Goal: Task Accomplishment & Management: Manage account settings

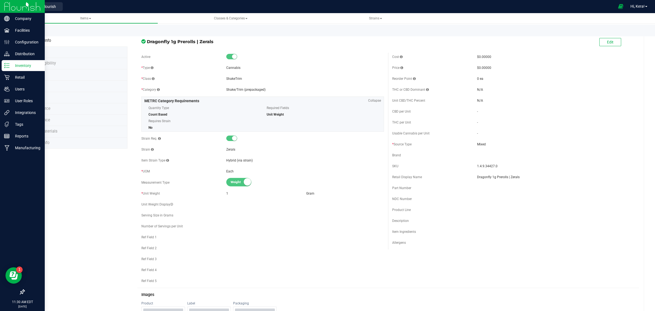
click at [10, 64] on p "Inventory" at bounding box center [26, 65] width 33 height 7
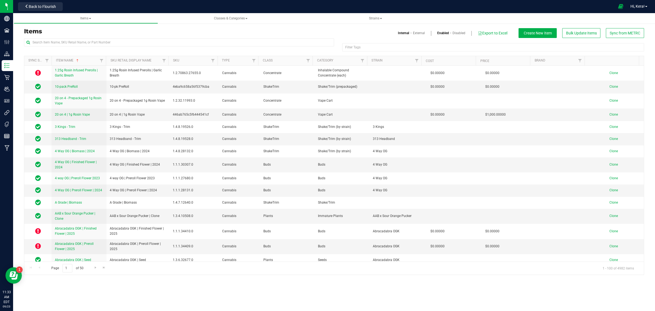
click at [84, 37] on div "Items Internal External Enabled Disabled Export to Excel Create New Item Bulk U…" at bounding box center [334, 33] width 629 height 10
click at [81, 44] on input "text" at bounding box center [179, 42] width 310 height 8
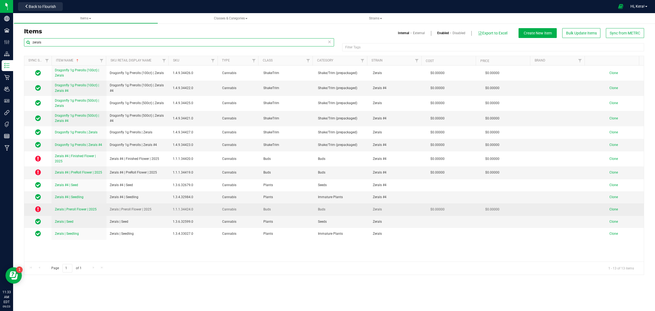
type input "zerals"
click at [613, 210] on span "Clone" at bounding box center [614, 209] width 8 height 4
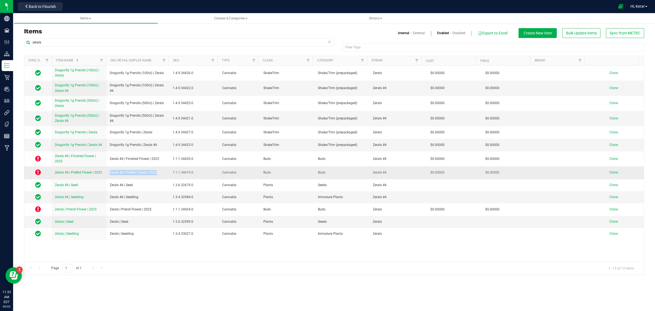
drag, startPoint x: 163, startPoint y: 171, endPoint x: 107, endPoint y: 174, distance: 55.8
click at [107, 174] on td "Zerals #4 | PreRoll Flower | 2025" at bounding box center [137, 172] width 63 height 13
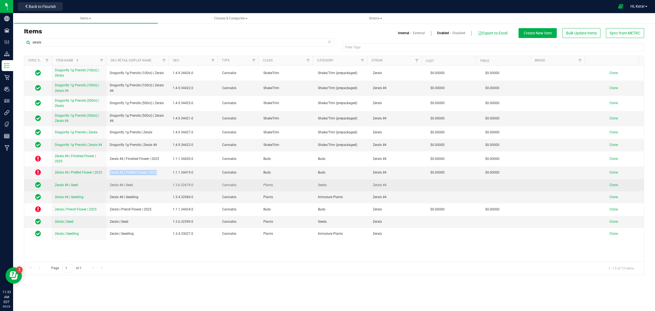
copy span "Zerals #4 | PreRoll Flower | 2025"
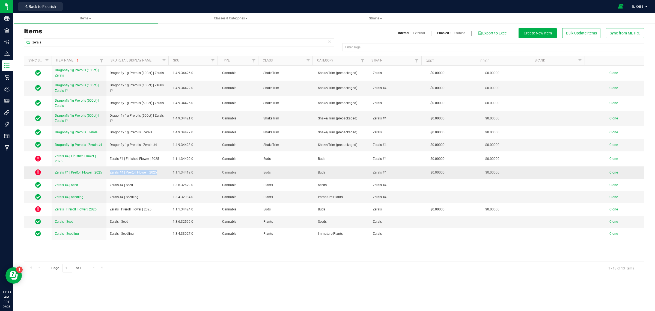
click at [610, 174] on span "Clone" at bounding box center [614, 172] width 8 height 4
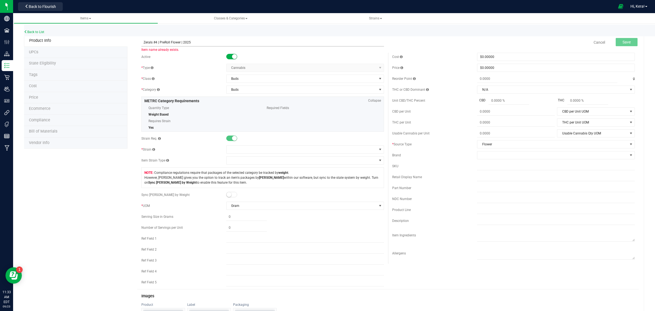
click at [156, 42] on input "Zerals #4 | PreRoll Flower | 2025" at bounding box center [262, 42] width 243 height 8
paste input "Trop Cherry OGK"
type input "Trop Cherry OGK | PreRoll Flower | 2025"
click at [247, 147] on span at bounding box center [302, 150] width 150 height 8
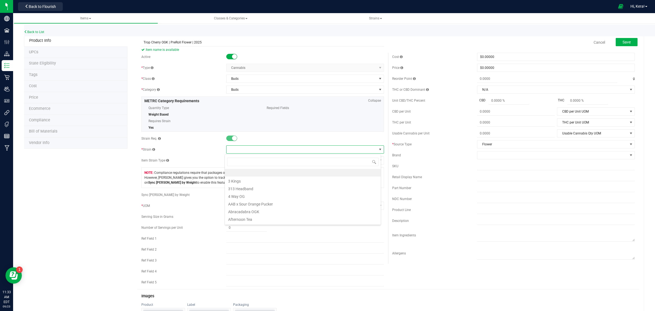
scroll to position [8, 156]
type input "trop cherr"
click at [254, 182] on li "Trop Cherry OGK" at bounding box center [303, 180] width 156 height 8
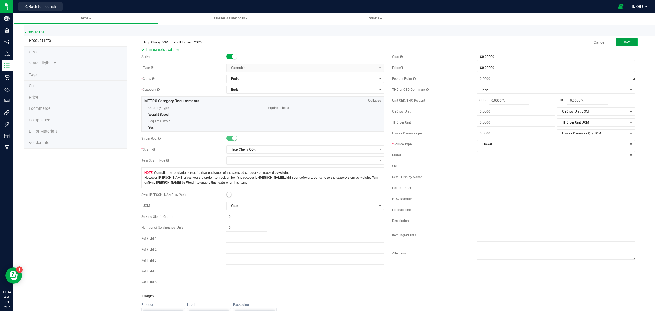
click at [624, 43] on span "Save" at bounding box center [627, 42] width 8 height 4
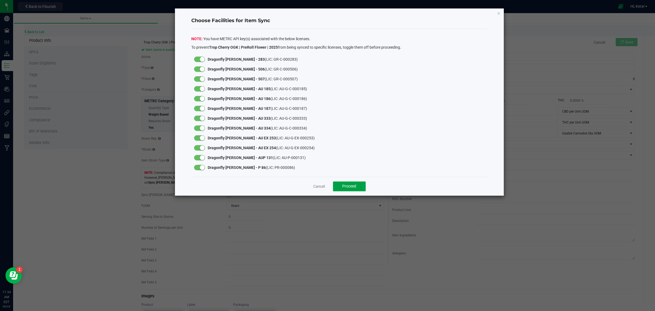
click at [352, 187] on span "Proceed" at bounding box center [349, 186] width 14 height 4
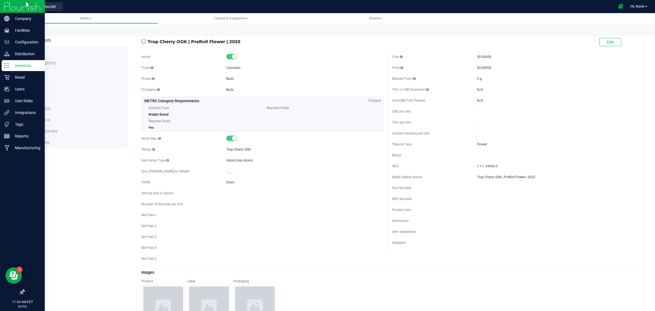
drag, startPoint x: 16, startPoint y: 68, endPoint x: 40, endPoint y: 71, distance: 24.8
click at [16, 68] on p "Inventory" at bounding box center [26, 65] width 33 height 7
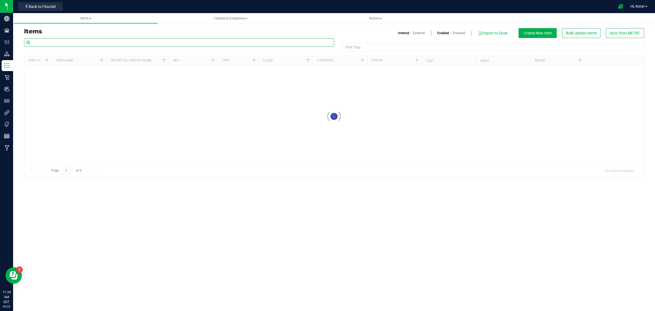
click at [97, 43] on input "text" at bounding box center [179, 42] width 310 height 8
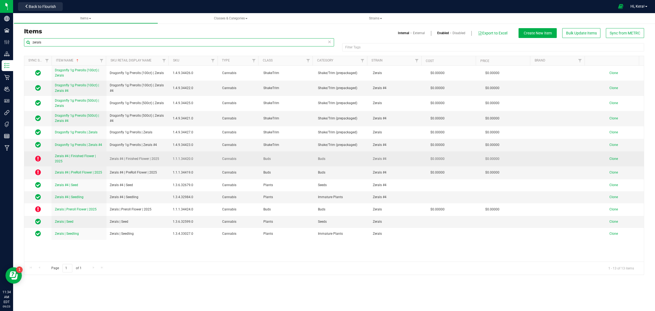
type input "zerals"
drag, startPoint x: 159, startPoint y: 160, endPoint x: 104, endPoint y: 161, distance: 55.2
click at [104, 161] on tr "Zerals #4 | Finished Flower | 2025 Zerals #4 | Finished Flower | 2025 1.1.1.344…" at bounding box center [334, 158] width 620 height 15
copy tr "Zerals #4 | Finished Flower | 2025"
click at [610, 158] on span "Clone" at bounding box center [614, 159] width 8 height 4
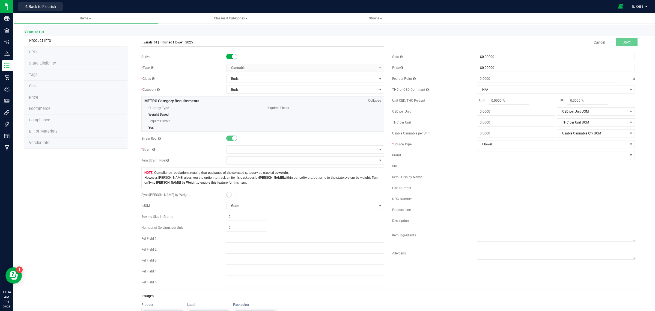
click at [162, 42] on input "Zerals #4 | Finished Flower | 2025" at bounding box center [262, 42] width 243 height 8
paste input "Trop Cherry OGK"
type input "Trop Cherry OGK | Finished Flower | 2025"
click at [243, 149] on span at bounding box center [302, 150] width 150 height 8
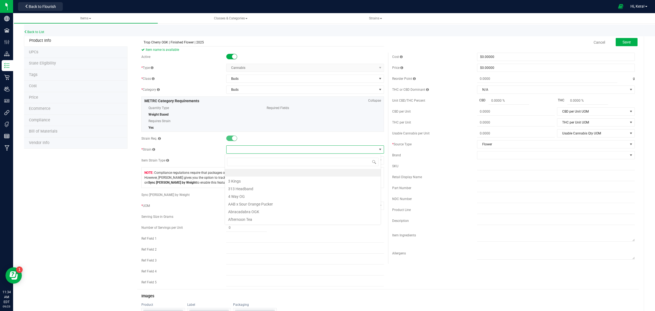
scroll to position [8, 156]
type input "Trop Cherry"
click at [259, 181] on li "Trop Cherry OGK" at bounding box center [303, 180] width 156 height 8
click at [623, 42] on span "Save" at bounding box center [627, 42] width 8 height 4
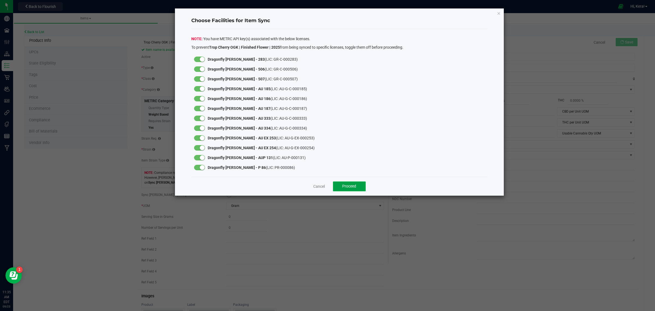
click at [346, 190] on button "Proceed" at bounding box center [349, 186] width 33 height 10
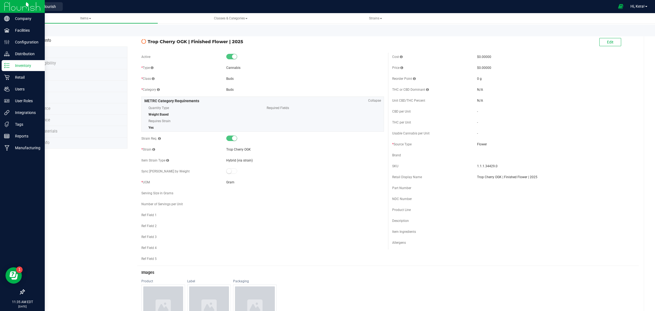
click at [16, 66] on p "Inventory" at bounding box center [26, 65] width 33 height 7
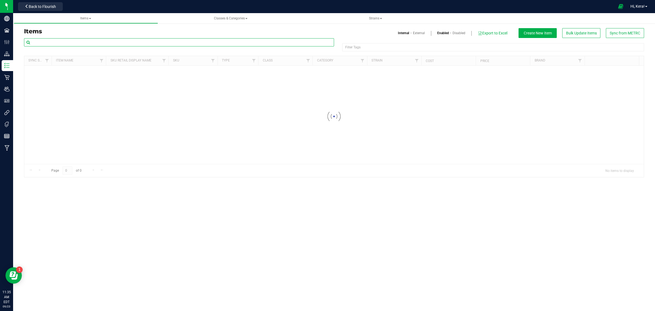
click at [93, 43] on input "text" at bounding box center [179, 42] width 310 height 8
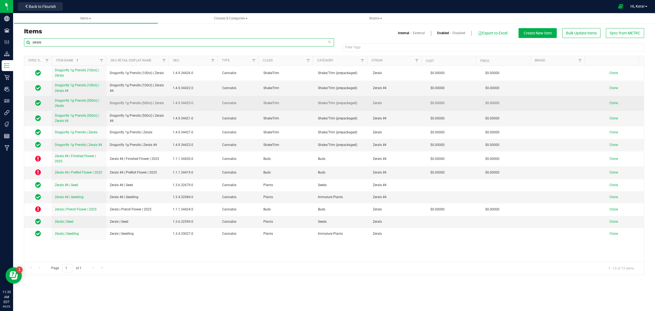
type input "zerals"
drag, startPoint x: 163, startPoint y: 104, endPoint x: 107, endPoint y: 105, distance: 56.3
click at [107, 105] on td "Dragonfly 1g Prerolls (500ct) | Zerals" at bounding box center [137, 103] width 63 height 15
copy span "Dragonfly 1g Prerolls (500ct) | Zerals"
click at [610, 103] on span "Clone" at bounding box center [614, 103] width 8 height 4
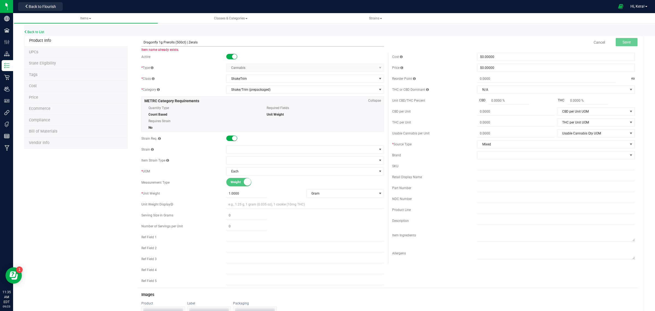
drag, startPoint x: 202, startPoint y: 43, endPoint x: 189, endPoint y: 43, distance: 13.4
click at [189, 43] on input "Dragonfly 1g Prerolls (500ct) | Zerals" at bounding box center [262, 42] width 243 height 8
paste input "Trop Cherry OGK"
type input "Dragonfly 1g Prerolls (500ct) | Trop Cherry OGK"
click at [236, 149] on span at bounding box center [302, 150] width 150 height 8
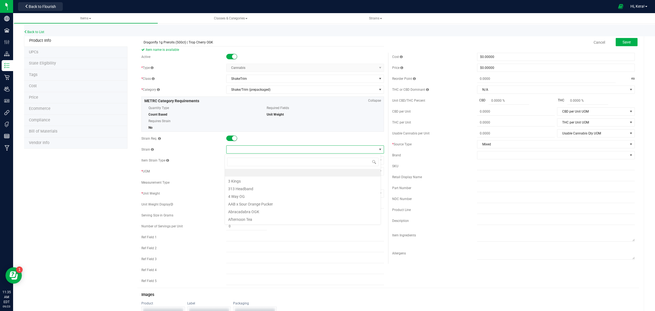
scroll to position [8, 156]
type input "trop cherr"
click at [250, 180] on li "Trop Cherry OGK" at bounding box center [303, 180] width 156 height 8
click at [628, 45] on button "Save" at bounding box center [627, 42] width 22 height 8
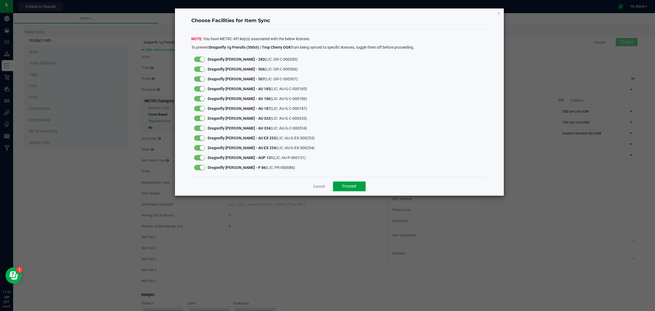
click at [339, 182] on button "Proceed" at bounding box center [349, 186] width 33 height 10
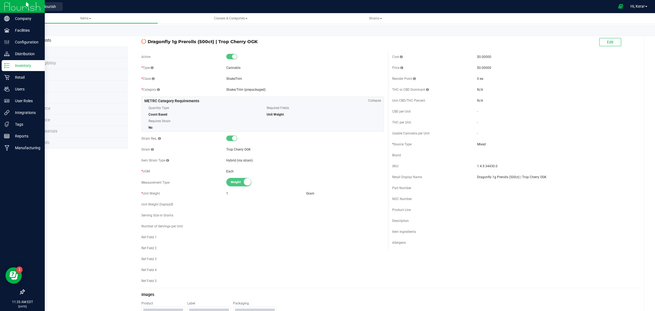
click at [12, 65] on p "Inventory" at bounding box center [26, 65] width 33 height 7
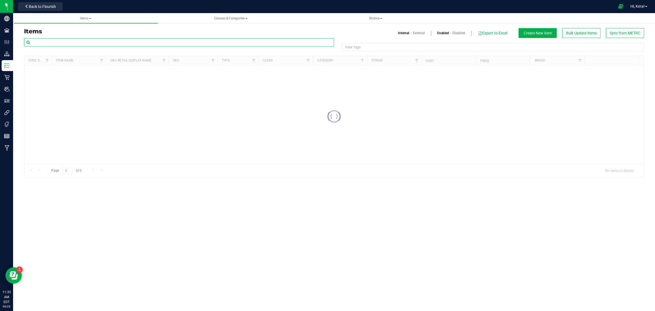
click at [116, 44] on input "text" at bounding box center [179, 42] width 310 height 8
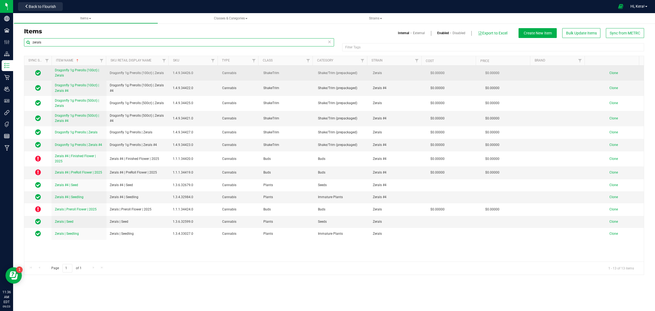
type input "zerals"
drag, startPoint x: 164, startPoint y: 74, endPoint x: 105, endPoint y: 75, distance: 59.0
click at [105, 75] on tr "Dragonfly 1g Prerolls (100ct) | Zerals Dragonfly 1g Prerolls (100ct) | Zerals 1…" at bounding box center [334, 73] width 620 height 15
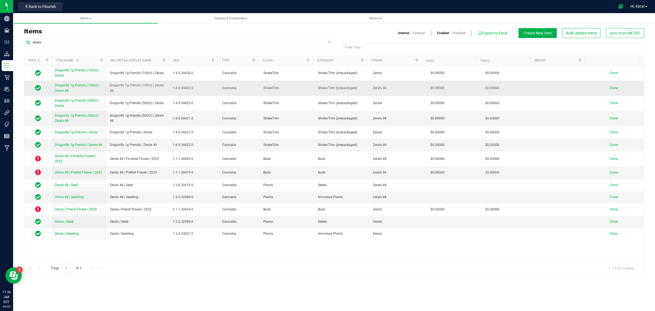
copy tr "Dragonfly 1g Prerolls (100ct) | Zerals"
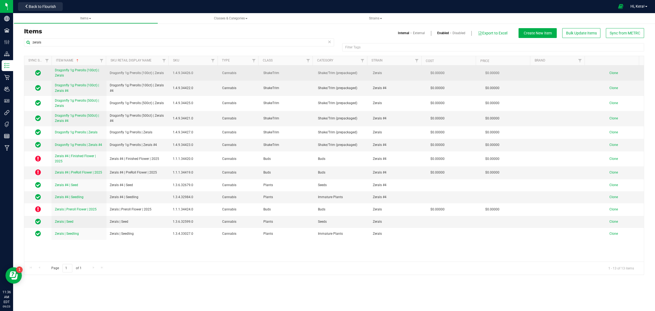
click at [610, 73] on span "Clone" at bounding box center [614, 73] width 8 height 4
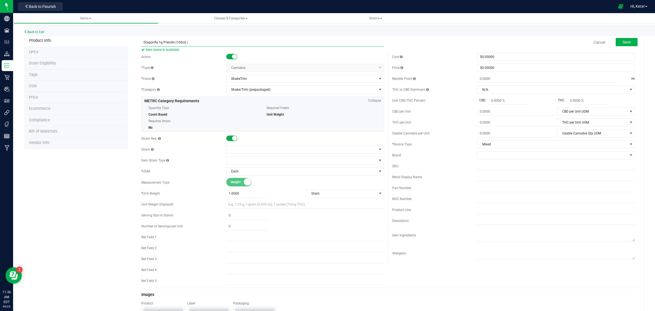
paste input "Trop Cherry OGK"
type input "Dragonfly 1g Prerolls (100ct) | Trop Cherry OGK"
click at [253, 153] on span at bounding box center [302, 150] width 150 height 8
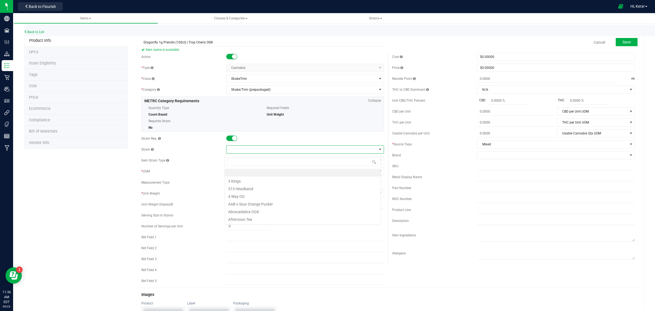
scroll to position [8, 156]
type input "trop cherry"
click at [257, 182] on li "Trop Cherry OGK" at bounding box center [303, 180] width 156 height 8
click at [623, 42] on span "Save" at bounding box center [627, 42] width 8 height 4
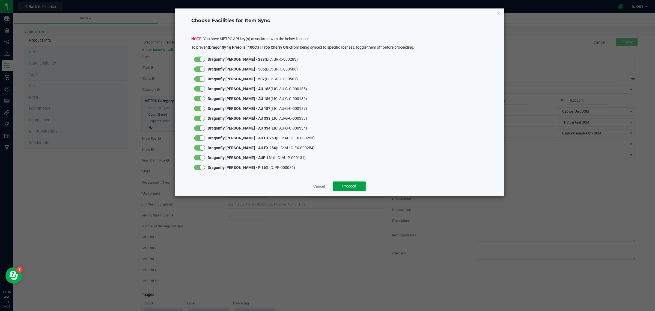
click at [354, 186] on span "Proceed" at bounding box center [349, 186] width 14 height 4
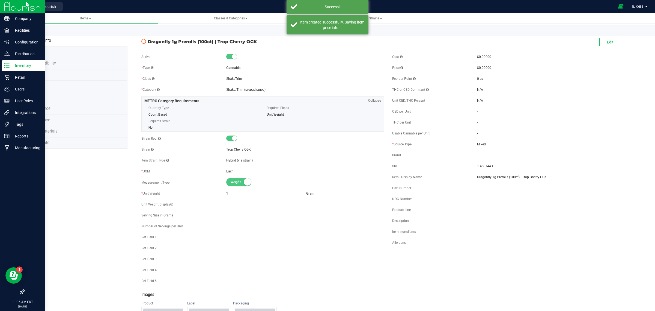
click at [13, 64] on p "Inventory" at bounding box center [26, 65] width 33 height 7
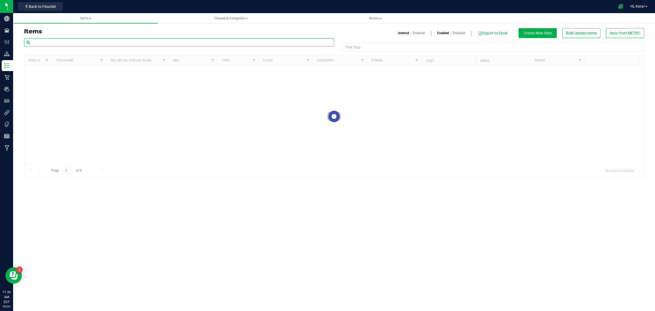
click at [72, 45] on input "text" at bounding box center [179, 42] width 310 height 8
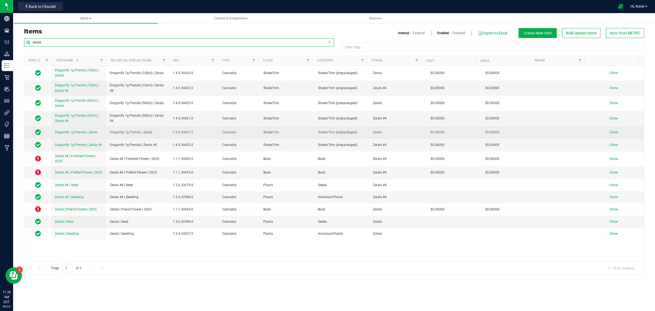
type input "zerals"
drag, startPoint x: 155, startPoint y: 134, endPoint x: 107, endPoint y: 134, distance: 48.1
click at [107, 134] on td "Dragonfly 1g Prerolls | Zerals" at bounding box center [137, 132] width 63 height 13
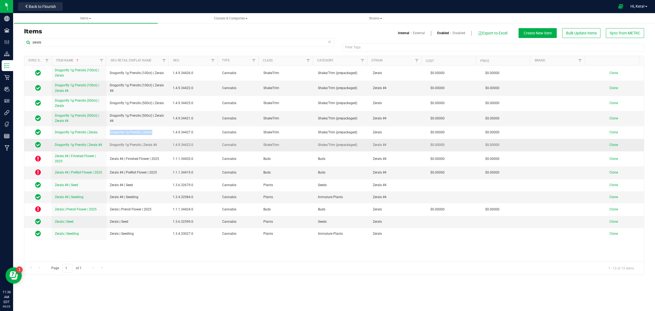
copy span "Dragonfly 1g Prerolls | Zerals"
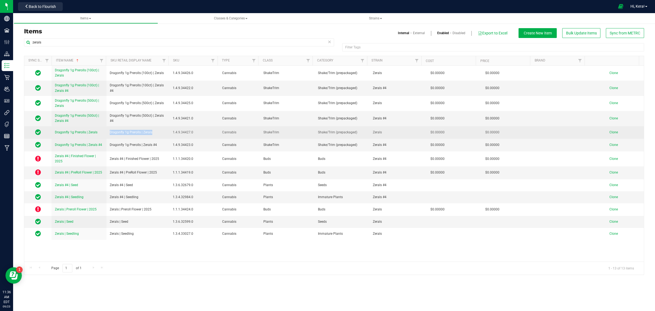
click at [610, 133] on span "Clone" at bounding box center [614, 132] width 8 height 4
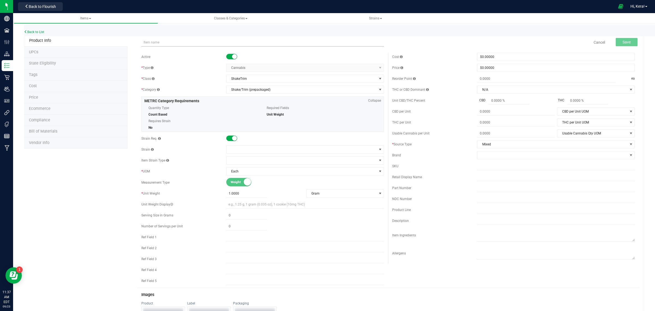
click at [169, 39] on input "text" at bounding box center [262, 42] width 243 height 8
paste input "Trop Cherry OGK"
type input "Dragonfly 1g Prerolls | Trop Cherry OGK"
click at [248, 150] on span at bounding box center [302, 150] width 150 height 8
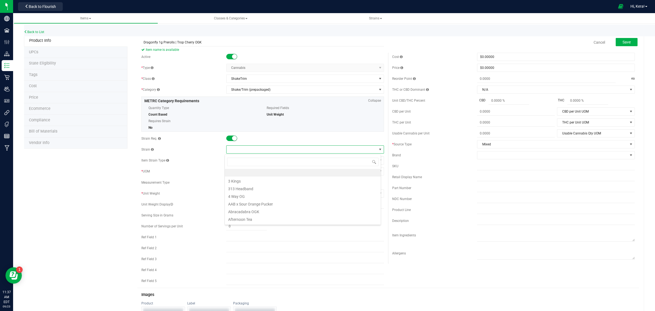
scroll to position [8, 156]
type input "trop cherry"
click at [258, 180] on li "Trop Cherry OGK" at bounding box center [303, 180] width 156 height 8
click at [627, 42] on button "Save" at bounding box center [627, 42] width 22 height 8
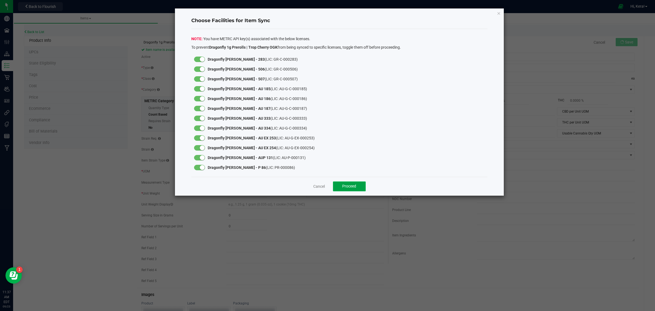
click at [345, 189] on button "Proceed" at bounding box center [349, 186] width 33 height 10
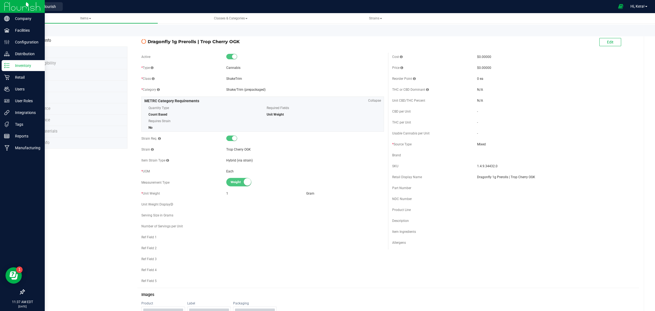
click at [7, 63] on icon at bounding box center [6, 65] width 5 height 5
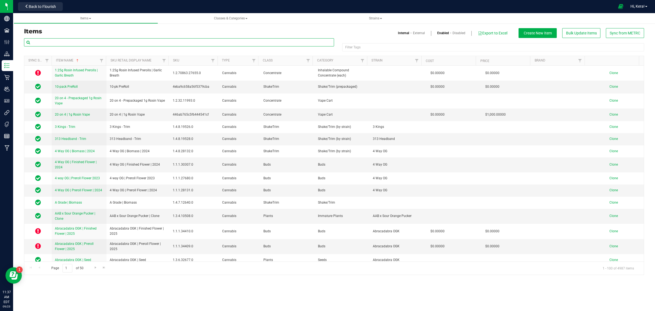
click at [65, 43] on input "text" at bounding box center [179, 42] width 310 height 8
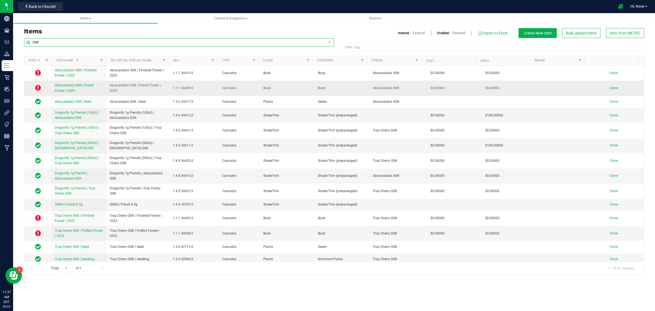
type input "OGK"
drag, startPoint x: 119, startPoint y: 93, endPoint x: 108, endPoint y: 86, distance: 13.0
click at [108, 86] on td "Abracadabra OGK | Preroll Flower | 2025" at bounding box center [137, 88] width 63 height 15
copy span "Abracadabra OGK | Preroll Flower | 2025"
click at [610, 89] on span "Clone" at bounding box center [614, 88] width 8 height 4
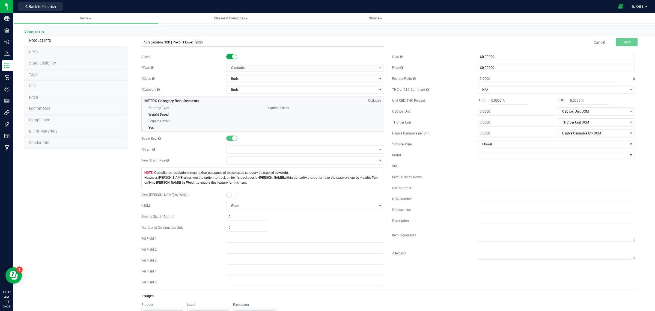
click at [166, 42] on input "Abracadabra OGK | Preroll Flower | 2025" at bounding box center [262, 42] width 243 height 8
paste input "Trop Cherry"
type input "Trop Cherry | Preroll Flower | 2025"
click at [249, 151] on span at bounding box center [302, 150] width 150 height 8
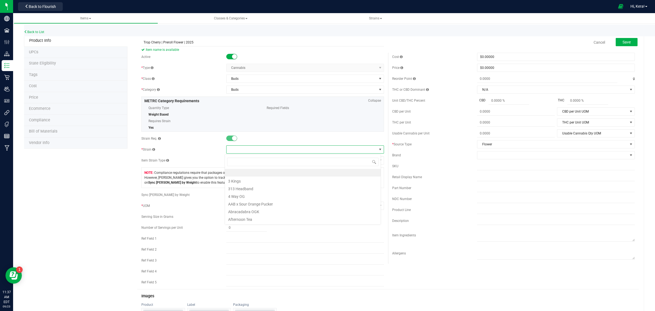
scroll to position [8, 156]
type input "trop cherry"
click at [249, 175] on li "Trop Cherry" at bounding box center [303, 173] width 156 height 8
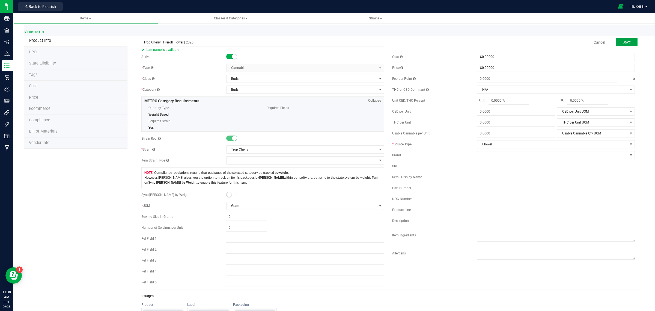
click at [623, 40] on span "Save" at bounding box center [627, 42] width 8 height 4
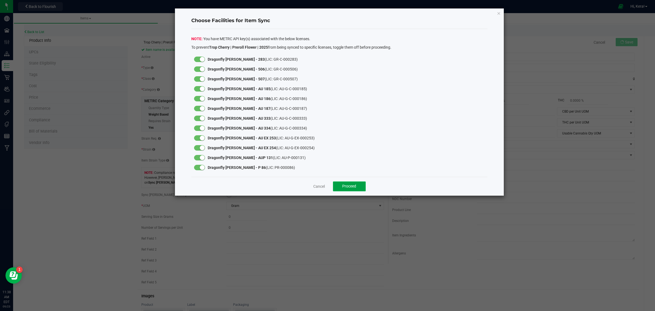
click at [341, 186] on button "Proceed" at bounding box center [349, 186] width 33 height 10
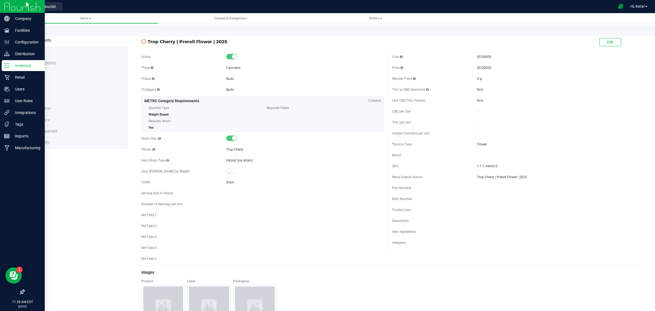
click at [9, 63] on icon at bounding box center [6, 65] width 5 height 5
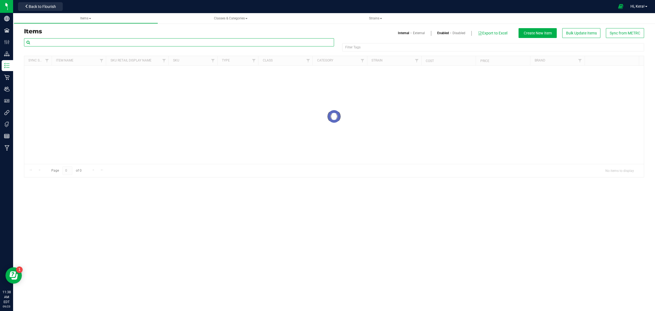
click at [80, 44] on input "text" at bounding box center [179, 42] width 310 height 8
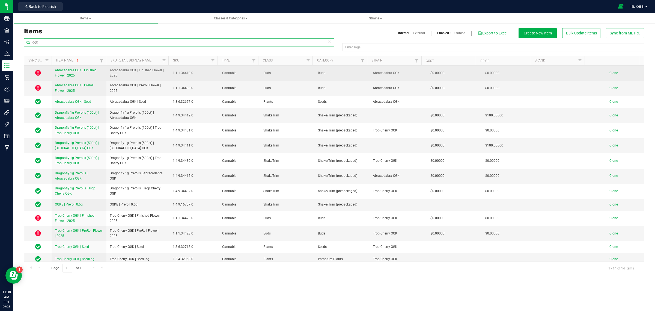
type input "ogk"
drag, startPoint x: 120, startPoint y: 77, endPoint x: 108, endPoint y: 69, distance: 14.5
click at [108, 69] on td "Abracadabra OGK | Finished Flower | 2025" at bounding box center [137, 73] width 63 height 15
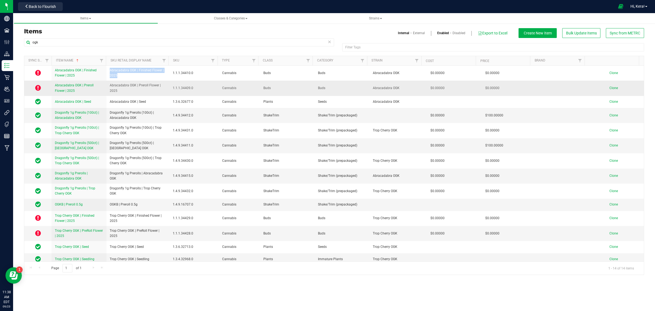
copy span "Abracadabra OGK | Finished Flower | 2025"
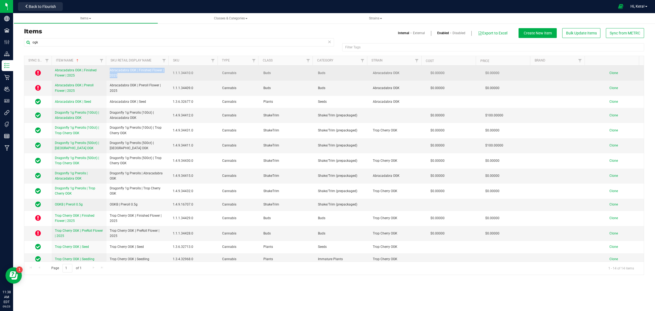
click at [610, 73] on span "Clone" at bounding box center [614, 73] width 8 height 4
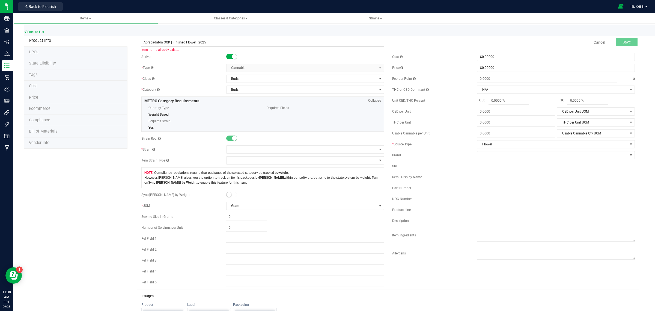
click at [167, 43] on input "Abracadabra OGK | Finished Flower | 2025" at bounding box center [262, 42] width 243 height 8
paste input "Trop Cherry"
type input "Trop Cherry | Finished Flower | 2025"
click at [232, 152] on span at bounding box center [302, 150] width 150 height 8
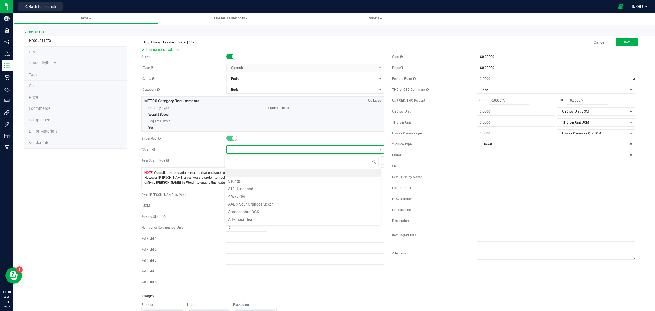
scroll to position [8, 156]
type input "trop cherry"
click at [240, 174] on li "Trop Cherry" at bounding box center [303, 173] width 156 height 8
click at [230, 152] on span "Trop Cherry" at bounding box center [302, 150] width 150 height 8
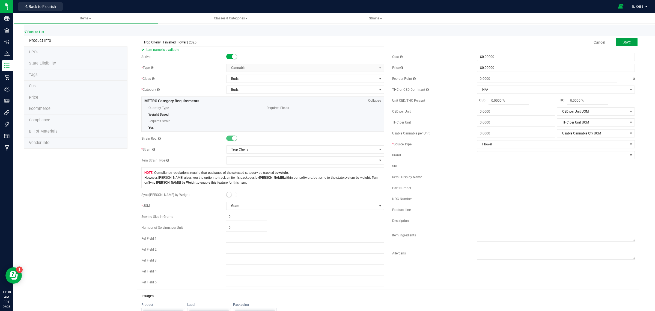
click at [623, 43] on span "Save" at bounding box center [627, 42] width 8 height 4
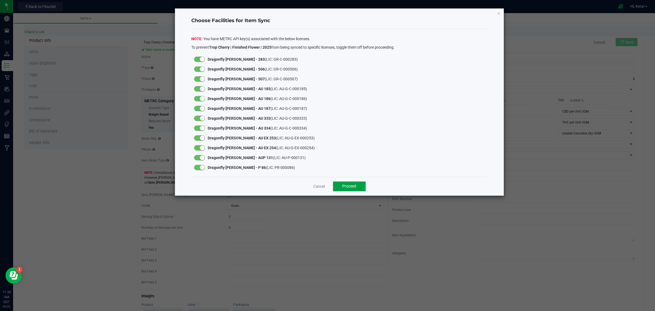
click at [361, 186] on button "Proceed" at bounding box center [349, 186] width 33 height 10
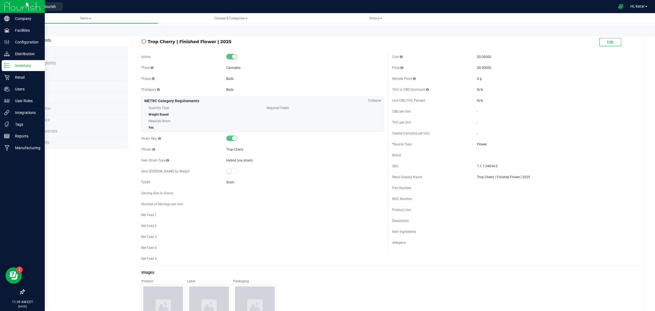
click at [6, 66] on icon at bounding box center [6, 65] width 5 height 5
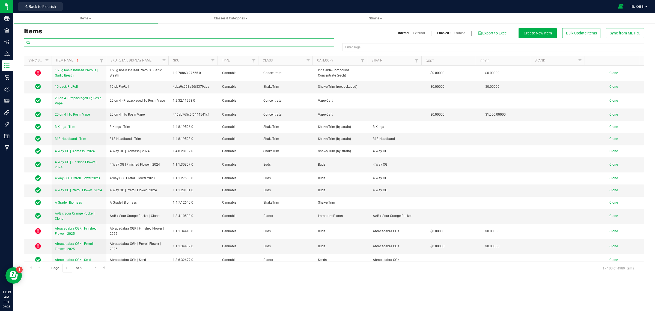
click at [59, 43] on input "text" at bounding box center [179, 42] width 310 height 8
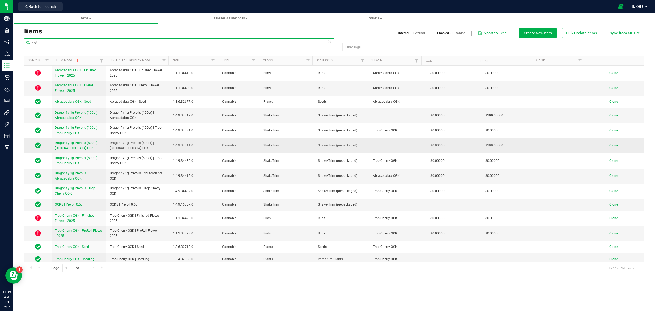
type input "ogk"
drag, startPoint x: 138, startPoint y: 150, endPoint x: 107, endPoint y: 144, distance: 31.7
click at [108, 144] on td "Dragonfly 1g Prerolls (500ct) | [GEOGRAPHIC_DATA] OGK" at bounding box center [137, 145] width 63 height 15
copy span "Dragonfly 1g Prerolls (500ct) | [GEOGRAPHIC_DATA] OGK"
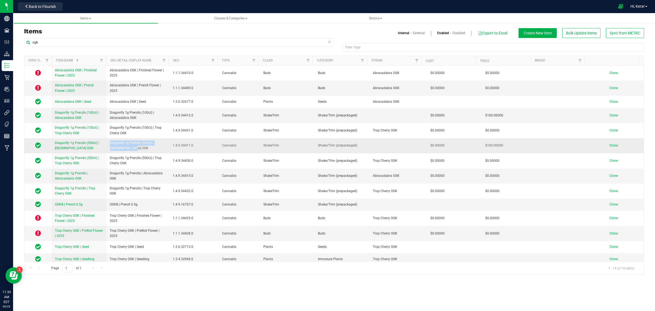
click at [611, 146] on span "Clone" at bounding box center [614, 145] width 8 height 4
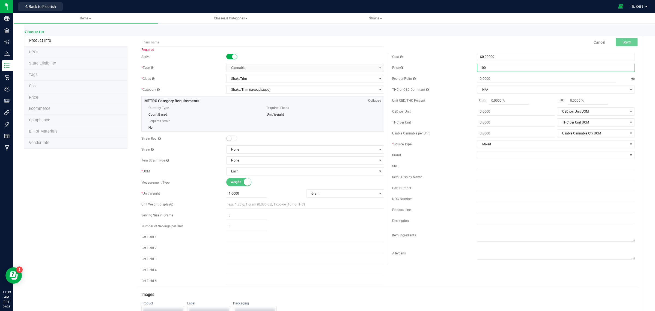
click at [508, 67] on span "$100.00000 100" at bounding box center [556, 68] width 158 height 8
type input "00"
type input "$0.00000"
click at [436, 59] on div "Cost $0.00000 0" at bounding box center [513, 57] width 243 height 8
click at [196, 45] on input "text" at bounding box center [262, 42] width 243 height 8
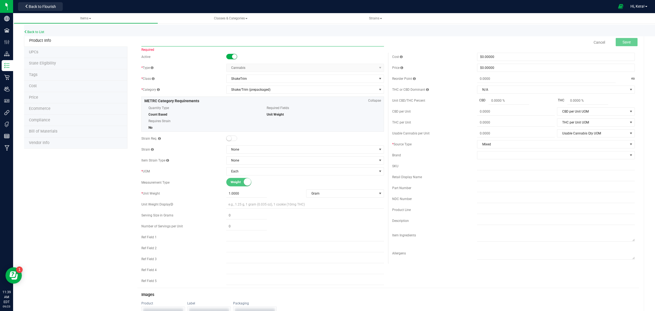
paste input "Dragonfly 1g Prerolls (500ct) | [GEOGRAPHIC_DATA] OGK"
paste input "Trop Cherry"
click at [177, 40] on input "Dragonfly 1g Prerolls (500ct) | Trop Cherry" at bounding box center [262, 42] width 243 height 8
click at [185, 42] on input "Dragonfly 1g Prerolls (100ct) | Trop Cherry" at bounding box center [262, 42] width 243 height 8
type input "Dragonfly 1g Prerolls | Trop Cherry"
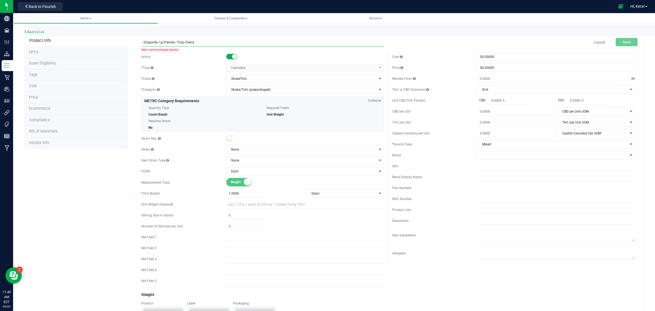
drag, startPoint x: 196, startPoint y: 43, endPoint x: 109, endPoint y: 45, distance: 87.4
click at [111, 46] on div "Product Info UPCs State Eligibility Tags Cost Price Ecommerce Compliance Bill o…" at bounding box center [334, 260] width 620 height 450
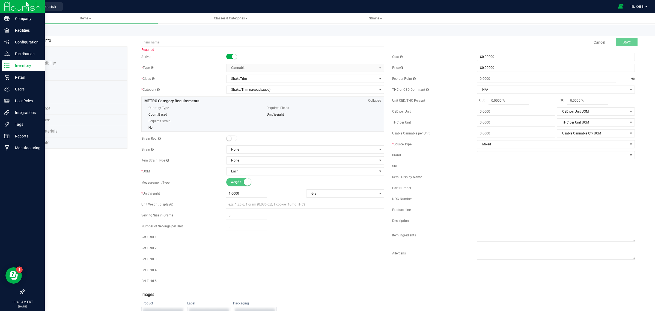
click at [3, 69] on div "Inventory" at bounding box center [23, 65] width 43 height 11
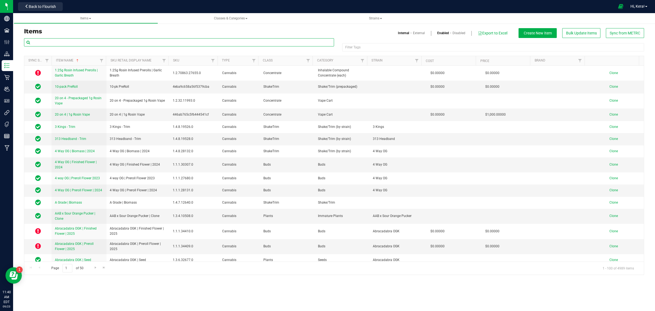
click at [46, 40] on input "text" at bounding box center [179, 42] width 310 height 8
click at [47, 42] on input "text" at bounding box center [179, 42] width 310 height 8
type input "ogk"
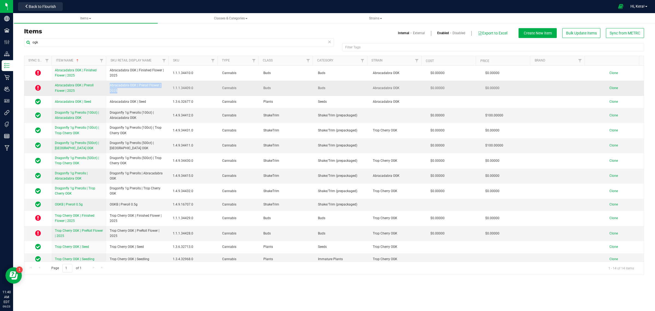
drag, startPoint x: 122, startPoint y: 91, endPoint x: 105, endPoint y: 82, distance: 19.9
click at [106, 83] on td "Abracadabra OGK | Preroll Flower | 2025" at bounding box center [137, 88] width 63 height 15
copy span "Abracadabra OGK | Preroll Flower | 2025"
click at [610, 87] on span "Clone" at bounding box center [614, 88] width 8 height 4
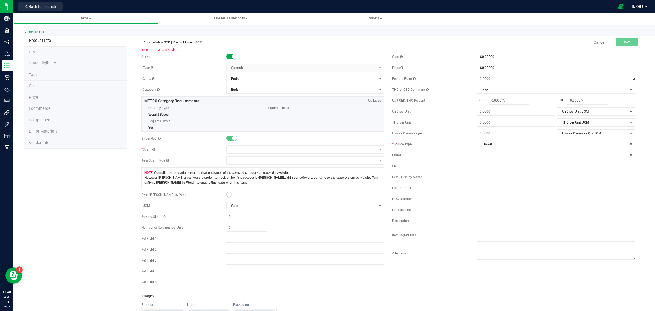
click at [168, 42] on input "Abracadabra OGK | Preroll Flower | 2025" at bounding box center [262, 42] width 243 height 8
paste input "Tamarindo"
type input "Tamarindo | Preroll Flower | 2025"
click at [238, 149] on span at bounding box center [302, 150] width 150 height 8
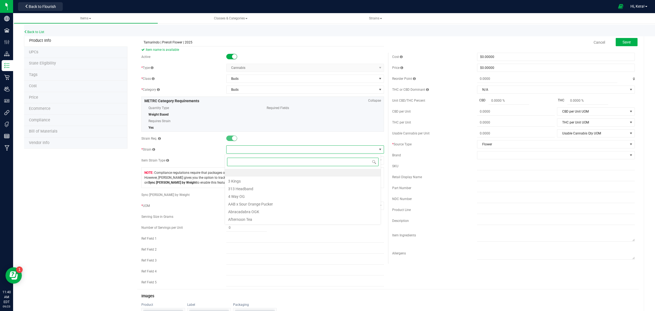
scroll to position [8, 156]
type input "tam"
click at [247, 175] on li "Tamarindo" at bounding box center [303, 173] width 156 height 8
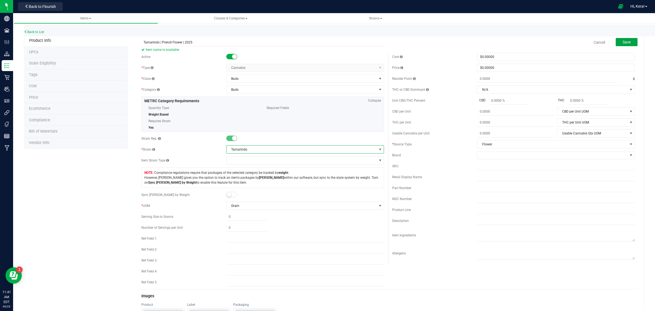
click at [625, 43] on span "Save" at bounding box center [627, 42] width 8 height 4
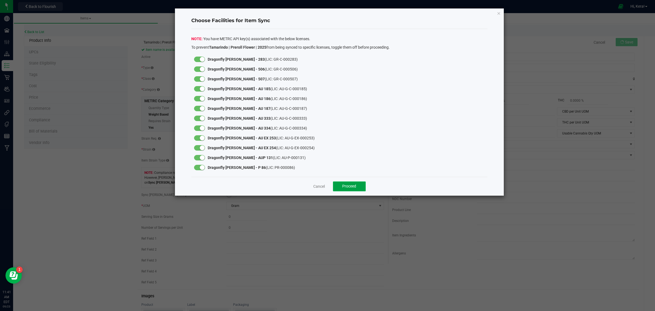
click at [343, 186] on span "Proceed" at bounding box center [349, 186] width 14 height 4
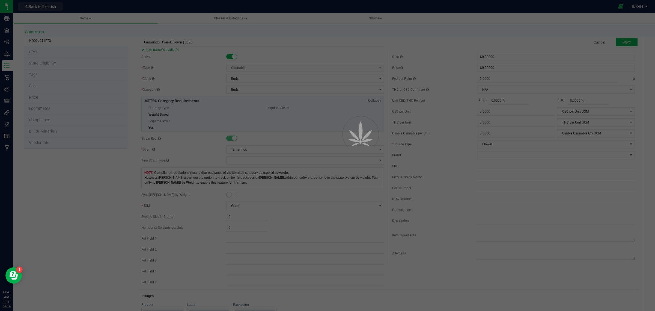
click at [6, 66] on div at bounding box center [327, 155] width 655 height 311
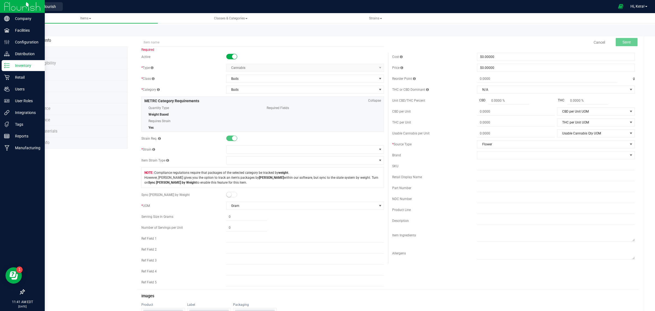
click at [3, 62] on div "Inventory" at bounding box center [23, 65] width 43 height 11
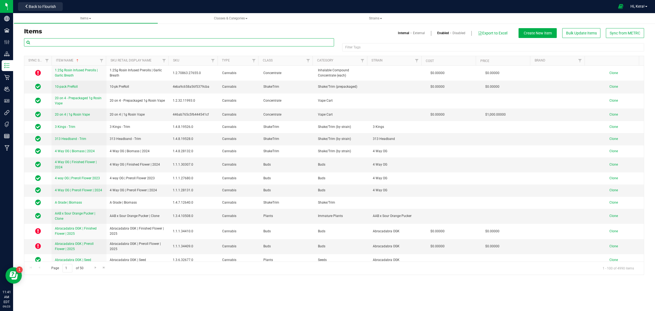
click at [53, 44] on input "text" at bounding box center [179, 42] width 310 height 8
type input "tamarindo"
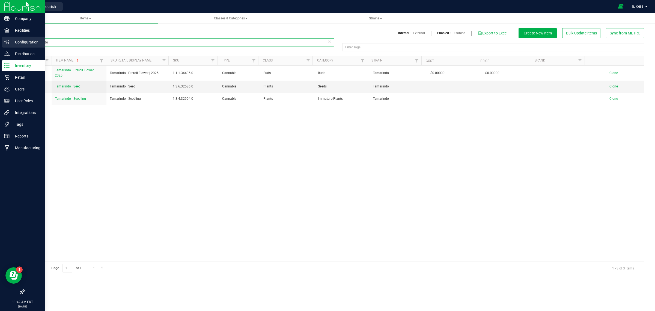
drag, startPoint x: 55, startPoint y: 39, endPoint x: 0, endPoint y: 45, distance: 55.5
click at [0, 45] on div "Company Facilities Configuration Distribution Inventory Retail Users User Roles…" at bounding box center [327, 155] width 655 height 311
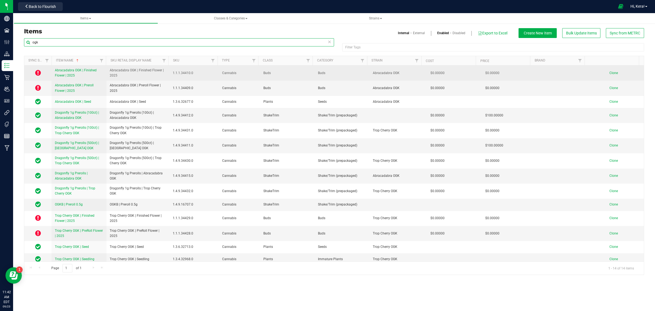
type input "ogk"
drag, startPoint x: 119, startPoint y: 77, endPoint x: 107, endPoint y: 71, distance: 13.2
click at [107, 71] on td "Abracadabra OGK | Finished Flower | 2025" at bounding box center [137, 73] width 63 height 15
copy span "Abracadabra OGK | Finished Flower | 2025"
click at [610, 73] on span "Clone" at bounding box center [614, 73] width 8 height 4
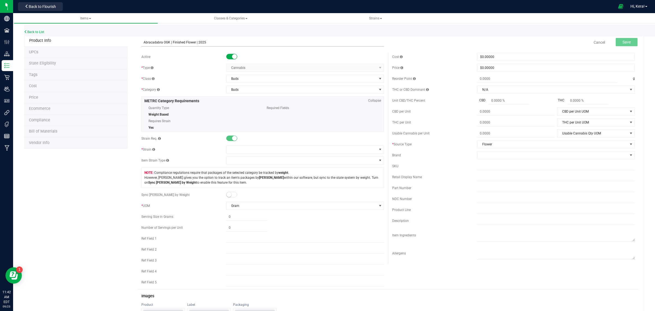
click at [168, 41] on input "Abracadabra OGK | Finished Flower | 2025" at bounding box center [262, 42] width 243 height 8
paste input "Tamarindo"
type input "Tamarindo | Finished Flower | 2025"
click at [240, 151] on span at bounding box center [302, 150] width 150 height 8
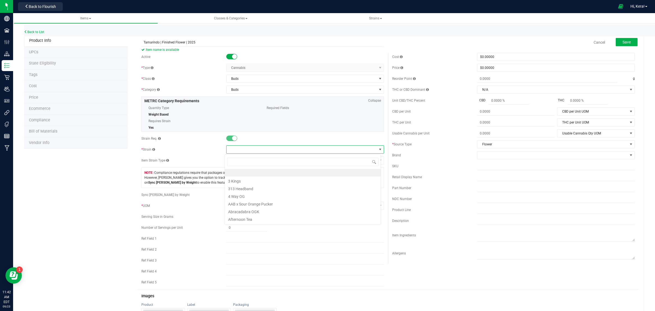
scroll to position [8, 156]
type input "tama"
click at [239, 171] on li "Tamarindo" at bounding box center [303, 173] width 156 height 8
click at [627, 42] on button "Save" at bounding box center [627, 42] width 22 height 8
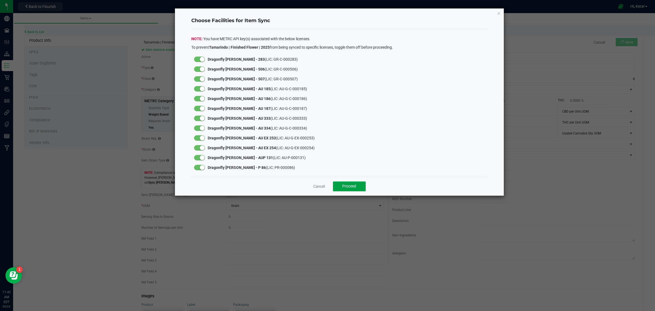
click at [348, 190] on button "Proceed" at bounding box center [349, 186] width 33 height 10
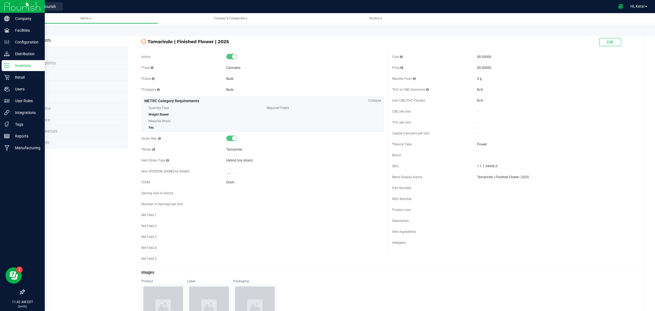
click at [13, 65] on p "Inventory" at bounding box center [26, 65] width 33 height 7
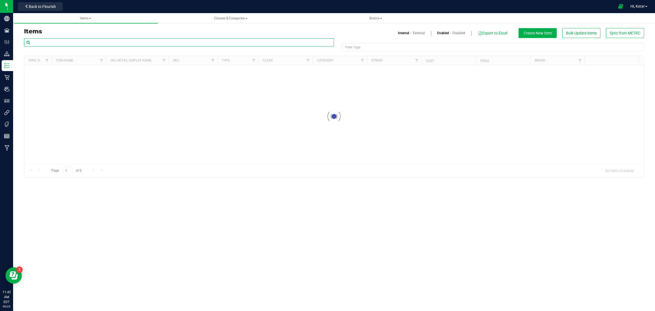
click at [74, 40] on input "text" at bounding box center [179, 42] width 310 height 8
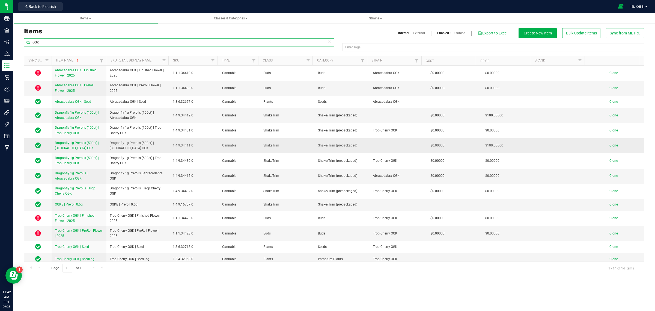
type input "OGK"
drag, startPoint x: 138, startPoint y: 148, endPoint x: 105, endPoint y: 143, distance: 33.0
click at [105, 143] on tr "Dragonfly 1g Prerolls (500ct) | Abracadabra OGK Dragonfly 1g Prerolls (500ct) |…" at bounding box center [334, 145] width 620 height 15
copy tr "Dragonfly 1g Prerolls (500ct) | [GEOGRAPHIC_DATA] OGK"
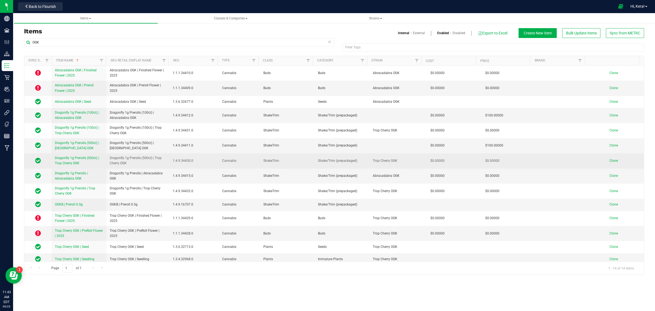
click at [610, 161] on span "Clone" at bounding box center [614, 161] width 8 height 4
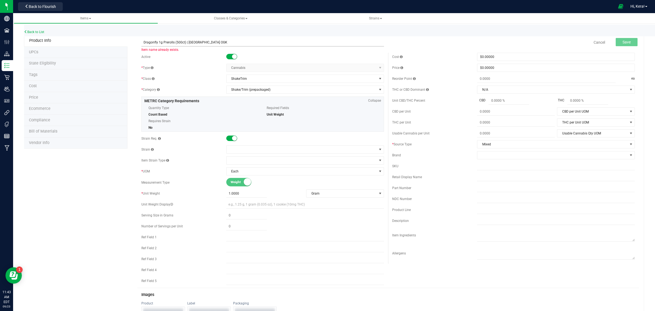
click at [227, 41] on input "Dragonfly 1g Prerolls (500ct) | [GEOGRAPHIC_DATA] OGK" at bounding box center [262, 42] width 243 height 8
paste input "Tamarindo"
type input "Dragonfly 1g Prerolls (500ct) | Tamarindo"
click at [248, 149] on span at bounding box center [302, 150] width 150 height 8
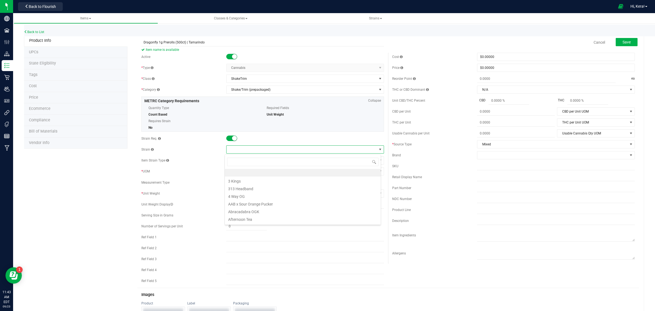
scroll to position [8, 156]
type input "TAM"
click at [252, 173] on li "Tamarindo" at bounding box center [303, 173] width 156 height 8
click at [628, 40] on button "Save" at bounding box center [627, 42] width 22 height 8
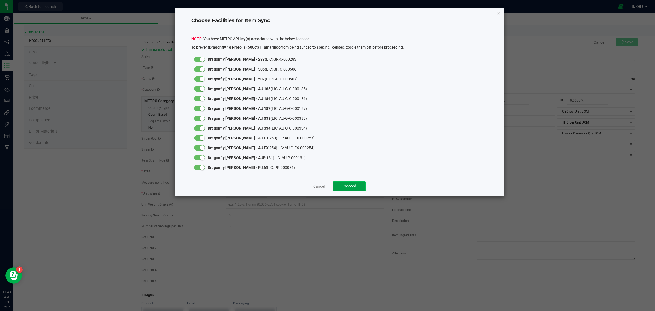
click at [344, 182] on button "Proceed" at bounding box center [349, 186] width 33 height 10
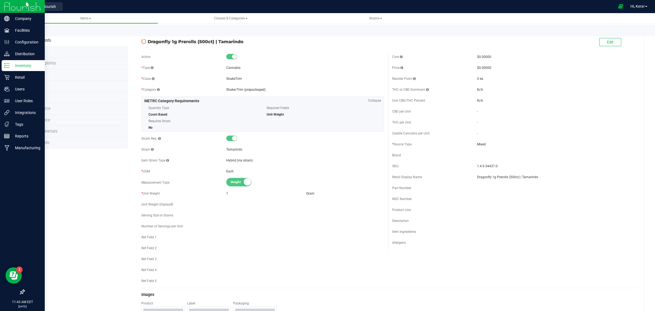
click at [6, 64] on icon at bounding box center [6, 65] width 5 height 5
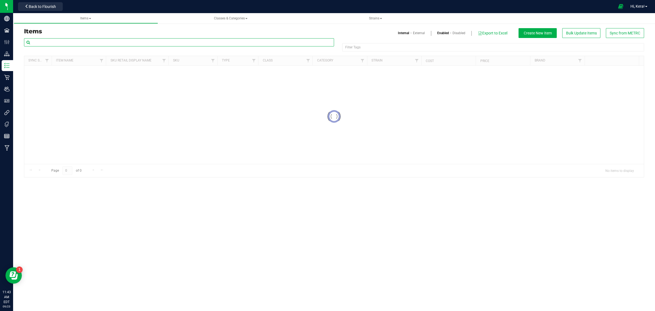
click at [78, 44] on input "text" at bounding box center [179, 42] width 310 height 8
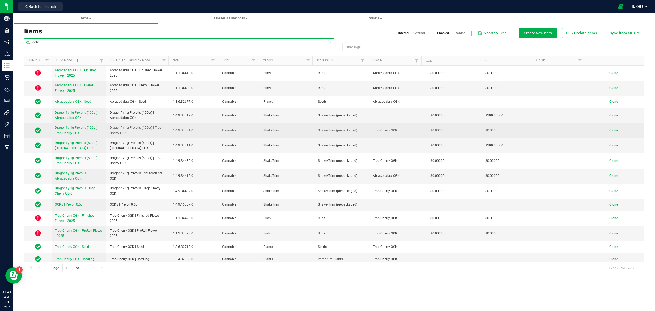
type input "OGK"
drag, startPoint x: 130, startPoint y: 132, endPoint x: 104, endPoint y: 125, distance: 27.0
click at [104, 125] on tr "Dragonfly 1g Prerolls (100ct) | Trop Cherry OGK Dragonfly 1g Prerolls (100ct) |…" at bounding box center [334, 130] width 620 height 15
copy tr "Dragonfly 1g Prerolls (100ct) | Trop Cherry OGK"
click at [610, 131] on span "Clone" at bounding box center [614, 130] width 8 height 4
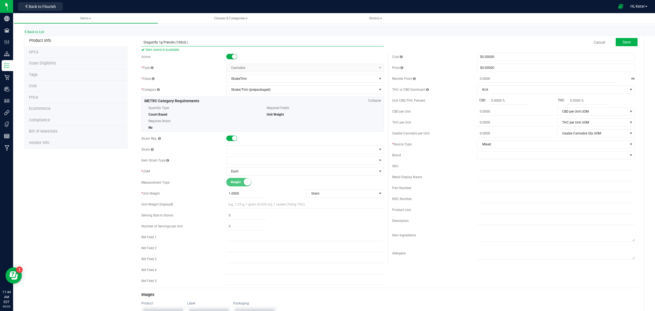
paste input "Tamarindo"
type input "Dragonfly 1g Prerolls (100ct) | Tamarindo"
click at [237, 150] on span at bounding box center [302, 150] width 150 height 8
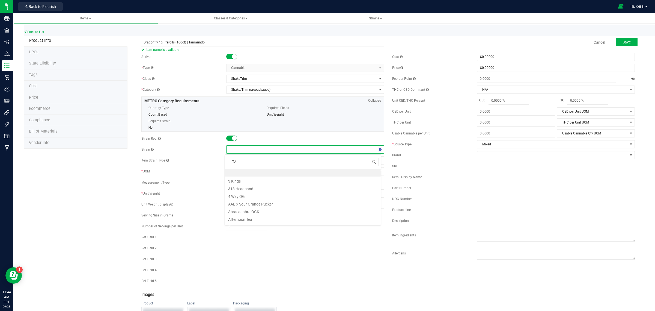
type input "TAM"
click at [251, 174] on li "Tamarindo" at bounding box center [303, 173] width 156 height 8
click at [623, 40] on span "Save" at bounding box center [627, 42] width 8 height 4
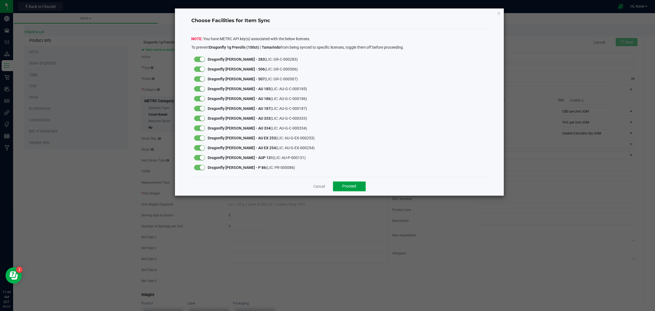
click at [352, 185] on span "Proceed" at bounding box center [349, 186] width 14 height 4
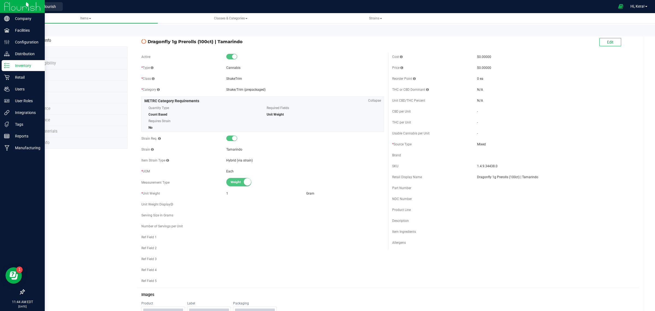
click at [15, 62] on p "Inventory" at bounding box center [26, 65] width 33 height 7
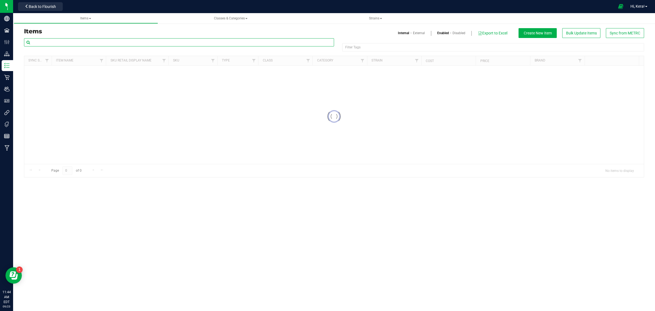
click at [71, 42] on input "text" at bounding box center [179, 42] width 310 height 8
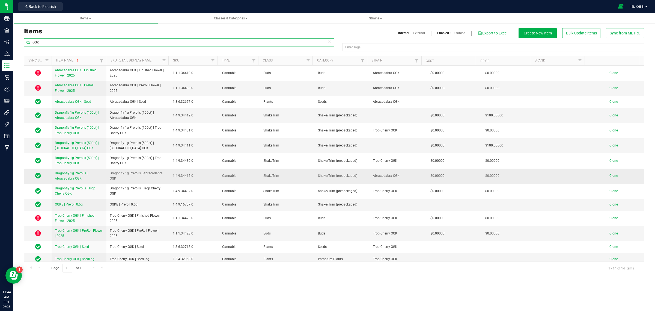
type input "OGK"
drag, startPoint x: 118, startPoint y: 179, endPoint x: 109, endPoint y: 173, distance: 11.2
click at [109, 173] on td "Dragonfly 1g Prerolls | Abracadabra OGK" at bounding box center [137, 175] width 63 height 15
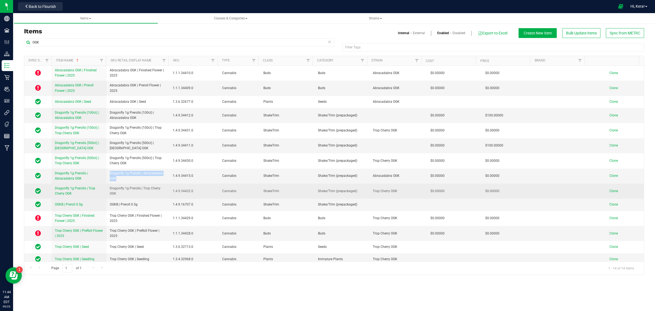
copy span "Dragonfly 1g Prerolls | Abracadabra OGK"
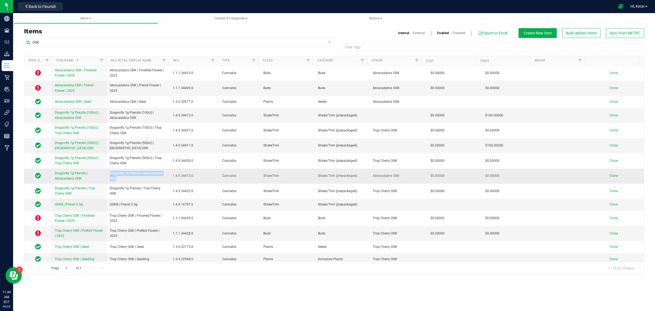
click at [611, 177] on span "Clone" at bounding box center [614, 176] width 8 height 4
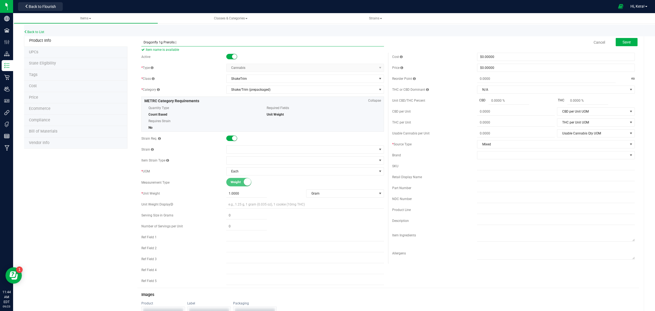
paste input "Tamarindo"
click at [144, 41] on input "Dragonfly 1g Prerolls | Tamarindo" at bounding box center [262, 42] width 243 height 8
click at [196, 43] on input "Dragonfly 1g Prerolls | Tamarindo" at bounding box center [262, 42] width 243 height 8
type input "Dragonfly 1g Prerolls | Tamarindo"
click at [247, 148] on span at bounding box center [302, 150] width 150 height 8
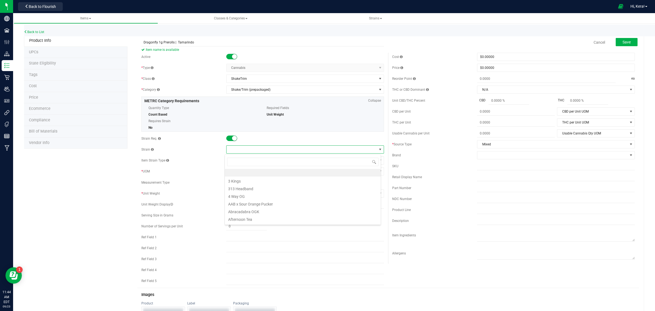
scroll to position [8, 156]
type input "TAM"
click at [252, 173] on li "Tamarindo" at bounding box center [303, 173] width 156 height 8
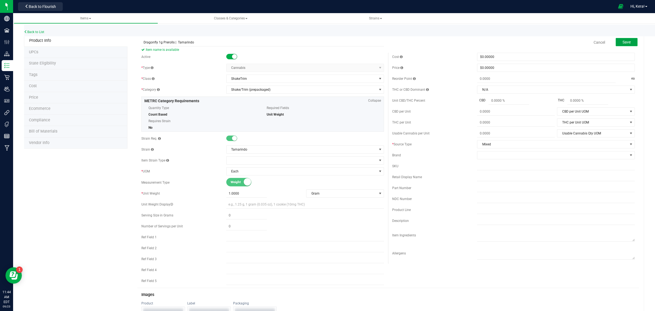
click at [623, 43] on span "Save" at bounding box center [627, 42] width 8 height 4
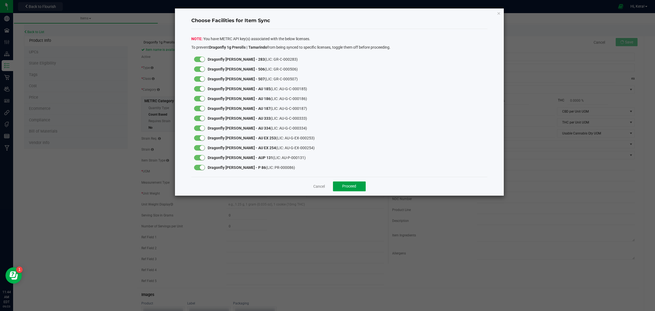
click at [351, 185] on span "Proceed" at bounding box center [349, 186] width 14 height 4
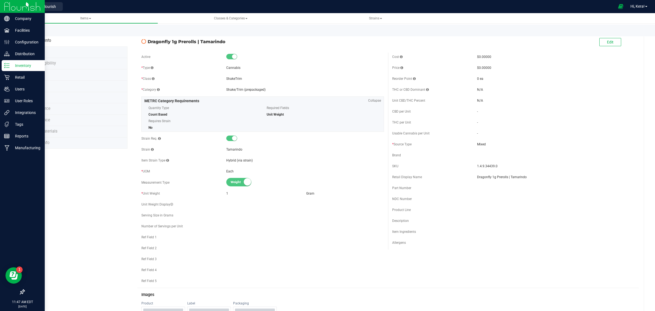
click at [12, 66] on p "Inventory" at bounding box center [26, 65] width 33 height 7
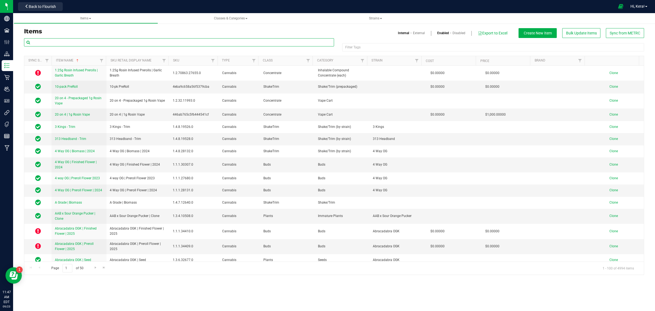
click at [42, 40] on input "text" at bounding box center [179, 42] width 310 height 8
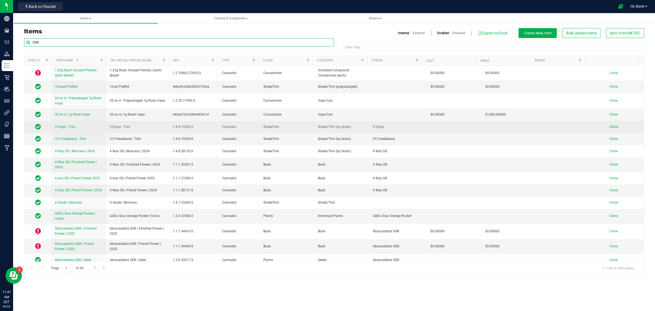
type input "OGK"
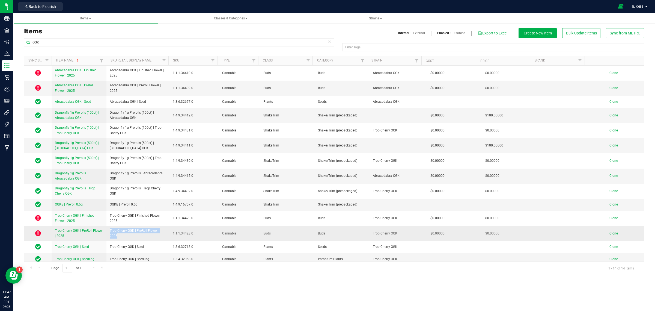
drag, startPoint x: 121, startPoint y: 237, endPoint x: 107, endPoint y: 230, distance: 15.0
click at [107, 230] on td "Trop Cherry OGK | PreRoll Flower | 2025" at bounding box center [137, 233] width 63 height 15
copy span "Trop Cherry OGK | PreRoll Flower | 2025"
click at [611, 233] on span "Clone" at bounding box center [614, 233] width 8 height 4
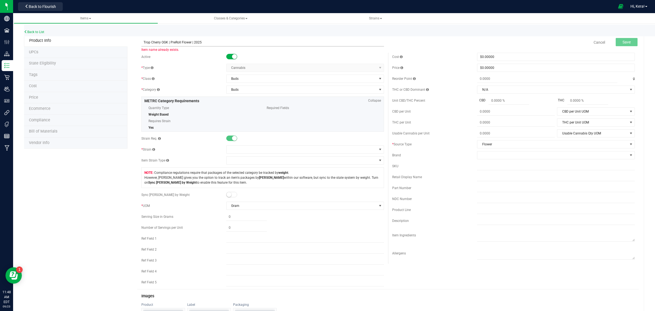
click at [167, 40] on input "Trop Cherry OGK | PreRoll Flower | 2025" at bounding box center [262, 42] width 243 height 8
paste input "Space Ape"
type input "Space Ape | PreRoll Flower | 2025"
click at [254, 149] on span at bounding box center [302, 150] width 150 height 8
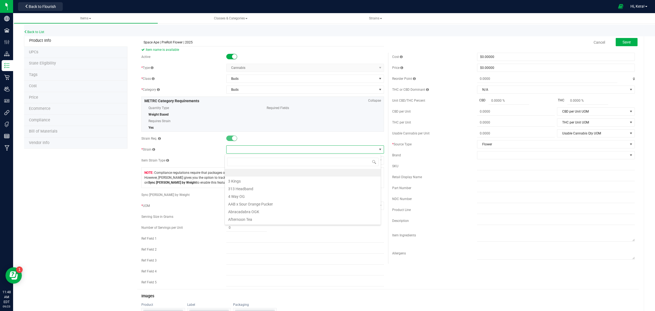
scroll to position [8, 156]
type input "space ape"
click at [249, 172] on li "Space Ape" at bounding box center [303, 173] width 156 height 8
click at [624, 42] on span "Save" at bounding box center [627, 42] width 8 height 4
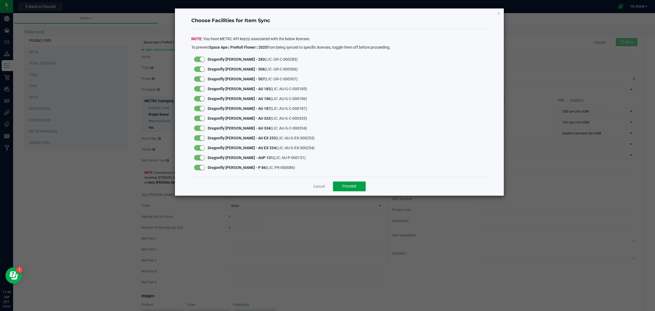
click at [344, 182] on button "Proceed" at bounding box center [349, 186] width 33 height 10
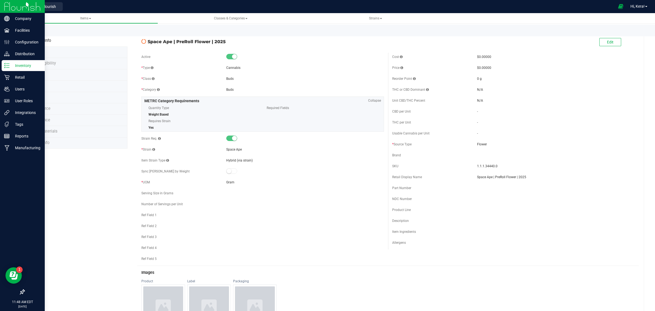
click at [17, 64] on p "Inventory" at bounding box center [26, 65] width 33 height 7
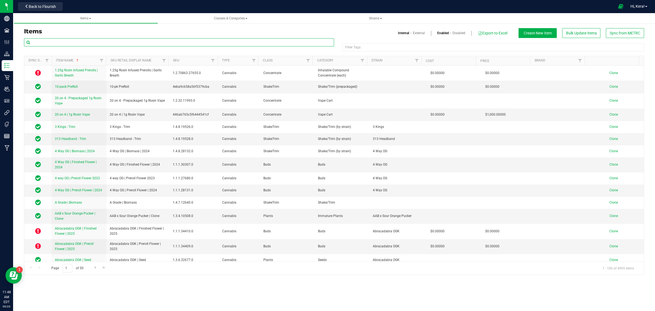
click at [116, 40] on input "text" at bounding box center [179, 42] width 310 height 8
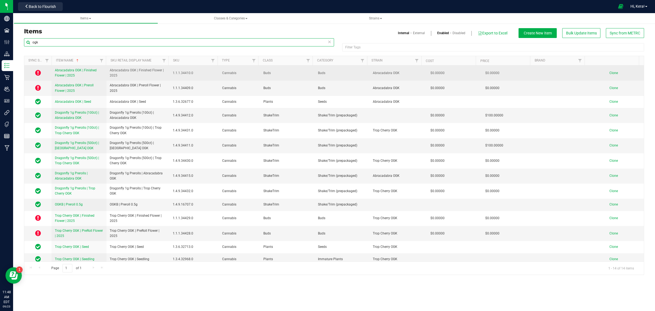
type input "ogk"
drag, startPoint x: 122, startPoint y: 77, endPoint x: 108, endPoint y: 69, distance: 16.0
click at [108, 69] on td "Abracadabra OGK | Finished Flower | 2025" at bounding box center [137, 73] width 63 height 15
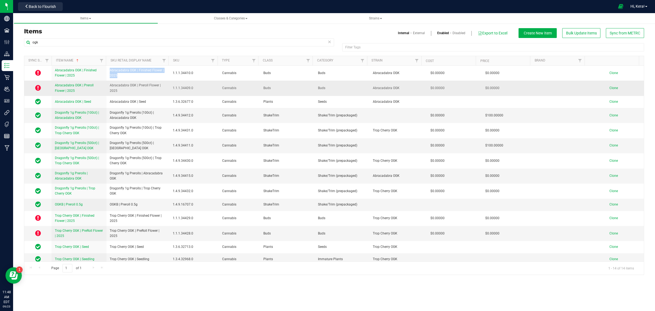
copy span "Abracadabra OGK | Finished Flower | 2025"
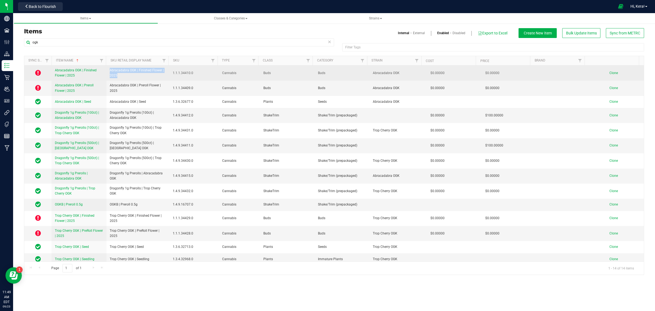
click at [610, 72] on span "Clone" at bounding box center [614, 73] width 8 height 4
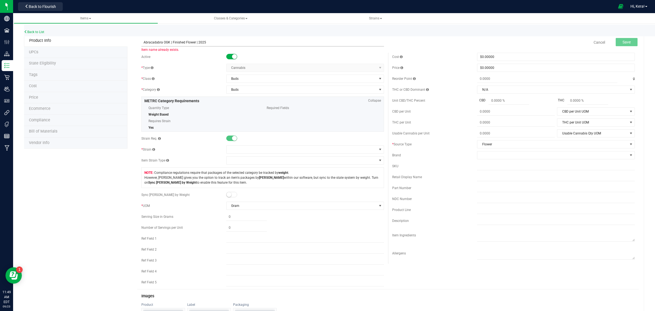
click at [168, 40] on input "Abracadabra OGK | Finished Flower | 2025" at bounding box center [262, 42] width 243 height 8
paste input "Space Ape"
type input "Space Ape | Finished Flower | 2025"
click at [238, 148] on span at bounding box center [302, 150] width 150 height 8
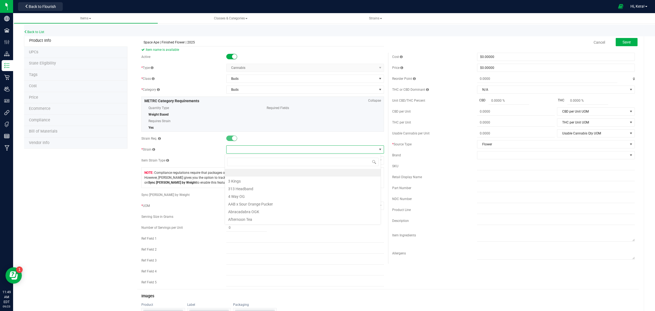
scroll to position [8, 156]
type input "space ape"
click at [249, 174] on li "Space Ape" at bounding box center [303, 173] width 156 height 8
click at [623, 44] on span "Save" at bounding box center [627, 42] width 8 height 4
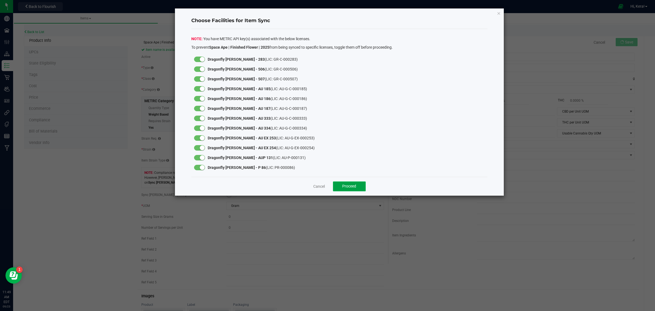
click at [347, 187] on span "Proceed" at bounding box center [349, 186] width 14 height 4
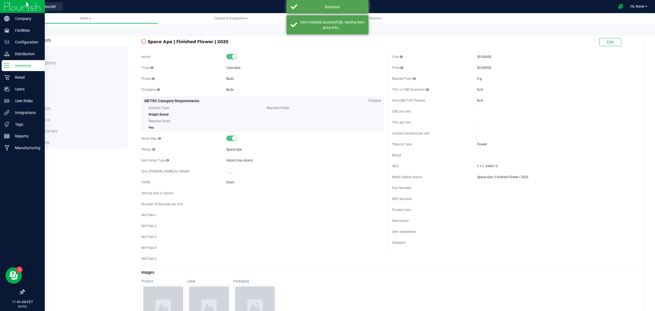
click at [2, 67] on div "Inventory" at bounding box center [23, 65] width 43 height 11
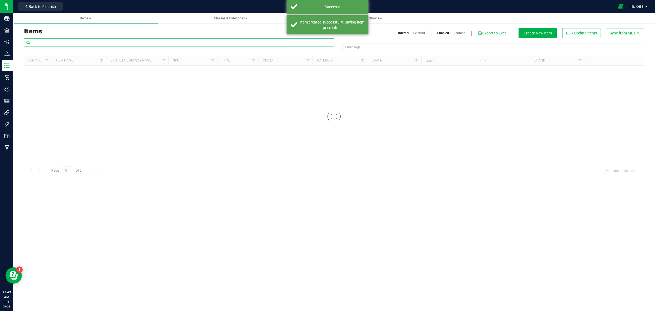
click at [56, 39] on input "text" at bounding box center [179, 42] width 310 height 8
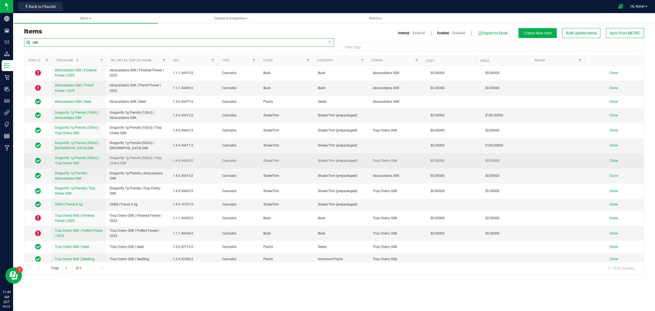
type input "ogk"
drag, startPoint x: 130, startPoint y: 164, endPoint x: 109, endPoint y: 159, distance: 21.5
click at [110, 159] on span "Dragonfly 1g Prerolls (500ct) | Trop Cherry OGK" at bounding box center [138, 160] width 57 height 10
copy span "Dragonfly 1g Prerolls (500ct) | Trop Cherry OGK"
click at [610, 161] on span "Clone" at bounding box center [614, 161] width 8 height 4
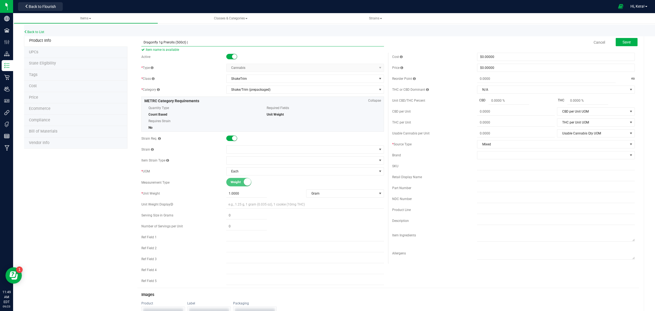
paste input "Space Ape"
type input "Dragonfly 1g Prerolls (500ct) | Space Ape"
click at [235, 152] on span at bounding box center [302, 150] width 150 height 8
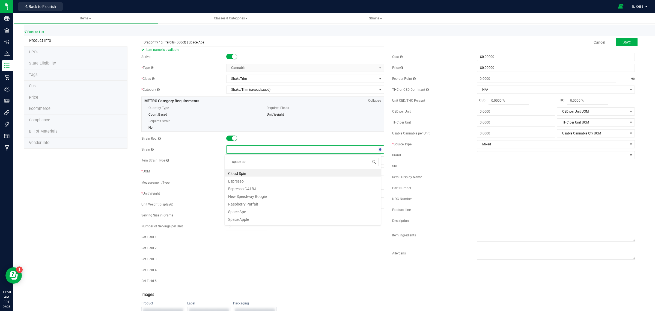
type input "space ape"
click at [244, 174] on li "Space Ape" at bounding box center [303, 173] width 156 height 8
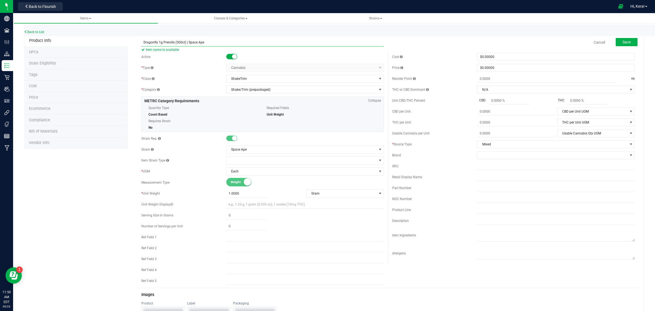
click at [144, 43] on input "Dragonfly 1g Prerolls (500ct) | Space Ape" at bounding box center [262, 42] width 243 height 8
click at [623, 40] on span "Save" at bounding box center [627, 42] width 8 height 4
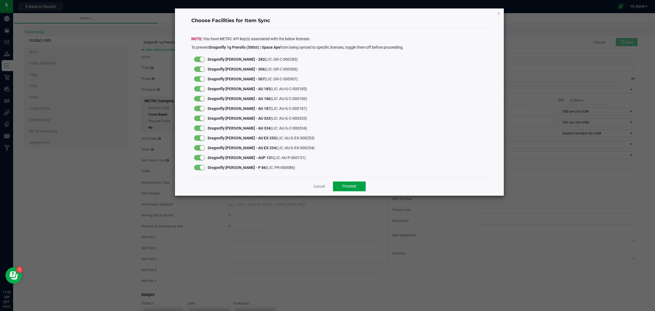
click at [347, 187] on span "Proceed" at bounding box center [349, 186] width 14 height 4
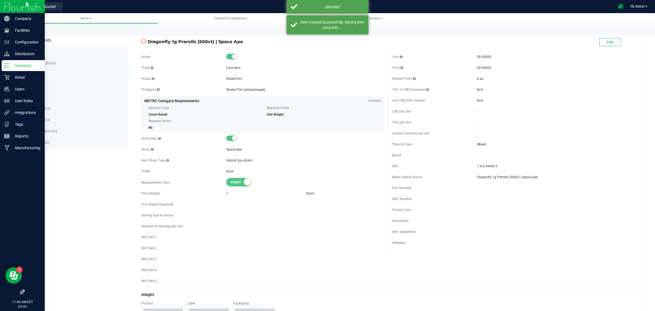
click at [23, 67] on p "Inventory" at bounding box center [26, 65] width 33 height 7
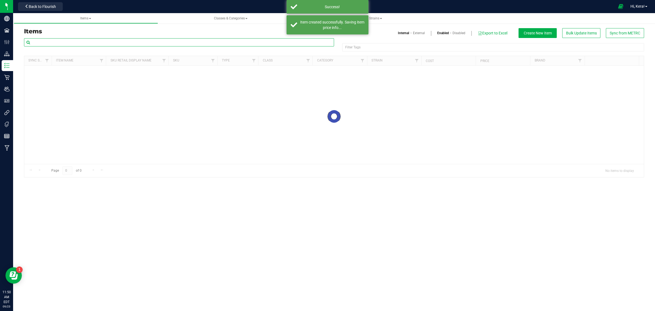
click at [104, 40] on input "text" at bounding box center [179, 42] width 310 height 8
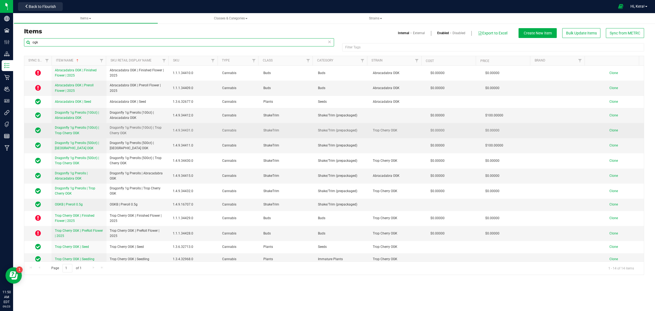
type input "ogk"
drag, startPoint x: 120, startPoint y: 132, endPoint x: 104, endPoint y: 126, distance: 17.0
click at [104, 126] on tr "Dragonfly 1g Prerolls (100ct) | Trop Cherry OGK Dragonfly 1g Prerolls (100ct) |…" at bounding box center [334, 130] width 620 height 15
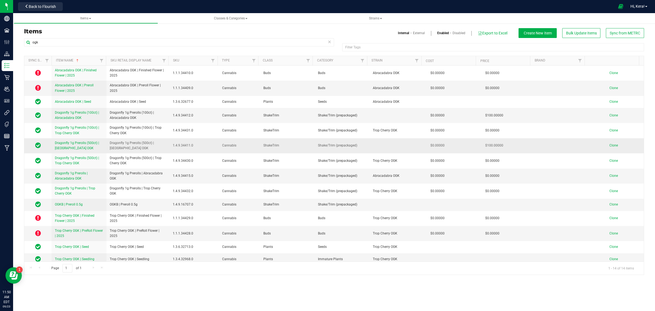
copy tr "Dragonfly 1g Prerolls (100ct) | Trop Cherry OGK"
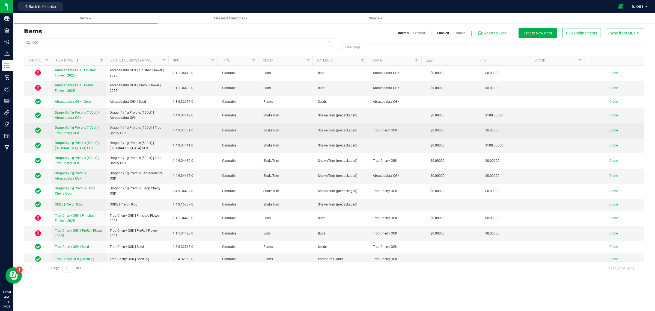
click at [610, 132] on span "Clone" at bounding box center [614, 130] width 8 height 4
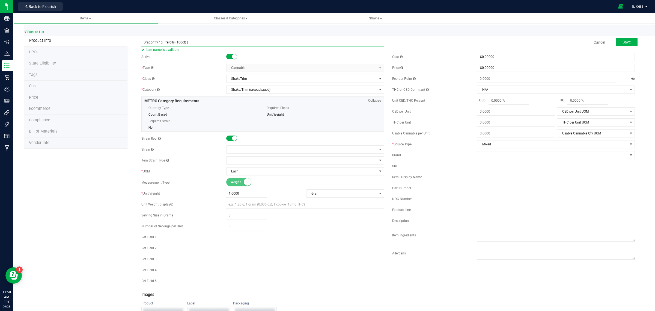
paste input "Space Ape"
type input "Dragonfly 1g Prerolls (100ct) | Space Ape"
click at [267, 150] on span at bounding box center [302, 150] width 150 height 8
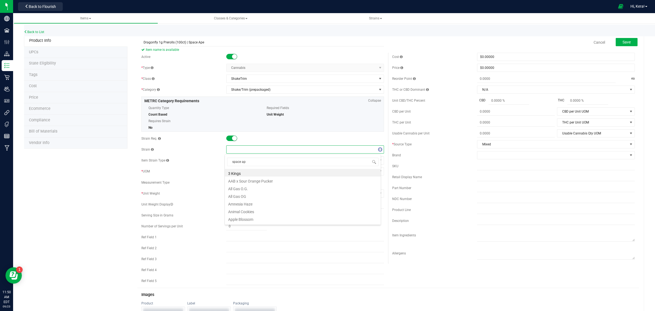
type input "space ape"
click at [256, 176] on li "Space Ape" at bounding box center [303, 173] width 156 height 8
click at [629, 46] on button "Save" at bounding box center [627, 42] width 22 height 8
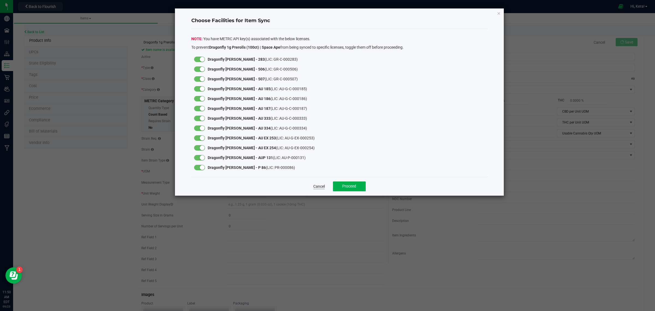
click at [320, 186] on link "Cancel" at bounding box center [318, 185] width 11 height 5
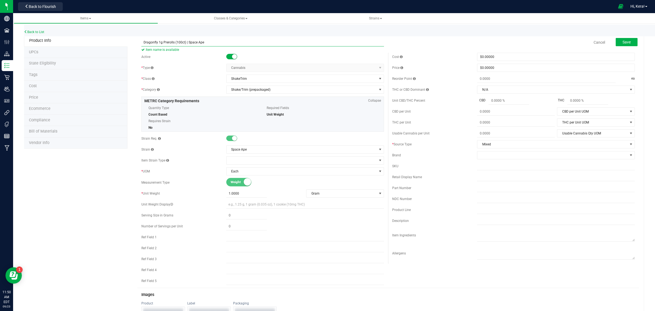
click at [149, 41] on input "Dragonfly 1g Prerolls (100ct) | Space Ape" at bounding box center [262, 42] width 243 height 8
type input "Dragonfly 1g Prerolls (100ct) | Space Ape"
click at [623, 43] on span "Save" at bounding box center [627, 42] width 8 height 4
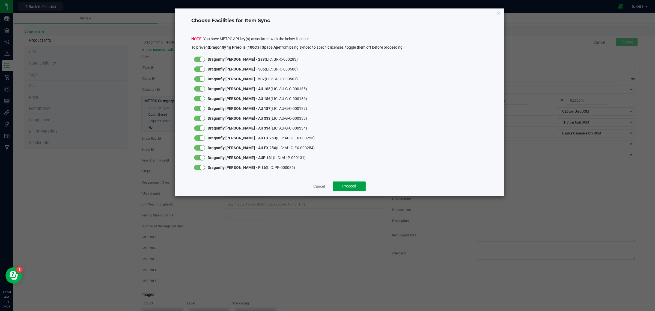
click at [362, 184] on button "Proceed" at bounding box center [349, 186] width 33 height 10
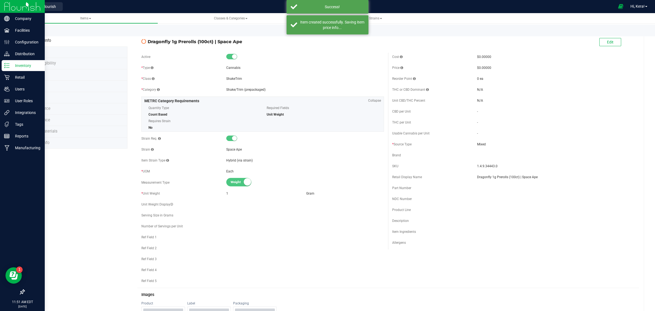
click at [6, 66] on line at bounding box center [7, 66] width 3 height 0
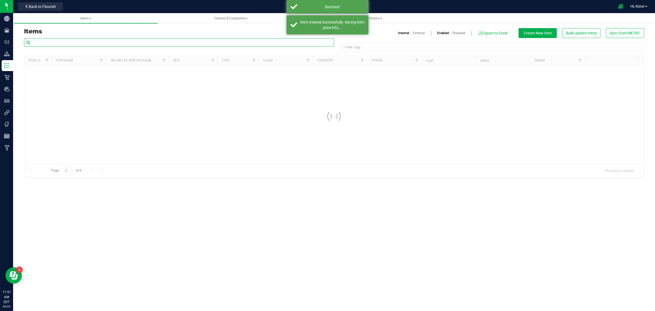
click at [109, 40] on input "text" at bounding box center [179, 42] width 310 height 8
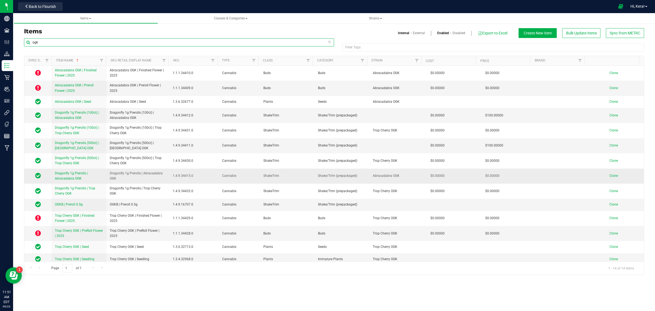
type input "ogk"
drag, startPoint x: 119, startPoint y: 179, endPoint x: 107, endPoint y: 175, distance: 12.8
click at [107, 175] on td "Dragonfly 1g Prerolls | Abracadabra OGK" at bounding box center [137, 175] width 63 height 15
copy span "Dragonfly 1g Prerolls | Abracadabra OGK"
click at [610, 175] on span "Clone" at bounding box center [614, 176] width 8 height 4
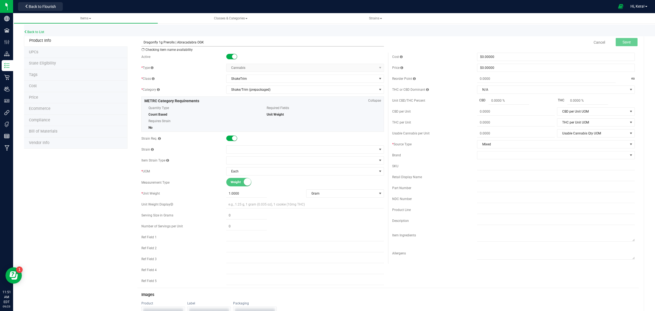
click at [205, 41] on input "Dragonfly 1g Prerolls | Abracadabra OGK" at bounding box center [262, 42] width 243 height 8
paste input "Space Ape"
type input "Dragonfly 1g Prerolls | Space Ape"
click at [242, 147] on span at bounding box center [302, 150] width 150 height 8
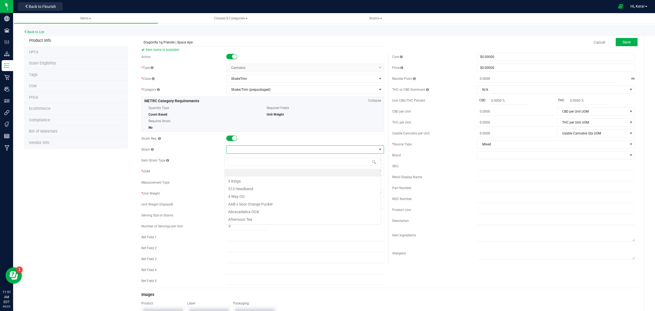
scroll to position [8, 156]
type input "space ap"
click at [249, 175] on li "Space Ape" at bounding box center [303, 173] width 156 height 8
click at [626, 42] on button "Save" at bounding box center [627, 42] width 22 height 8
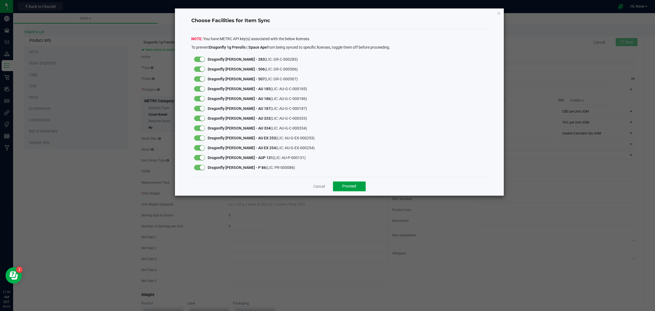
click at [357, 186] on button "Proceed" at bounding box center [349, 186] width 33 height 10
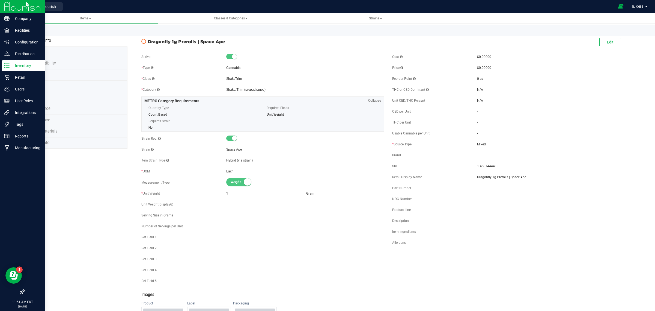
click at [18, 66] on p "Inventory" at bounding box center [26, 65] width 33 height 7
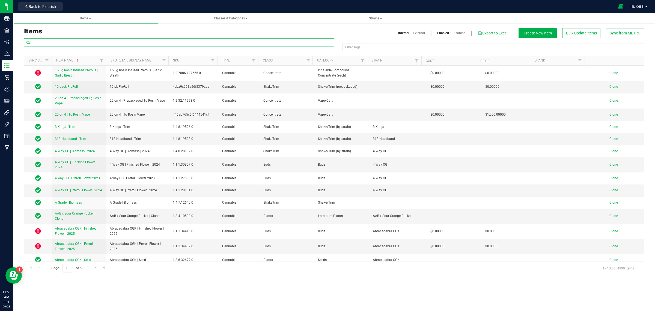
click at [75, 42] on input "text" at bounding box center [179, 42] width 310 height 8
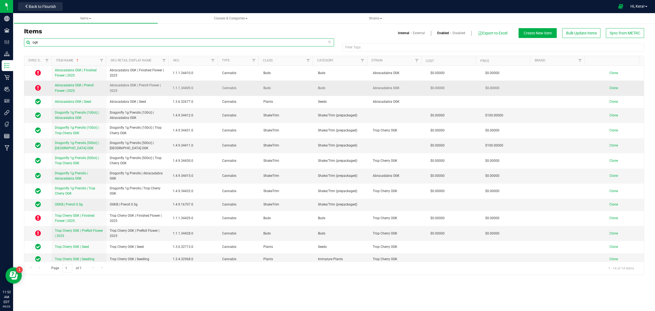
type input "ogk"
drag, startPoint x: 119, startPoint y: 90, endPoint x: 108, endPoint y: 87, distance: 11.7
click at [108, 87] on td "Abracadabra OGK | Preroll Flower | 2025" at bounding box center [137, 88] width 63 height 15
copy span "Abracadabra OGK | Preroll Flower | 2025"
click at [614, 87] on link "Clone" at bounding box center [617, 88] width 14 height 4
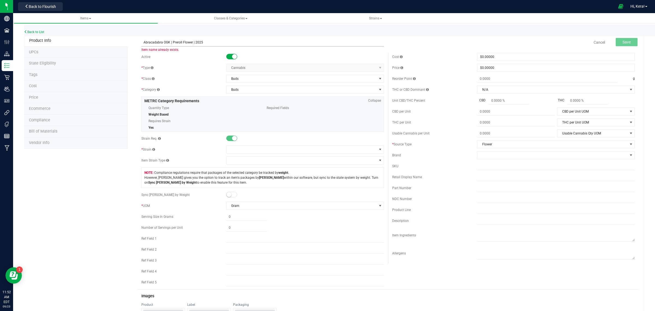
click at [168, 41] on input "Abracadabra OGK | Preroll Flower | 2025" at bounding box center [262, 42] width 243 height 8
paste input "Sour Lemons"
type input "Sour Lemons | Preroll Flower | 2025"
click at [257, 146] on span at bounding box center [302, 150] width 150 height 8
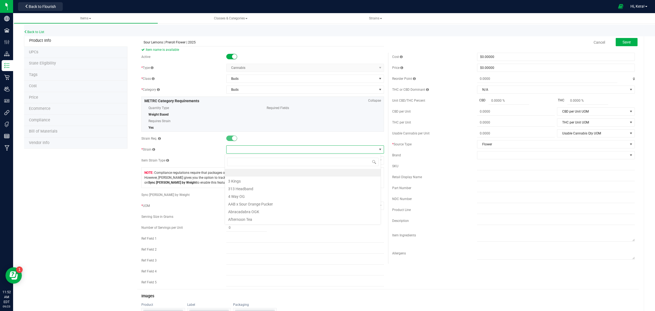
scroll to position [8, 156]
type input "sour lemon"
click at [257, 173] on li "Sour Lemons" at bounding box center [303, 173] width 156 height 8
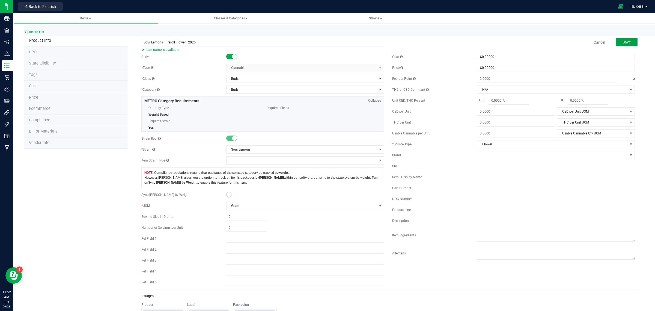
click at [623, 43] on span "Save" at bounding box center [627, 42] width 8 height 4
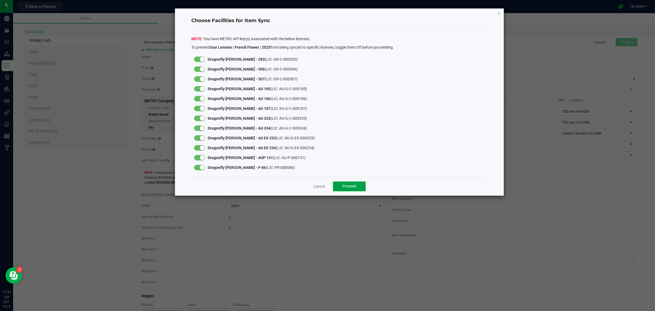
click at [346, 189] on button "Proceed" at bounding box center [349, 186] width 33 height 10
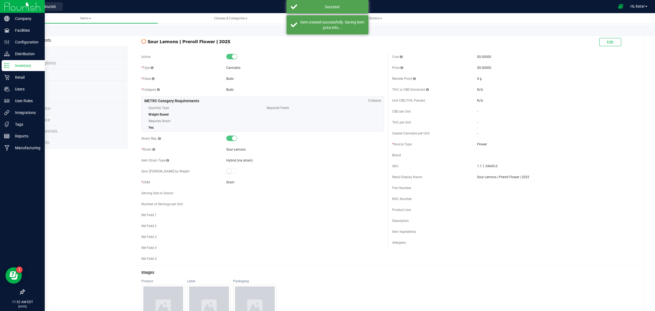
click at [5, 65] on icon at bounding box center [6, 65] width 5 height 5
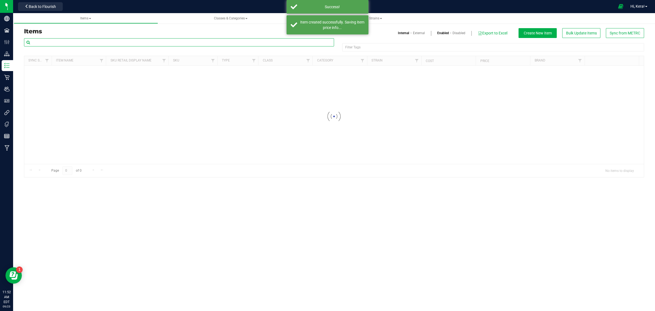
click at [93, 42] on input "text" at bounding box center [179, 42] width 310 height 8
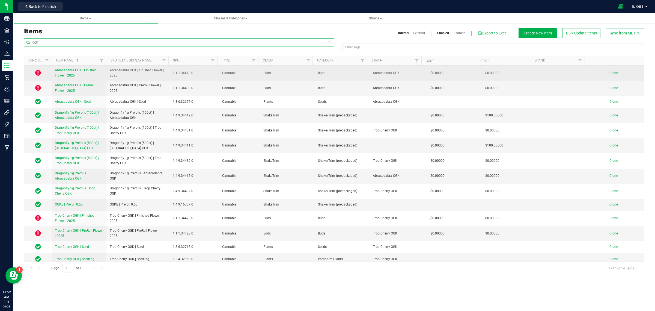
type input "ogk"
drag, startPoint x: 118, startPoint y: 76, endPoint x: 107, endPoint y: 68, distance: 14.0
click at [107, 68] on td "Abracadabra OGK | Finished Flower | 2025" at bounding box center [137, 73] width 63 height 15
click at [615, 72] on link "Clone" at bounding box center [617, 73] width 14 height 4
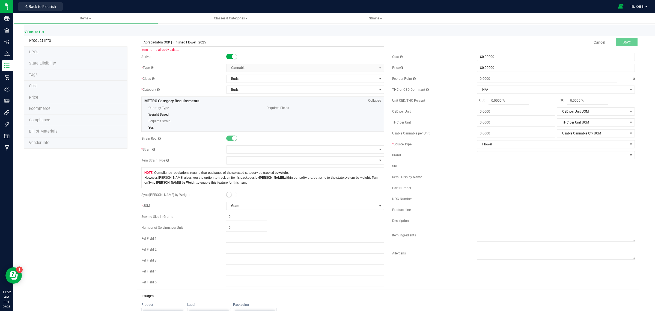
click at [167, 40] on input "Abracadabra OGK | Finished Flower | 2025" at bounding box center [262, 42] width 243 height 8
click at [201, 40] on input "Sour Lemons | Finished Flower | 2025" at bounding box center [262, 42] width 243 height 8
type input "Sour Lemons | Finished Flower | 2025"
click at [241, 147] on span at bounding box center [302, 150] width 150 height 8
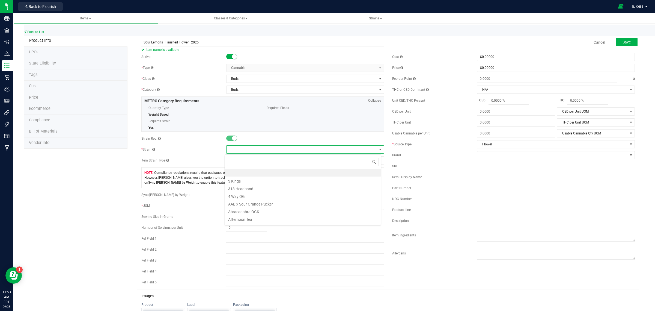
scroll to position [8, 156]
type input "sour lemon"
click at [248, 173] on li "Sour Lemons" at bounding box center [303, 173] width 156 height 8
click at [623, 42] on span "Save" at bounding box center [627, 42] width 8 height 4
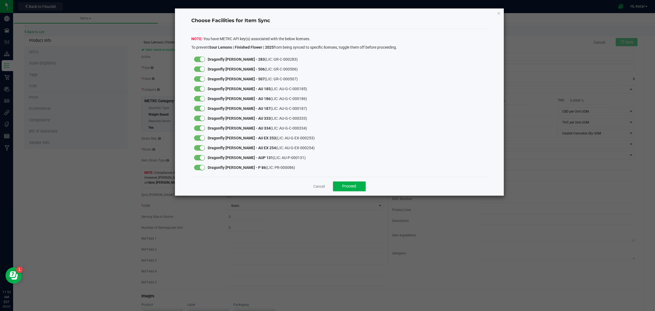
click at [348, 180] on div "Cancel Proceed" at bounding box center [339, 186] width 297 height 19
click at [346, 183] on button "Proceed" at bounding box center [349, 186] width 33 height 10
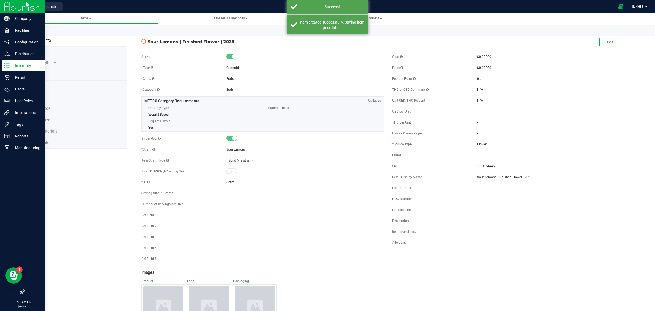
click at [6, 63] on icon at bounding box center [6, 65] width 5 height 5
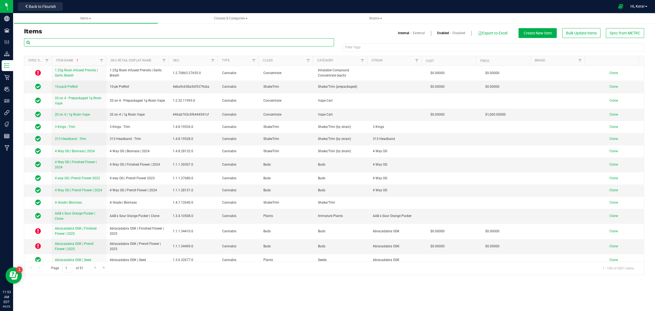
click at [55, 45] on input "text" at bounding box center [179, 42] width 310 height 8
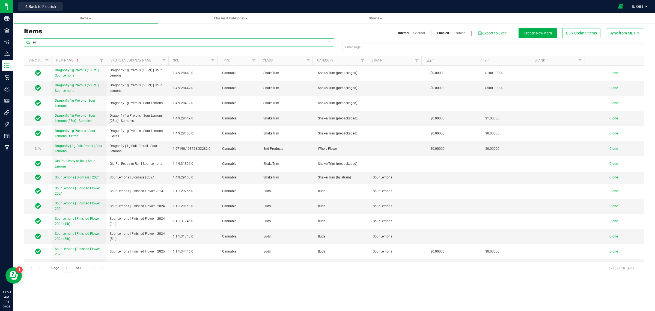
type input "s"
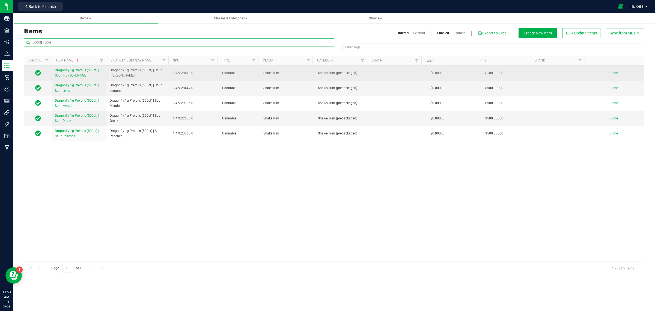
type input "500ct) | Sour"
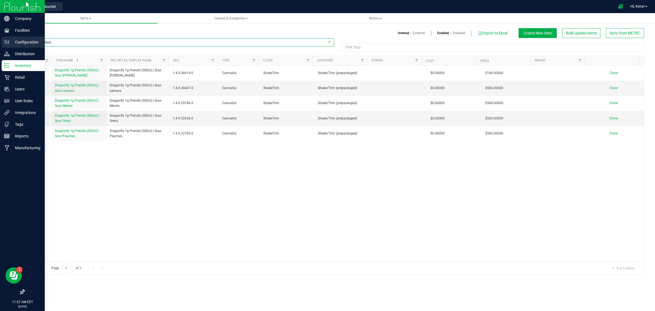
drag, startPoint x: 55, startPoint y: 43, endPoint x: 6, endPoint y: 42, distance: 49.2
click at [6, 42] on div "Company Facilities Configuration Distribution Inventory Retail Users User Roles…" at bounding box center [327, 155] width 655 height 311
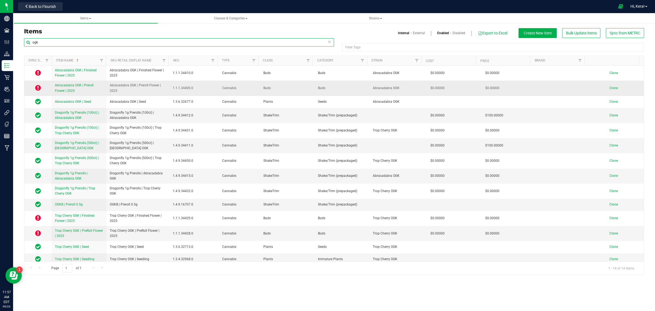
type input "ogk"
drag, startPoint x: 119, startPoint y: 91, endPoint x: 109, endPoint y: 86, distance: 10.9
click at [110, 86] on span "Abracadabra OGK | Preroll Flower | 2025" at bounding box center [138, 88] width 57 height 10
click at [612, 89] on span "Clone" at bounding box center [614, 88] width 8 height 4
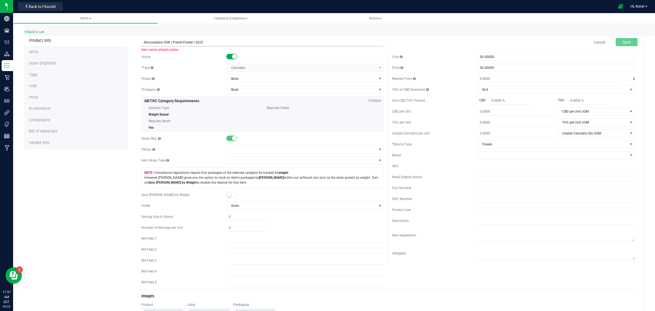
click at [167, 42] on input "Abracadabra OGK | Preroll Flower | 2025" at bounding box center [262, 42] width 243 height 8
paste input "Sour [PERSON_NAME]"
type input "Sour Garlic [PERSON_NAME] | Preroll Flower | 2025"
click at [257, 151] on span at bounding box center [302, 150] width 150 height 8
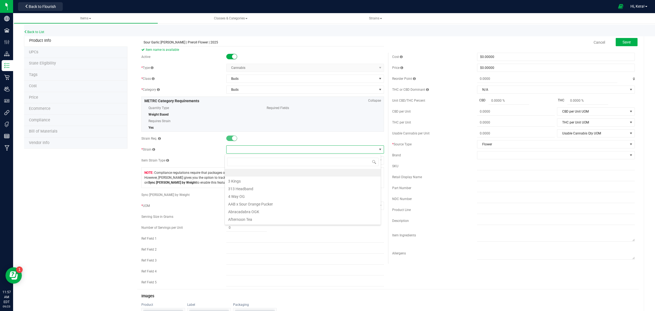
scroll to position [8, 156]
type input "sour gar"
click at [257, 174] on li "Sour [PERSON_NAME]" at bounding box center [303, 173] width 156 height 8
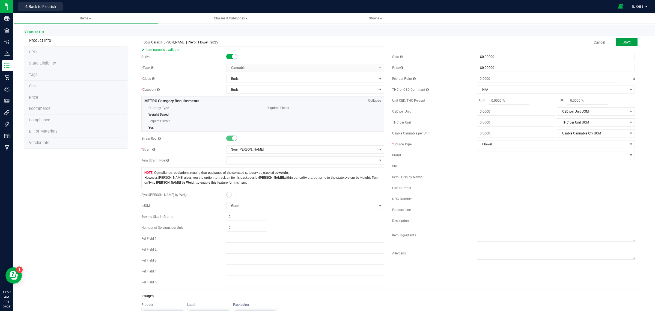
click at [627, 43] on button "Save" at bounding box center [627, 42] width 22 height 8
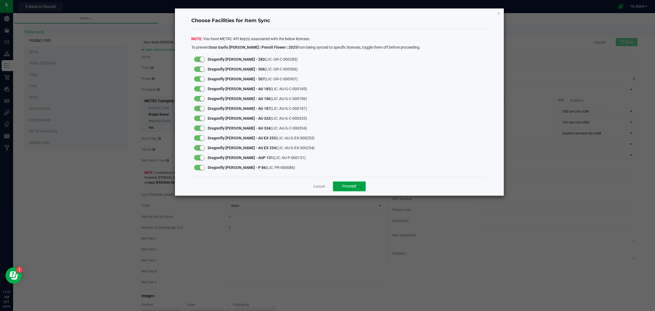
click at [357, 186] on button "Proceed" at bounding box center [349, 186] width 33 height 10
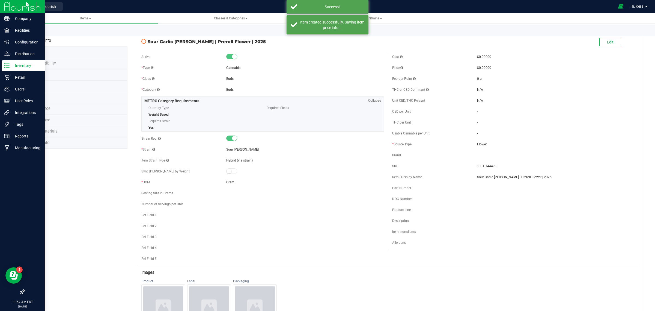
click at [11, 66] on p "Inventory" at bounding box center [26, 65] width 33 height 7
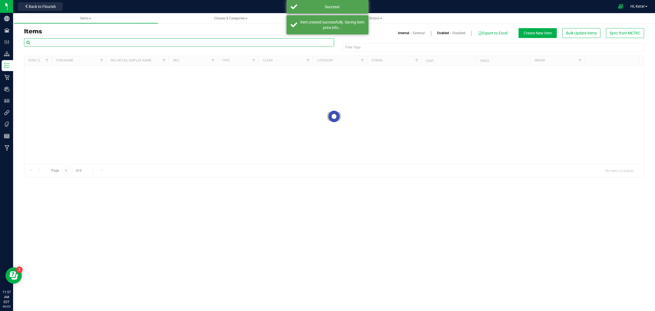
click at [89, 42] on input "text" at bounding box center [179, 42] width 310 height 8
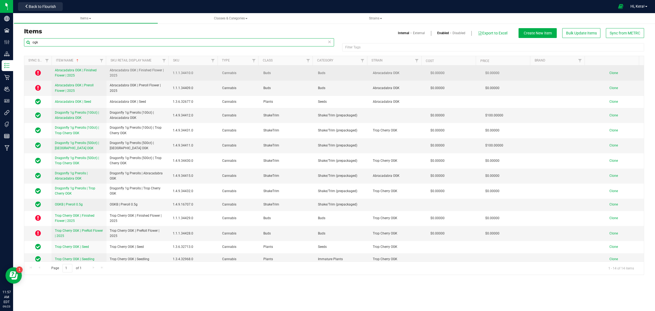
type input "ogk"
drag, startPoint x: 120, startPoint y: 78, endPoint x: 108, endPoint y: 70, distance: 13.6
click at [108, 70] on td "Abracadabra OGK | Finished Flower | 2025" at bounding box center [137, 73] width 63 height 15
click at [610, 72] on span "Clone" at bounding box center [614, 73] width 8 height 4
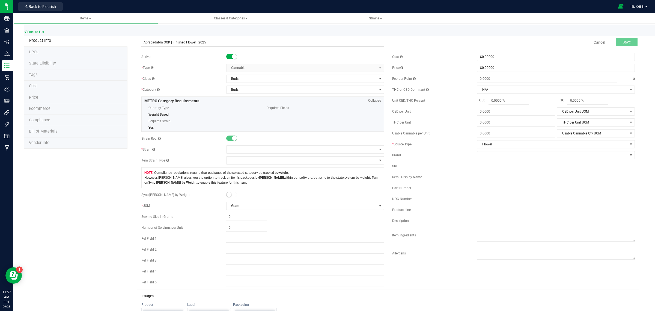
click at [167, 39] on input "Abracadabra OGK | Finished Flower | 2025" at bounding box center [262, 42] width 243 height 8
paste input "Sour [PERSON_NAME]"
type input "Sour [PERSON_NAME] | Finished Flower | 2025"
click at [233, 149] on span at bounding box center [302, 150] width 150 height 8
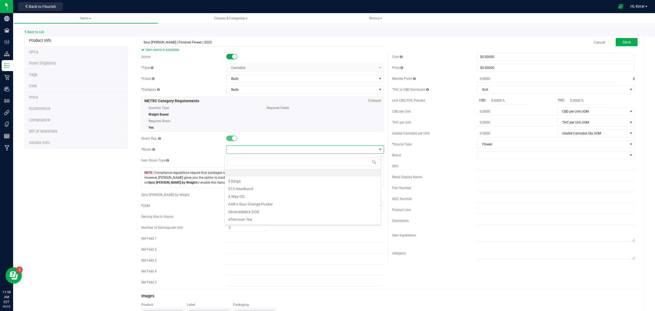
scroll to position [8, 156]
type input "sour garlic"
click at [263, 175] on li "Sour [PERSON_NAME]" at bounding box center [303, 173] width 156 height 8
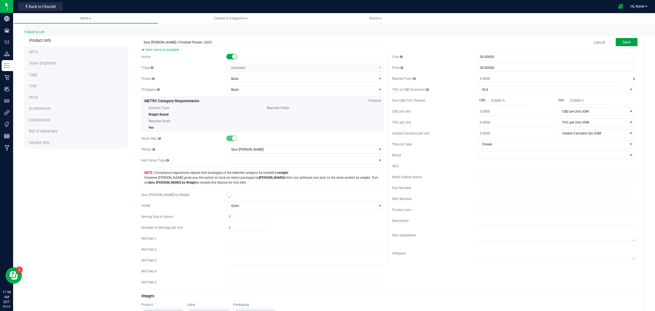
click at [617, 40] on button "Save" at bounding box center [627, 42] width 22 height 8
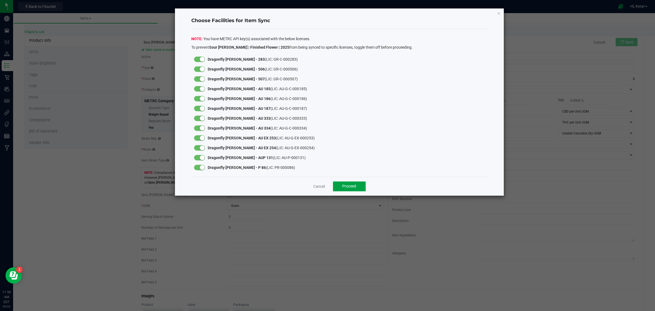
click at [346, 182] on button "Proceed" at bounding box center [349, 186] width 33 height 10
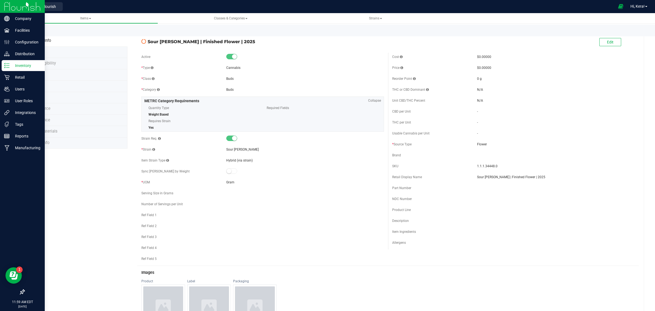
click at [16, 67] on p "Inventory" at bounding box center [26, 65] width 33 height 7
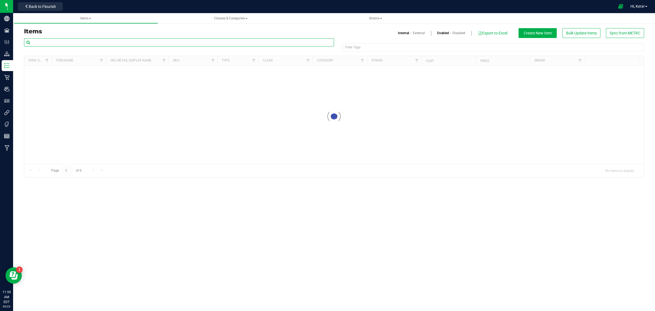
click at [99, 42] on input "text" at bounding box center [179, 42] width 310 height 8
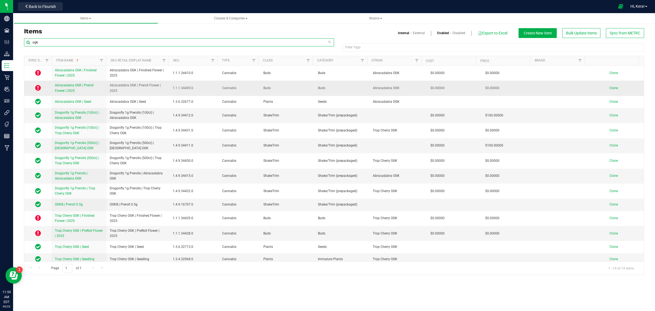
type input "ogk"
drag, startPoint x: 110, startPoint y: 88, endPoint x: 108, endPoint y: 85, distance: 3.1
click at [108, 85] on td "Abracadabra OGK | Preroll Flower | 2025" at bounding box center [137, 88] width 63 height 15
click at [612, 90] on span "Clone" at bounding box center [614, 88] width 8 height 4
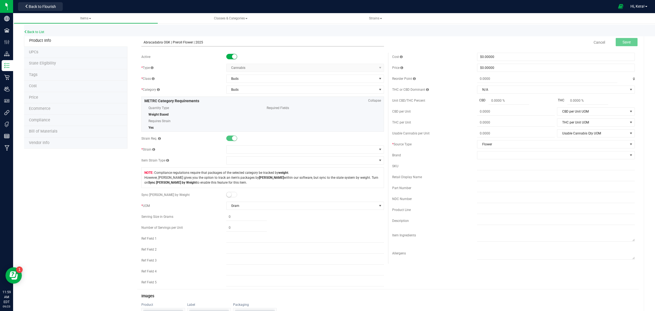
click at [169, 42] on input "Abracadabra OGK | Preroll Flower | 2025" at bounding box center [262, 42] width 243 height 8
paste input "Scotch and Soda"
type input "Scotch and Soda | Preroll Flower | 2025"
click at [233, 152] on span at bounding box center [302, 150] width 150 height 8
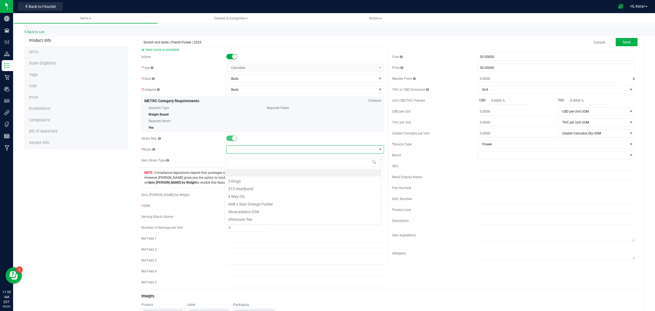
scroll to position [8, 156]
type input "scotch"
click at [256, 174] on li "Scotch and Soda" at bounding box center [303, 173] width 156 height 8
click at [623, 41] on span "Save" at bounding box center [627, 42] width 8 height 4
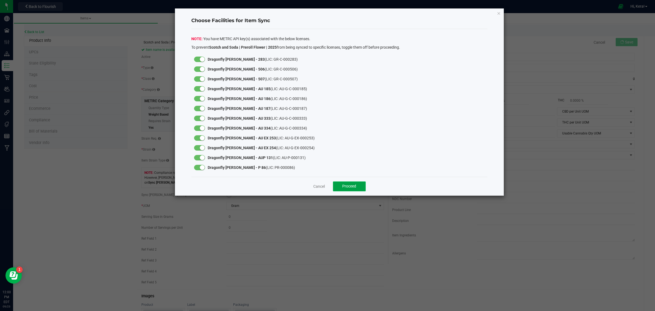
click at [346, 185] on span "Proceed" at bounding box center [349, 186] width 14 height 4
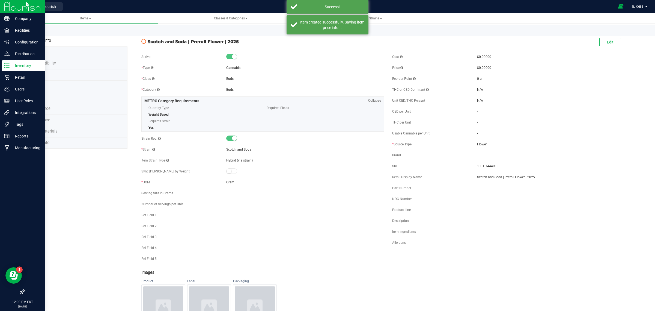
click at [6, 66] on icon at bounding box center [6, 65] width 5 height 5
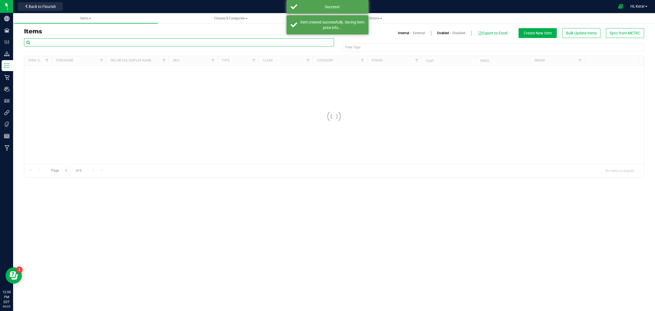
click at [77, 43] on input "text" at bounding box center [179, 42] width 310 height 8
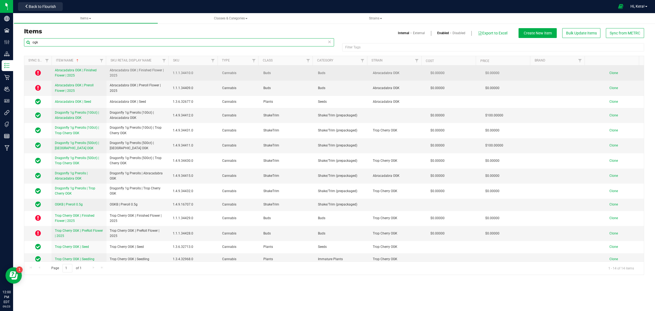
type input "ogk"
drag, startPoint x: 121, startPoint y: 78, endPoint x: 107, endPoint y: 69, distance: 16.6
click at [107, 69] on td "Abracadabra OGK | Finished Flower | 2025" at bounding box center [137, 73] width 63 height 15
click at [610, 75] on span "Clone" at bounding box center [614, 73] width 8 height 4
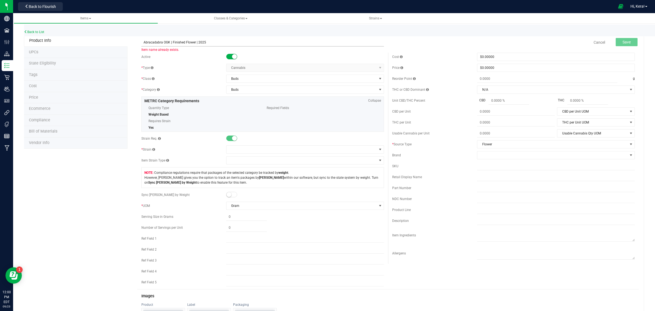
click at [169, 43] on input "Abracadabra OGK | Finished Flower | 2025" at bounding box center [262, 42] width 243 height 8
click at [142, 40] on input "| Finished Flower | 2025" at bounding box center [262, 42] width 243 height 8
paste input "Scotch and Soda"
type input "Scotch and Soda | Finished Flower | 2025"
click at [249, 149] on span at bounding box center [302, 150] width 150 height 8
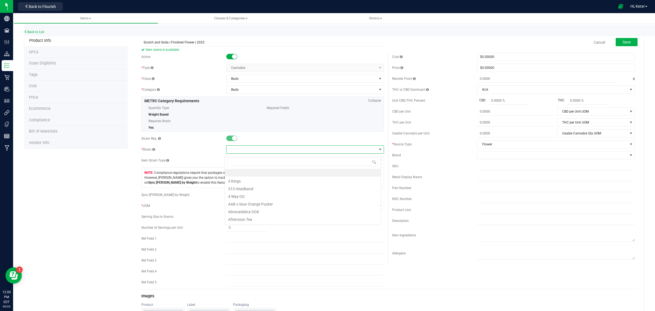
scroll to position [8, 156]
type input "scotch"
click at [241, 175] on li "Scotch and Soda" at bounding box center [303, 173] width 156 height 8
click at [624, 42] on span "Save" at bounding box center [627, 42] width 8 height 4
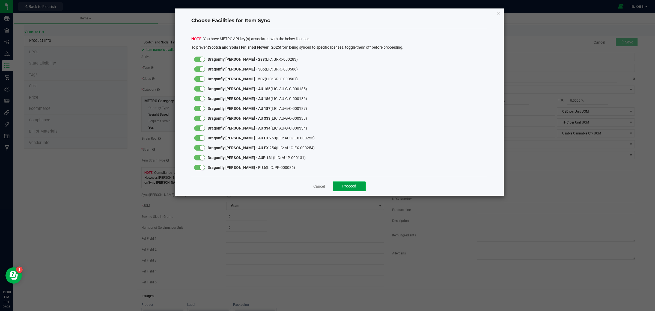
click at [343, 187] on span "Proceed" at bounding box center [349, 186] width 14 height 4
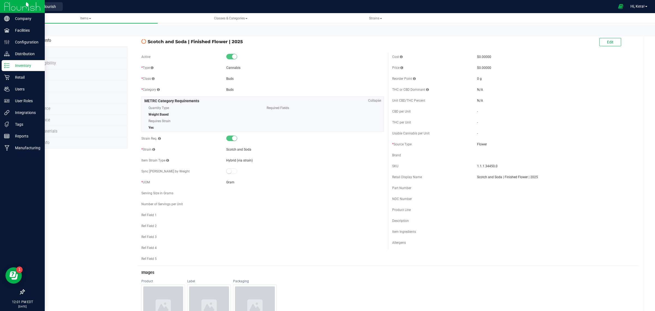
click at [7, 66] on icon at bounding box center [6, 65] width 5 height 5
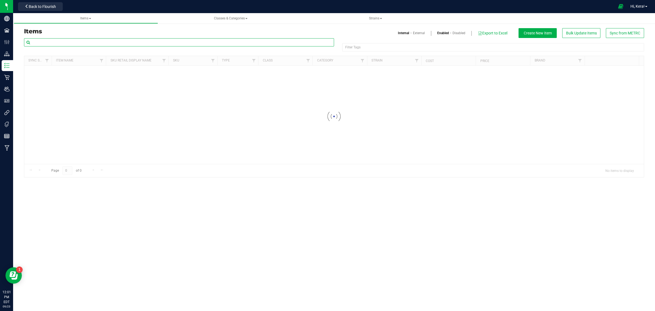
click at [121, 45] on input "text" at bounding box center [179, 42] width 310 height 8
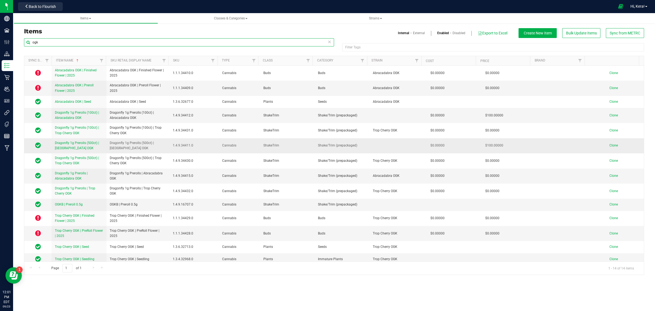
type input "ogk"
drag, startPoint x: 138, startPoint y: 147, endPoint x: 108, endPoint y: 141, distance: 31.3
click at [108, 141] on td "Dragonfly 1g Prerolls (500ct) | [GEOGRAPHIC_DATA] OGK" at bounding box center [137, 145] width 63 height 15
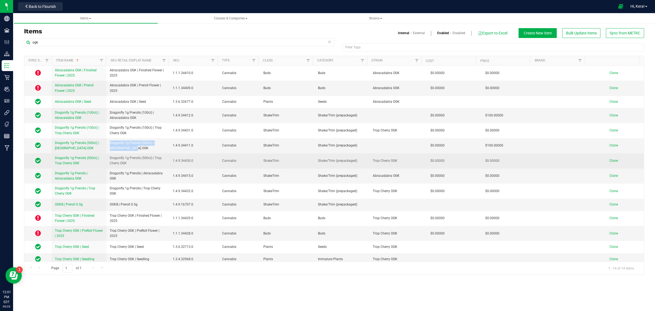
click at [611, 161] on span "Clone" at bounding box center [614, 161] width 8 height 4
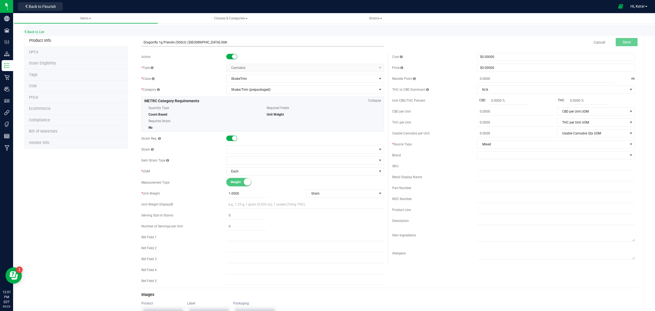
click at [143, 42] on input "Dragonfly 1g Prerolls (500ct) | [GEOGRAPHIC_DATA] OGK" at bounding box center [262, 42] width 243 height 8
click at [214, 43] on input "Dragonfly 1g Prerolls (500ct) | [GEOGRAPHIC_DATA] OGK" at bounding box center [262, 42] width 243 height 8
paste input "Scotch and Soda"
type input "Dragonfly 1g Prerolls (500ct) | Scotch and Soda"
click at [238, 152] on span at bounding box center [302, 150] width 150 height 8
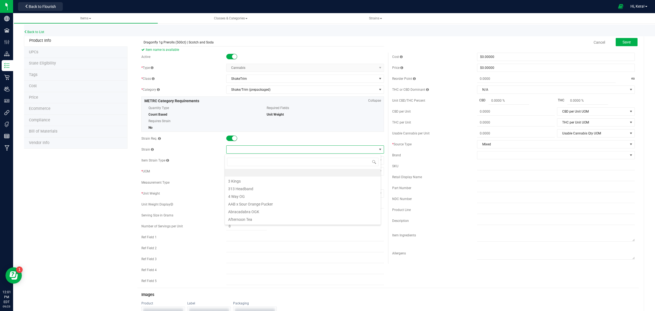
scroll to position [8, 156]
type input "scotch"
click at [251, 175] on li "Scotch and Soda" at bounding box center [303, 173] width 156 height 8
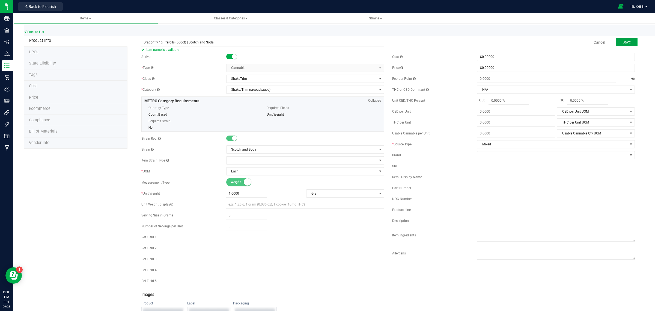
click at [623, 42] on span "Save" at bounding box center [627, 42] width 8 height 4
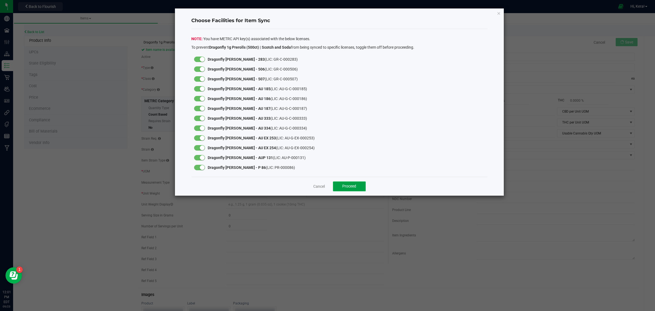
click at [347, 189] on button "Proceed" at bounding box center [349, 186] width 33 height 10
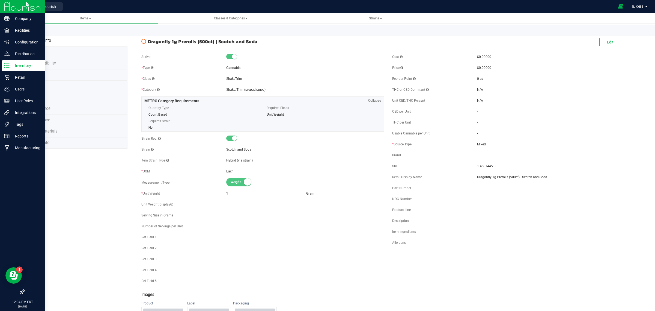
click at [10, 64] on p "Inventory" at bounding box center [26, 65] width 33 height 7
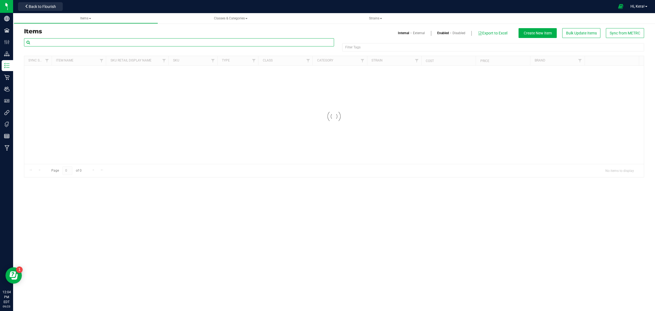
click at [47, 40] on input "text" at bounding box center [179, 42] width 310 height 8
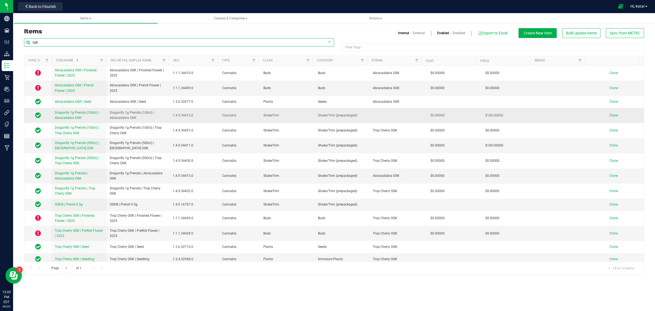
type input "ogk"
drag, startPoint x: 139, startPoint y: 118, endPoint x: 106, endPoint y: 111, distance: 33.5
click at [106, 111] on td "Dragonfly 1g Prerolls (100ct) | Abracadabra OGK" at bounding box center [137, 115] width 63 height 15
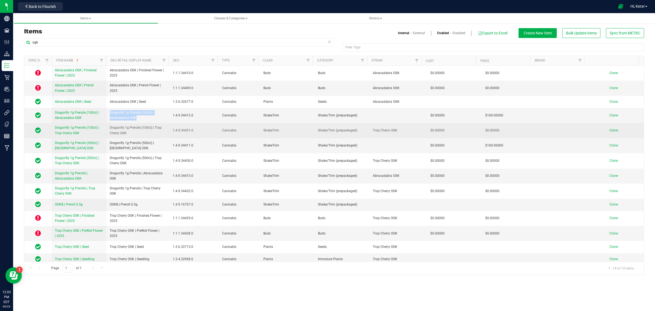
click at [612, 132] on span "Clone" at bounding box center [614, 130] width 8 height 4
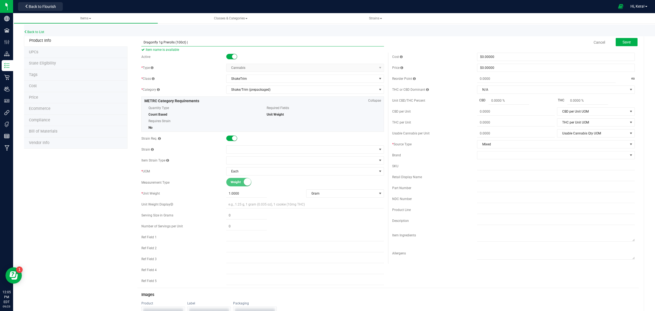
paste input "Scotch and Soda"
type input "Dragonfly 1g Prerolls (100ct) | Scotch and Soda"
click at [244, 148] on span at bounding box center [302, 150] width 150 height 8
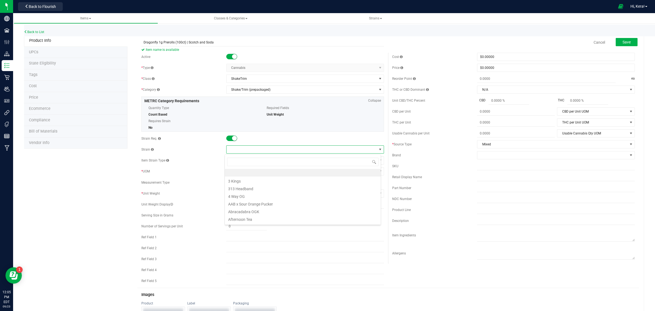
scroll to position [8, 156]
type input "[PERSON_NAME]"
click at [236, 148] on span at bounding box center [302, 150] width 150 height 8
click at [235, 149] on span at bounding box center [302, 150] width 150 height 8
type input "scotch"
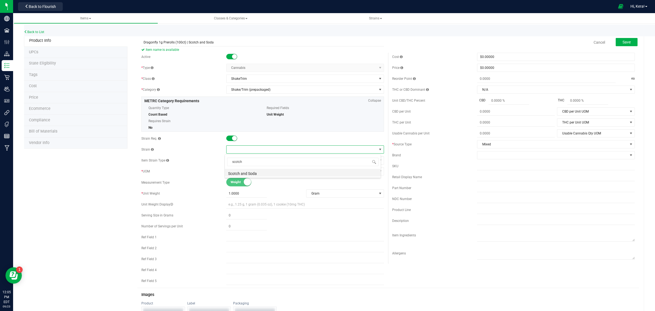
click at [240, 174] on li "Scotch and Soda" at bounding box center [303, 173] width 156 height 8
click at [623, 40] on span "Save" at bounding box center [627, 42] width 8 height 4
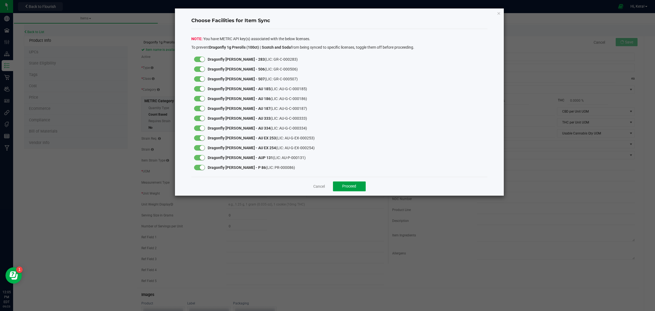
click at [356, 188] on span "Proceed" at bounding box center [349, 186] width 14 height 4
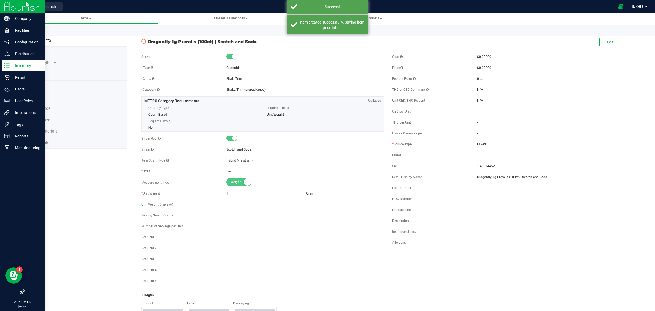
click at [6, 70] on div "Inventory" at bounding box center [23, 65] width 43 height 11
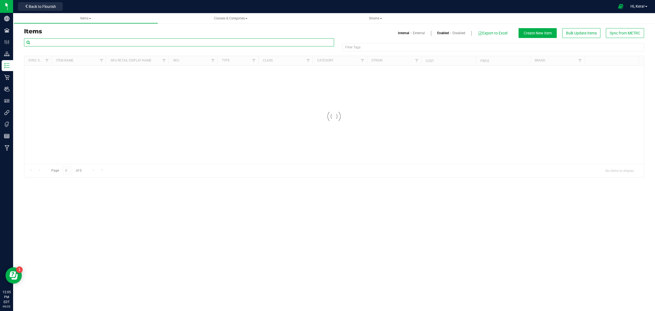
click at [62, 40] on input "text" at bounding box center [179, 42] width 310 height 8
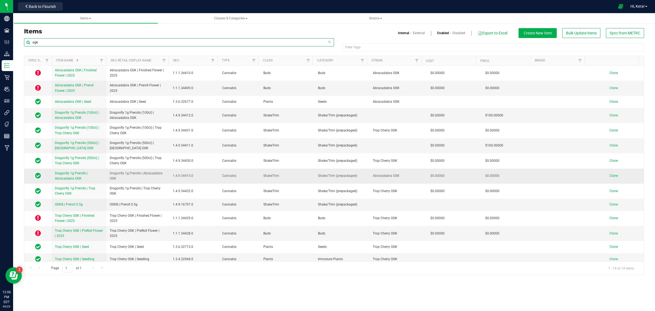
type input "ogk"
drag, startPoint x: 118, startPoint y: 179, endPoint x: 107, endPoint y: 173, distance: 12.7
click at [107, 173] on td "Dragonfly 1g Prerolls | Abracadabra OGK" at bounding box center [137, 175] width 63 height 15
click at [611, 176] on span "Clone" at bounding box center [614, 176] width 8 height 4
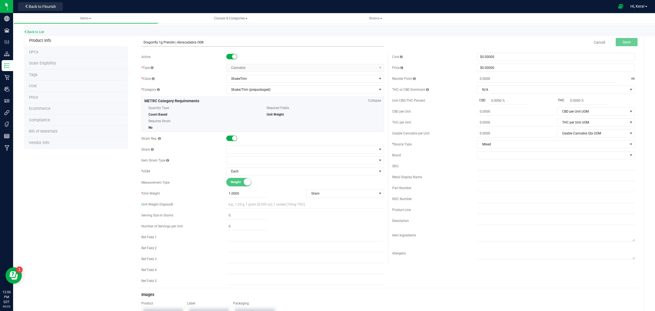
click at [145, 41] on input "Dragonfly 1g Prerolls | Abracadabra OGK" at bounding box center [262, 42] width 243 height 8
click at [210, 43] on input "Dragonfly 1g Prerolls | Abracadabra OGK" at bounding box center [262, 42] width 243 height 8
paste input "Scotch and Soda"
type input "Dragonfly 1g Prerolls | Scotch and Soda"
click at [238, 152] on span at bounding box center [302, 150] width 150 height 8
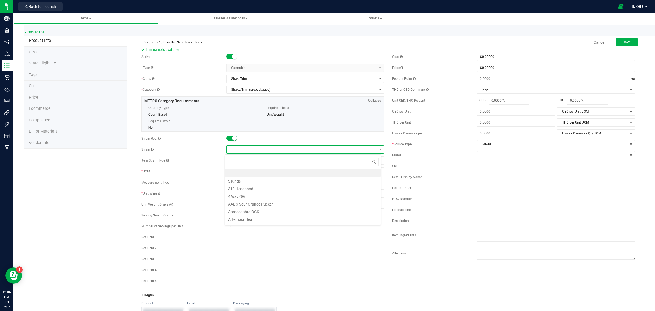
scroll to position [8, 156]
type input "scotch"
click at [246, 175] on li "Scotch and Soda" at bounding box center [303, 173] width 156 height 8
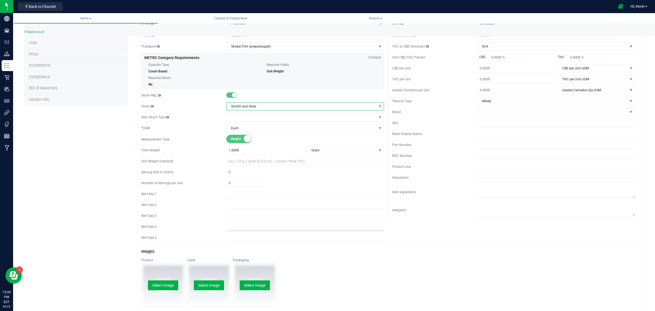
scroll to position [0, 0]
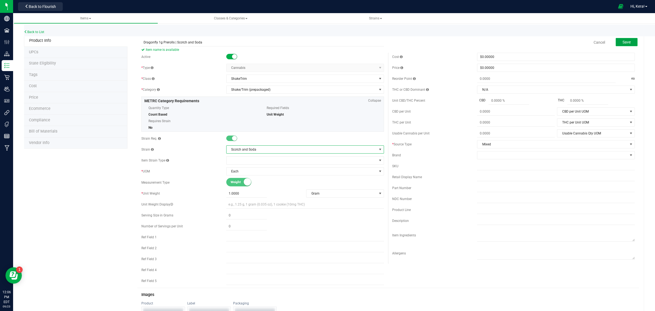
click at [623, 41] on span "Save" at bounding box center [627, 42] width 8 height 4
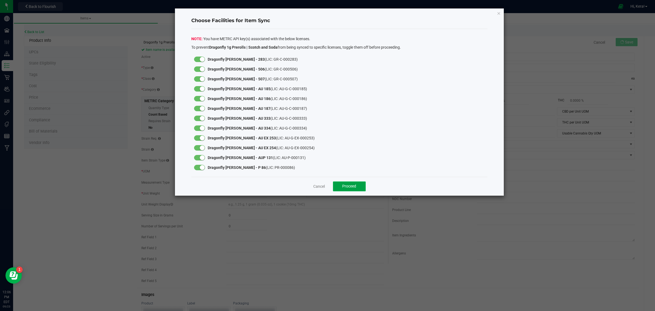
click at [350, 186] on span "Proceed" at bounding box center [349, 186] width 14 height 4
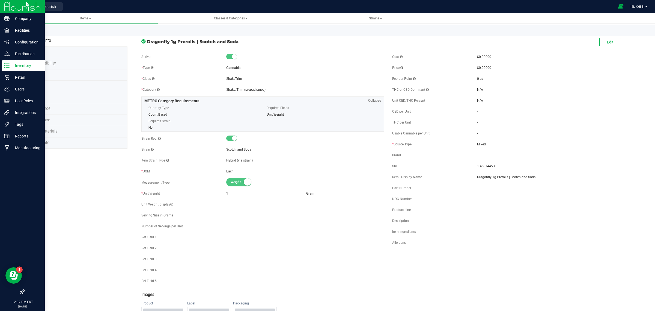
click at [8, 65] on icon at bounding box center [6, 65] width 5 height 5
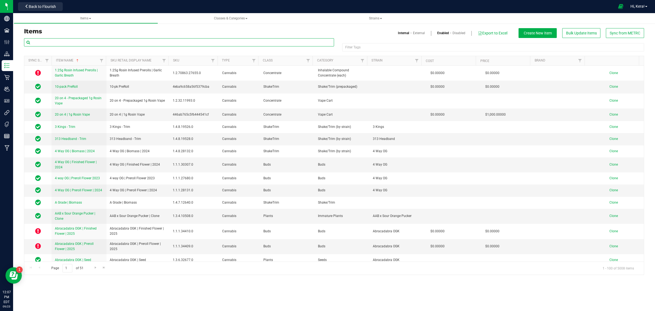
click at [62, 40] on input "text" at bounding box center [179, 42] width 310 height 8
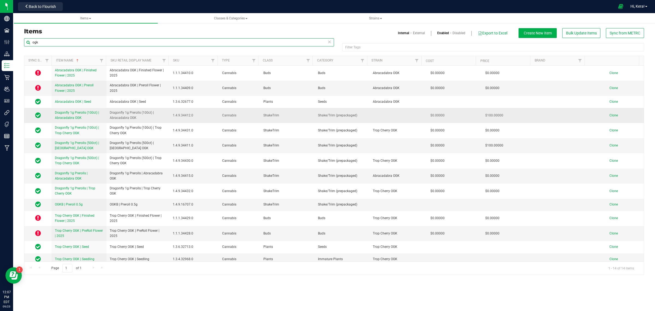
type input "ogk"
click at [81, 114] on span "Dragonfly 1g Prerolls (100ct) | Abracadabra OGK" at bounding box center [77, 115] width 44 height 9
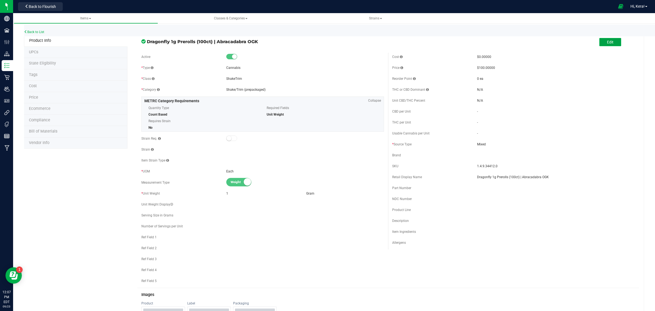
click at [607, 43] on span "Edit" at bounding box center [610, 42] width 7 height 4
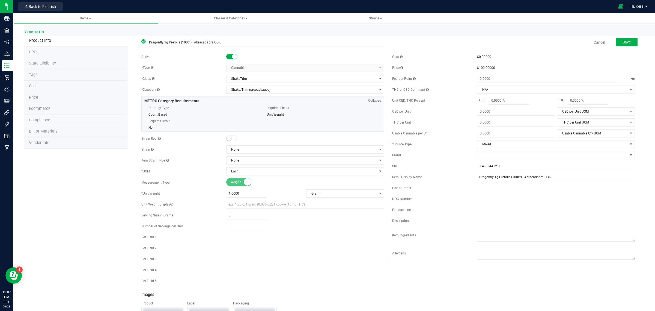
click at [481, 69] on span "$100.00000" at bounding box center [486, 68] width 18 height 4
click at [481, 66] on span "$100.00000" at bounding box center [486, 68] width 18 height 4
drag, startPoint x: 481, startPoint y: 66, endPoint x: 472, endPoint y: 66, distance: 9.0
click at [472, 66] on div "Price $100.00000" at bounding box center [513, 68] width 243 height 8
click at [467, 66] on div "Price" at bounding box center [434, 67] width 85 height 5
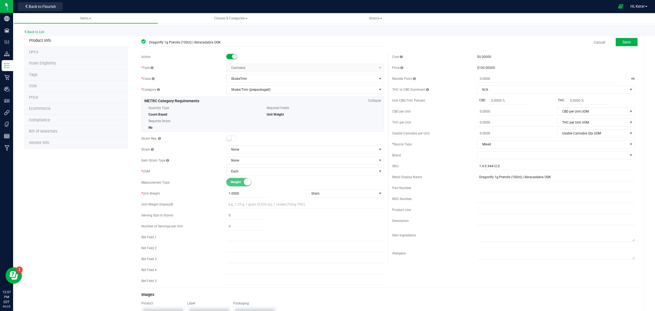
click at [478, 66] on span "$100.00000" at bounding box center [486, 68] width 18 height 4
click at [484, 55] on span "$0.00000" at bounding box center [484, 57] width 14 height 4
click at [479, 64] on div "Price $100.00000" at bounding box center [513, 68] width 243 height 8
drag, startPoint x: 495, startPoint y: 64, endPoint x: 500, endPoint y: 64, distance: 4.6
click at [500, 64] on div "Price $100.00000" at bounding box center [513, 68] width 243 height 8
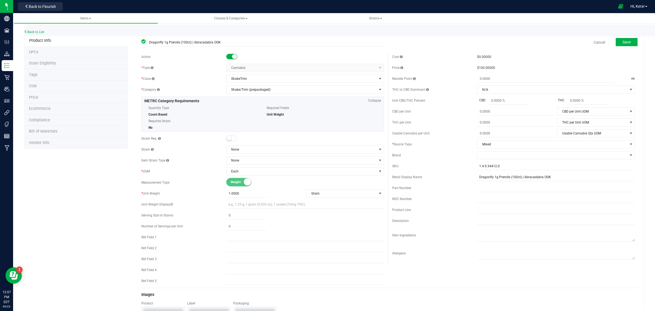
click at [601, 42] on span "Cancel" at bounding box center [599, 42] width 16 height 11
click at [595, 44] on link "Cancel" at bounding box center [599, 42] width 11 height 5
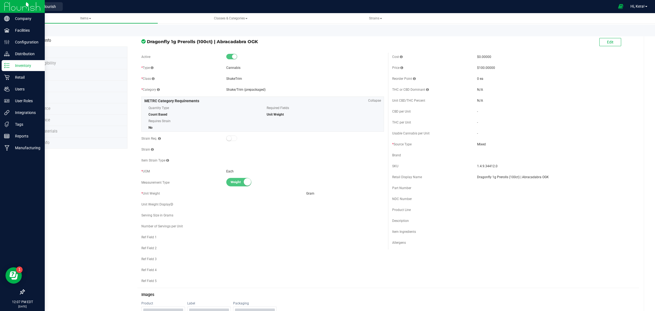
click at [10, 63] on p "Inventory" at bounding box center [26, 65] width 33 height 7
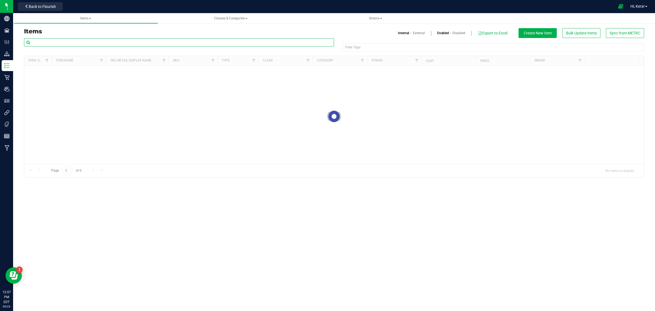
click at [96, 42] on input "text" at bounding box center [179, 42] width 310 height 8
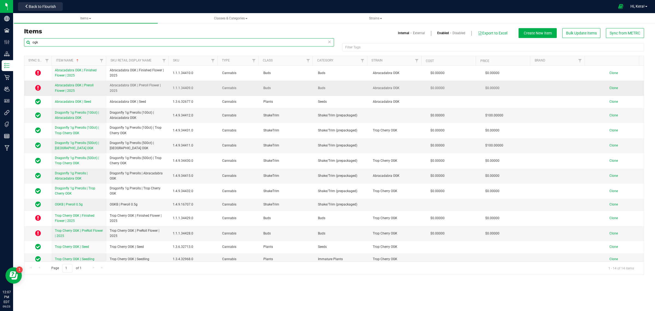
type input "ogk"
drag, startPoint x: 122, startPoint y: 90, endPoint x: 104, endPoint y: 87, distance: 17.8
click at [104, 87] on tr "Abracadabra OGK | Preroll Flower | 2025 Abracadabra OGK | Preroll Flower | 2025…" at bounding box center [334, 88] width 620 height 15
click at [610, 87] on span "Clone" at bounding box center [614, 88] width 8 height 4
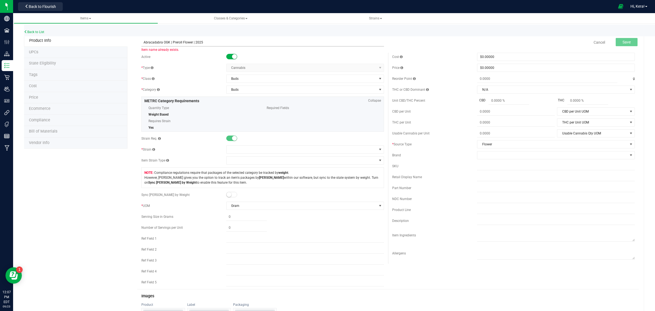
click at [172, 42] on input "Abracadabra OGK | Preroll Flower | 2025" at bounding box center [262, 42] width 243 height 8
paste input "Royal GSC"
type input "Royal GSC | Preroll Flower | 2025"
click at [242, 149] on span at bounding box center [302, 150] width 150 height 8
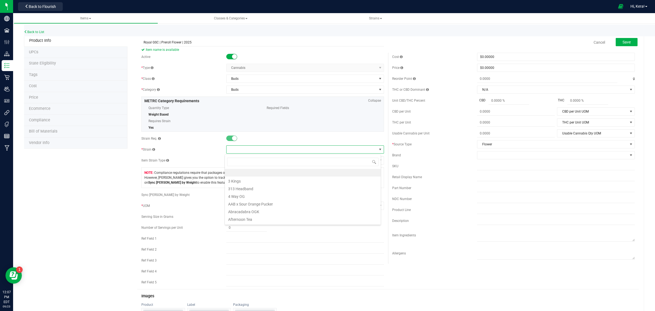
scroll to position [8, 156]
type input "royal"
click at [247, 174] on li "Royal GSC" at bounding box center [303, 173] width 156 height 8
click at [626, 41] on button "Save" at bounding box center [627, 42] width 22 height 8
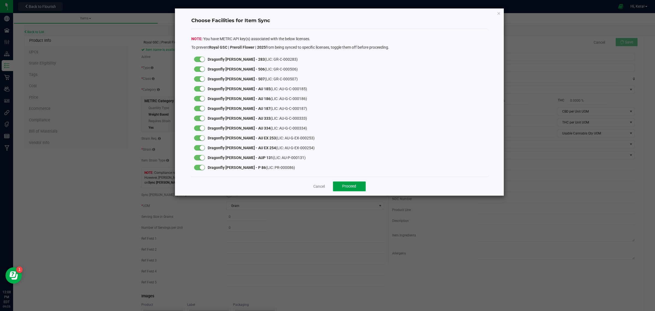
click at [349, 182] on button "Proceed" at bounding box center [349, 186] width 33 height 10
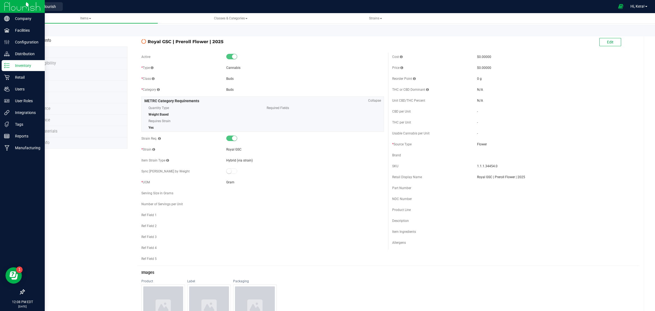
drag, startPoint x: 14, startPoint y: 68, endPoint x: 24, endPoint y: 62, distance: 10.8
click at [14, 68] on p "Inventory" at bounding box center [26, 65] width 33 height 7
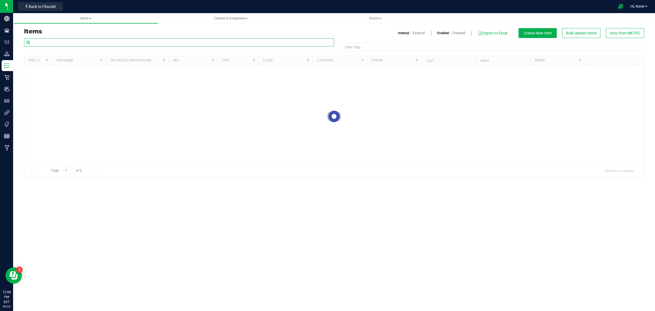
click at [76, 41] on input "text" at bounding box center [179, 42] width 310 height 8
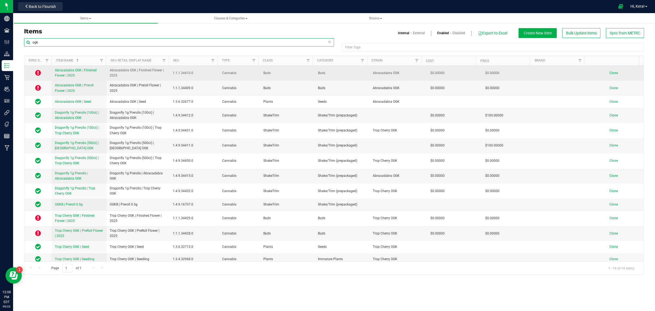
type input "ogk"
drag, startPoint x: 122, startPoint y: 76, endPoint x: 109, endPoint y: 71, distance: 13.9
click at [110, 71] on span "Abracadabra OGK | Finished Flower | 2025" at bounding box center [138, 73] width 57 height 10
click at [613, 72] on span "Clone" at bounding box center [614, 73] width 8 height 4
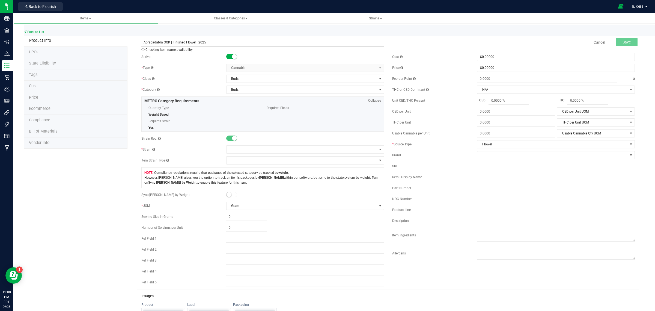
click at [167, 43] on input "Abracadabra OGK | Finished Flower | 2025" at bounding box center [262, 42] width 243 height 8
paste input "Royal GSC"
type input "Royal GSC | Finished Flower | 2025"
click at [239, 148] on span at bounding box center [302, 150] width 150 height 8
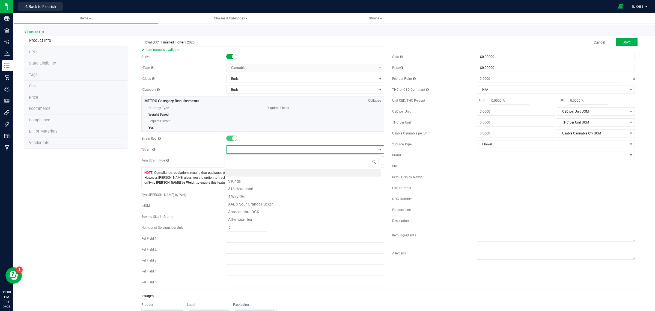
scroll to position [8, 156]
type input "royal"
click at [239, 173] on li "Royal GSC" at bounding box center [303, 173] width 156 height 8
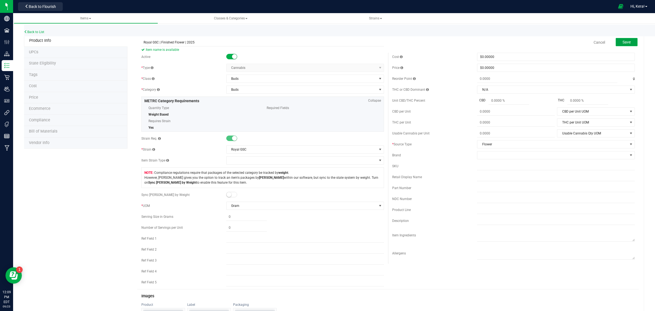
click at [623, 42] on span "Save" at bounding box center [627, 42] width 8 height 4
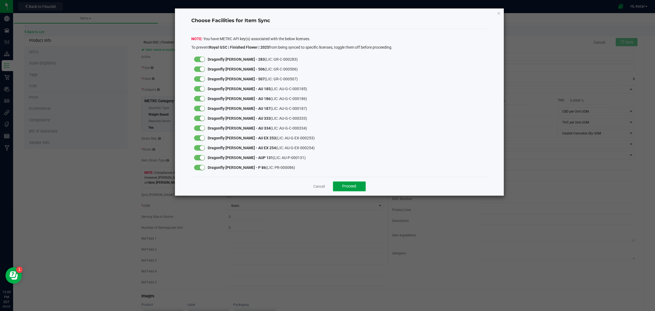
click at [351, 188] on span "Proceed" at bounding box center [349, 186] width 14 height 4
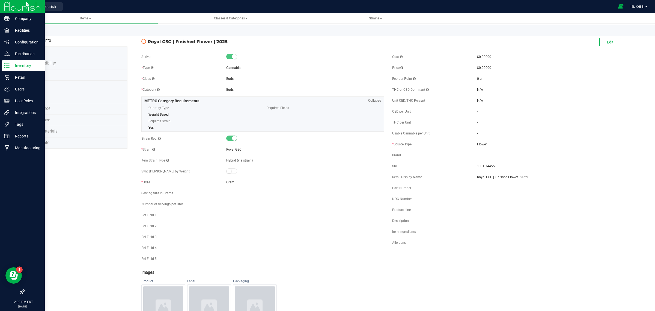
click at [3, 61] on div "Inventory" at bounding box center [23, 65] width 43 height 11
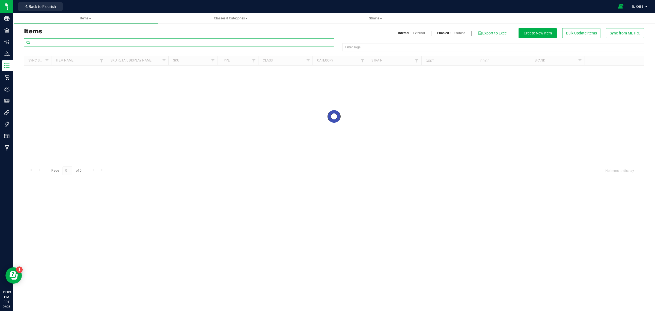
click at [125, 42] on input "text" at bounding box center [179, 42] width 310 height 8
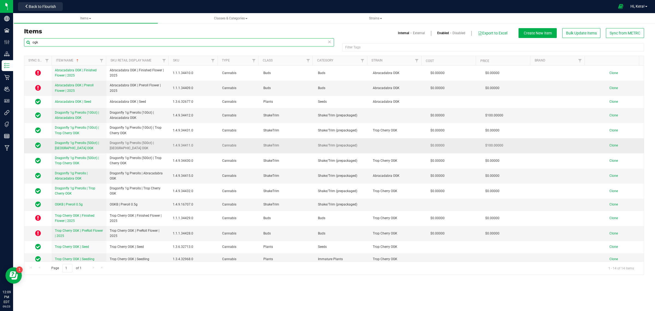
type input "ogk"
drag, startPoint x: 137, startPoint y: 150, endPoint x: 109, endPoint y: 142, distance: 29.0
click at [109, 142] on td "Dragonfly 1g Prerolls (500ct) | [GEOGRAPHIC_DATA] OGK" at bounding box center [137, 145] width 63 height 15
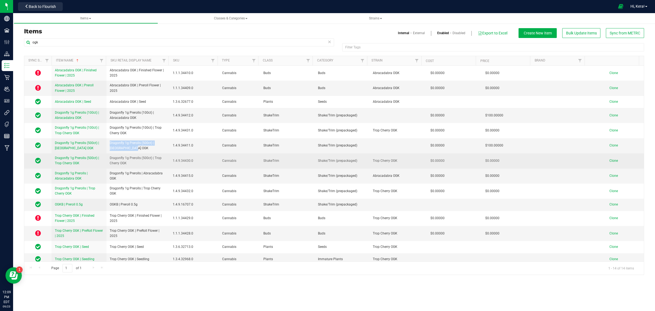
click at [610, 161] on span "Clone" at bounding box center [614, 161] width 8 height 4
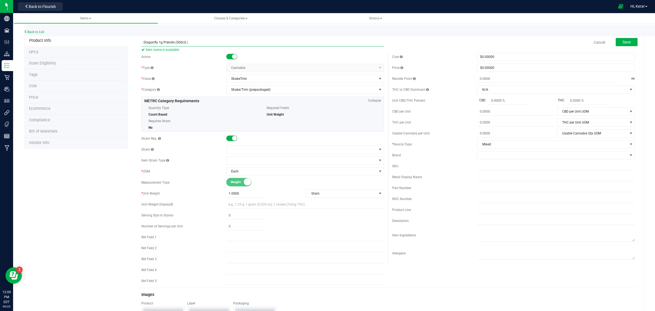
paste input "Royal GSC"
type input "Dragonfly 1g Prerolls (500ct) | Royal GSC"
click at [236, 150] on span at bounding box center [302, 150] width 150 height 8
type input "royal"
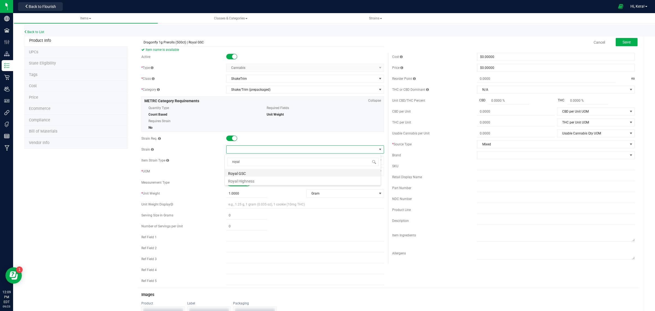
click at [247, 173] on li "Royal GSC" at bounding box center [303, 173] width 156 height 8
click at [630, 40] on button "Save" at bounding box center [627, 42] width 22 height 8
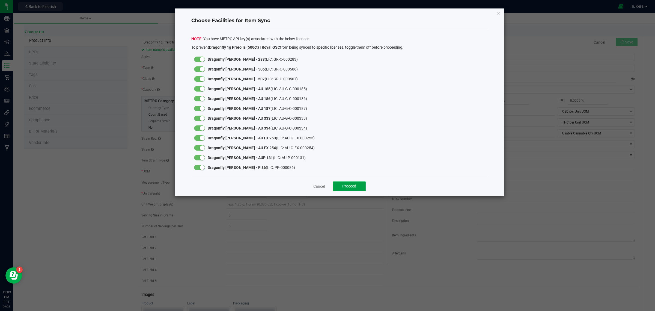
click at [348, 186] on span "Proceed" at bounding box center [349, 186] width 14 height 4
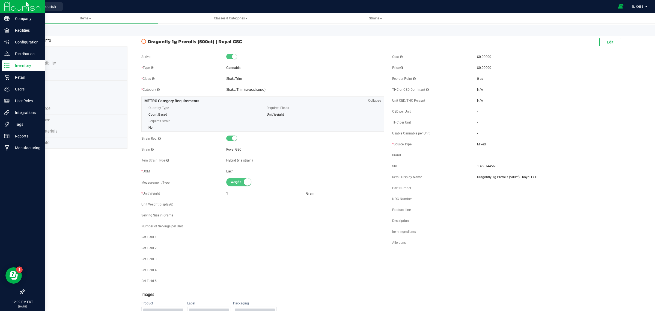
click at [13, 65] on p "Inventory" at bounding box center [26, 65] width 33 height 7
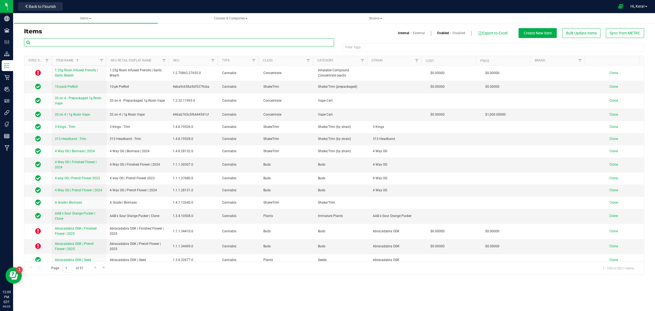
click at [63, 41] on input "text" at bounding box center [179, 42] width 310 height 8
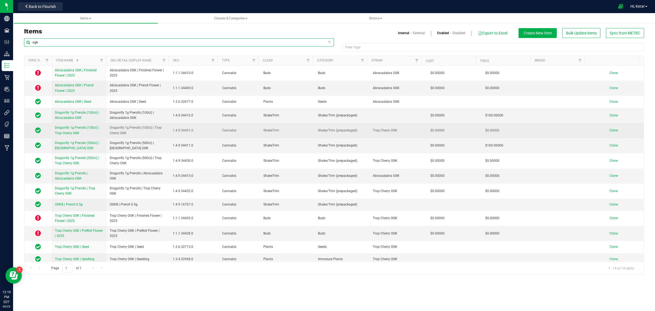
type input "ogk"
drag, startPoint x: 115, startPoint y: 130, endPoint x: 108, endPoint y: 128, distance: 7.3
click at [108, 128] on td "Dragonfly 1g Prerolls (100ct) | Trop Cherry OGK" at bounding box center [137, 130] width 63 height 15
click at [610, 129] on span "Clone" at bounding box center [614, 130] width 8 height 4
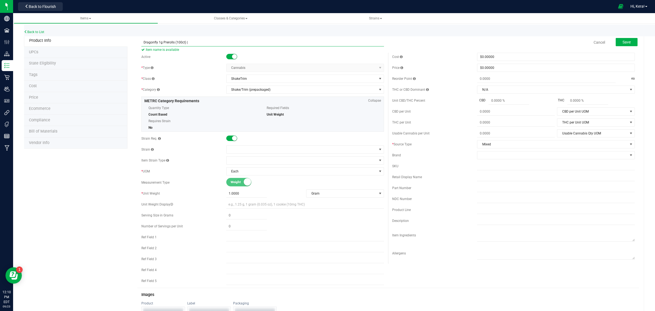
paste input "Royal GSC"
type input "Dragonfly 1g Prerolls (100ct) | Royal GSC"
click at [244, 151] on span at bounding box center [302, 150] width 150 height 8
type input "royal"
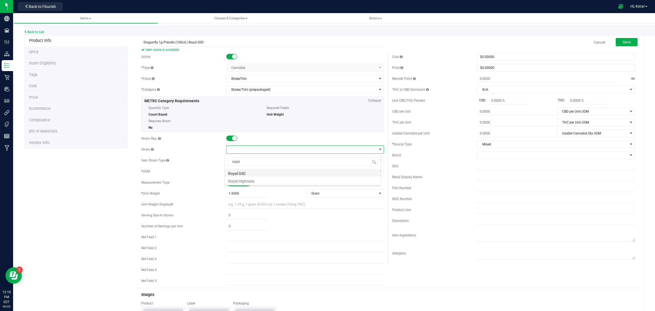
click at [246, 172] on li "Royal GSC" at bounding box center [303, 173] width 156 height 8
click at [623, 40] on span "Save" at bounding box center [627, 42] width 8 height 4
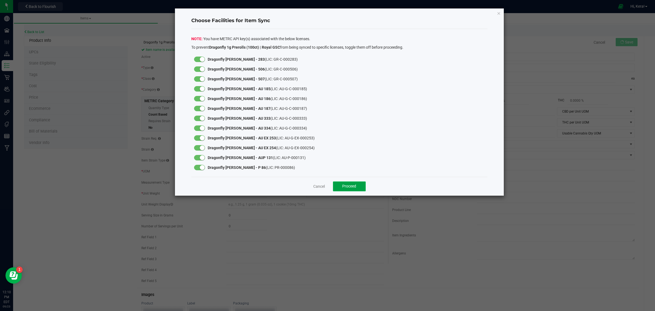
click at [347, 185] on span "Proceed" at bounding box center [349, 186] width 14 height 4
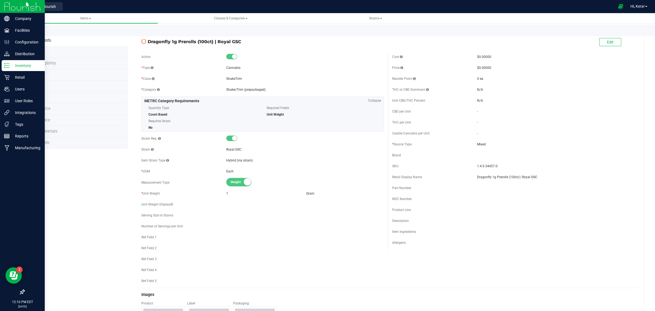
click at [11, 68] on p "Inventory" at bounding box center [26, 65] width 33 height 7
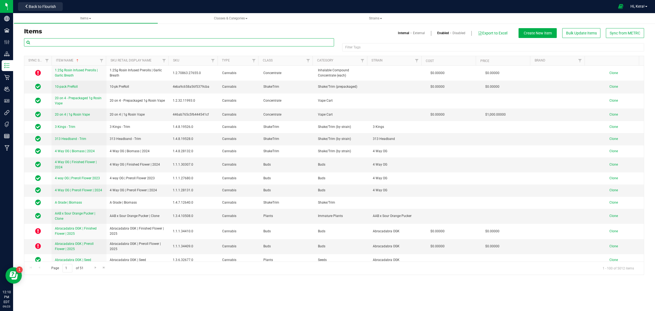
click at [126, 43] on input "text" at bounding box center [179, 42] width 310 height 8
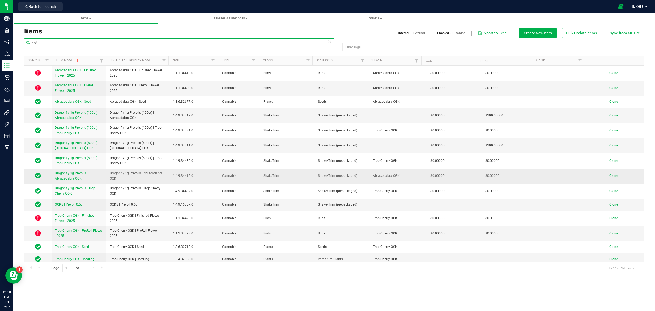
type input "ogk"
click at [120, 181] on td "Dragonfly 1g Prerolls | Abracadabra OGK" at bounding box center [137, 175] width 63 height 15
click at [610, 176] on span "Clone" at bounding box center [614, 176] width 8 height 4
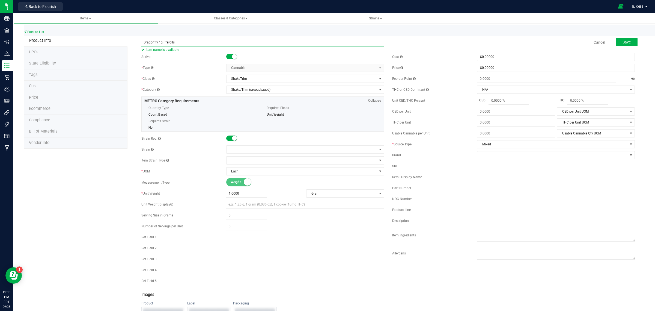
paste input "Royal GSC"
type input "Dragonfly 1g Prerolls | Royal GSC"
click at [230, 148] on span at bounding box center [302, 150] width 150 height 8
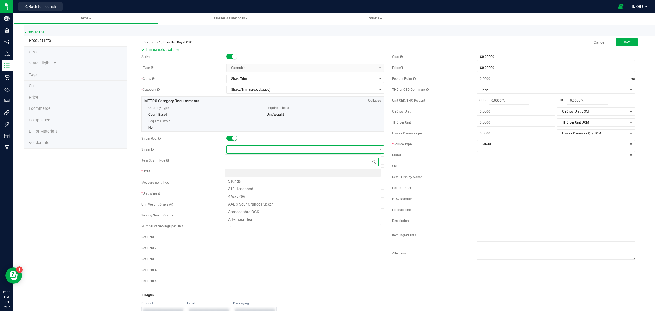
scroll to position [8, 156]
type input "royal"
click at [241, 174] on li "Royal GSC" at bounding box center [303, 173] width 156 height 8
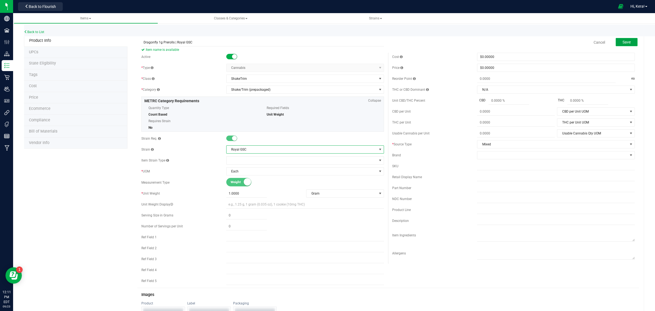
click at [623, 42] on span "Save" at bounding box center [627, 42] width 8 height 4
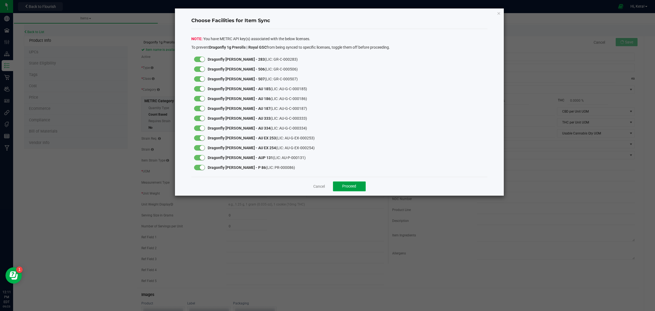
click at [343, 188] on span "Proceed" at bounding box center [349, 186] width 14 height 4
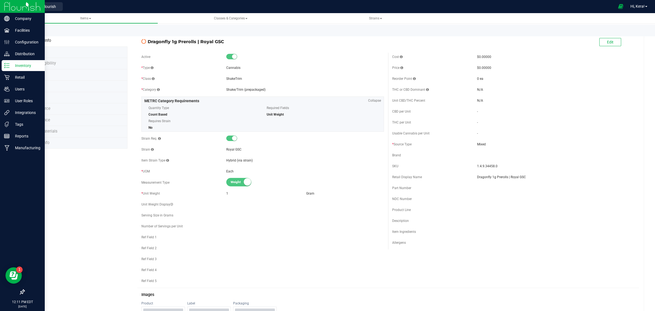
click at [13, 69] on div "Inventory" at bounding box center [23, 65] width 43 height 11
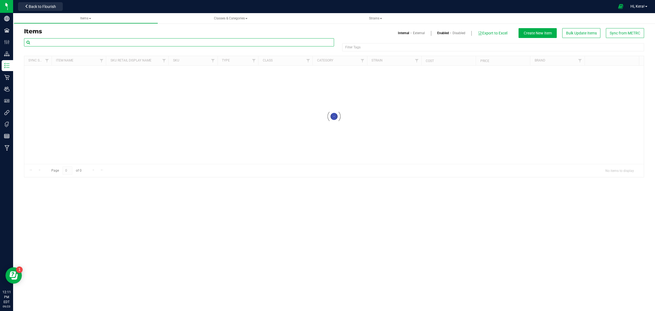
click at [126, 43] on input "text" at bounding box center [179, 42] width 310 height 8
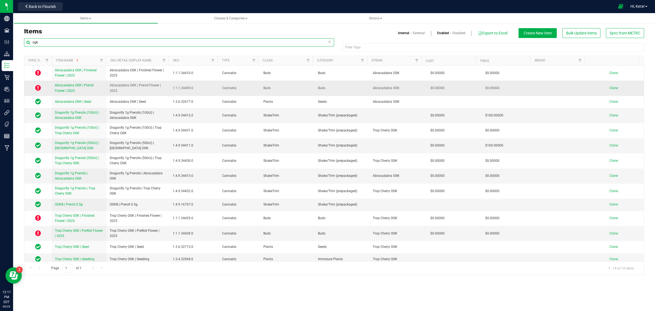
type input "ogk"
drag, startPoint x: 120, startPoint y: 92, endPoint x: 104, endPoint y: 85, distance: 17.5
click at [105, 85] on tr "Abracadabra OGK | Preroll Flower | 2025 Abracadabra OGK | Preroll Flower | 2025…" at bounding box center [334, 88] width 620 height 15
click at [610, 89] on span "Clone" at bounding box center [614, 88] width 8 height 4
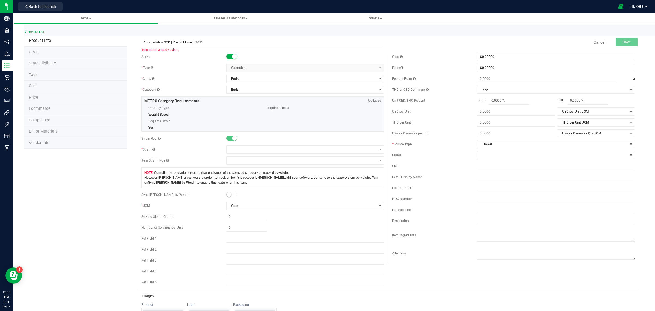
click at [171, 42] on input "Abracadabra OGK | Preroll Flower | 2025" at bounding box center [262, 42] width 243 height 8
paste input "Purple Starfruit"
type input "Purple Starfruit | Preroll Flower | 2025"
click at [244, 149] on span at bounding box center [302, 150] width 150 height 8
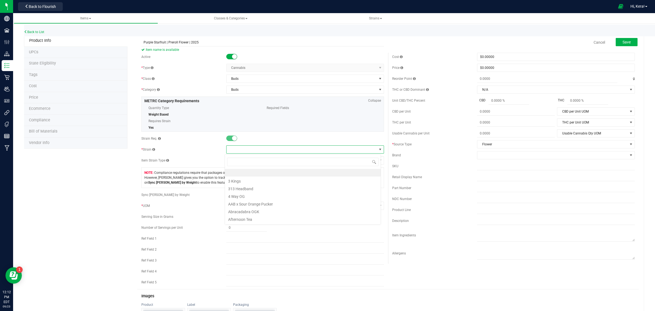
scroll to position [8, 156]
type input "purple"
click at [253, 203] on li "Purple Starfruit" at bounding box center [303, 203] width 156 height 8
click at [629, 41] on button "Save" at bounding box center [627, 42] width 22 height 8
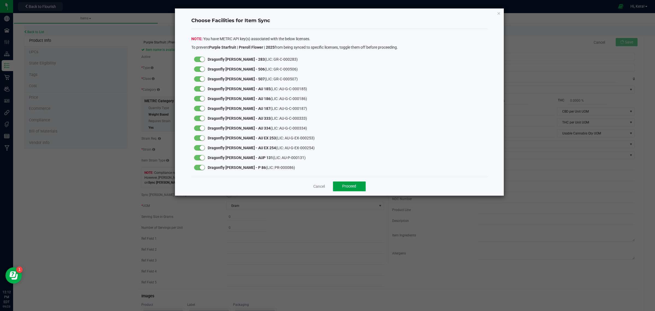
click at [352, 189] on button "Proceed" at bounding box center [349, 186] width 33 height 10
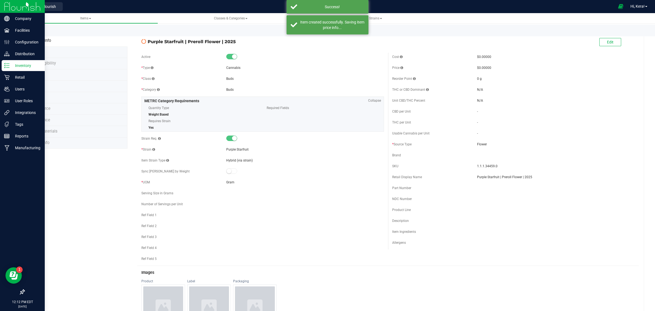
click at [7, 64] on line at bounding box center [7, 64] width 3 height 0
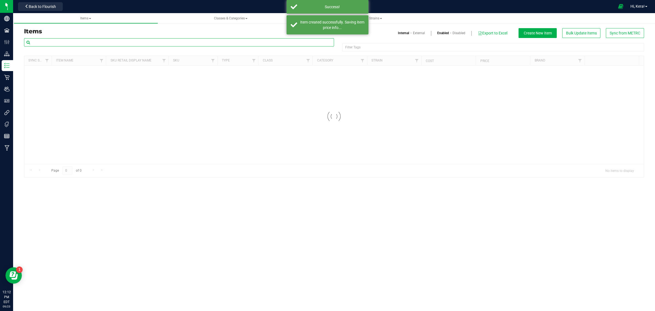
click at [86, 42] on input "text" at bounding box center [179, 42] width 310 height 8
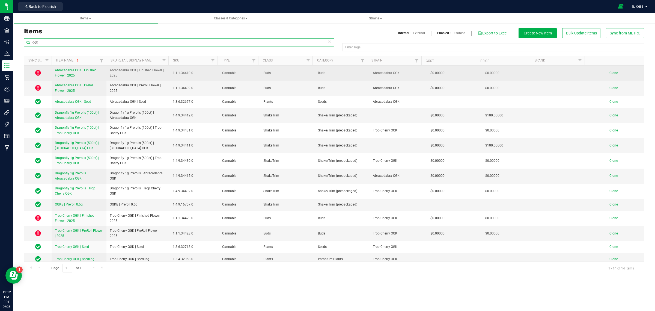
type input "ogk"
drag, startPoint x: 119, startPoint y: 74, endPoint x: 110, endPoint y: 70, distance: 9.7
click at [110, 70] on span "Abracadabra OGK | Finished Flower | 2025" at bounding box center [138, 73] width 57 height 10
click at [606, 71] on td "Clone" at bounding box center [616, 73] width 55 height 15
click at [610, 73] on span "Clone" at bounding box center [614, 73] width 8 height 4
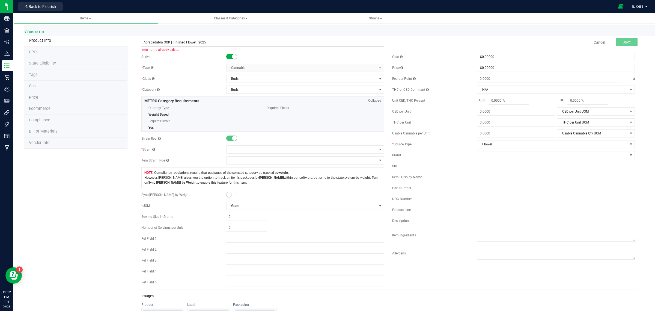
click at [167, 42] on input "Abracadabra OGK | Finished Flower | 2025" at bounding box center [262, 42] width 243 height 8
paste input "Purple Starfruit"
type input "Purple Starfruit | Finished Flower | 2025"
click at [230, 149] on span at bounding box center [302, 150] width 150 height 8
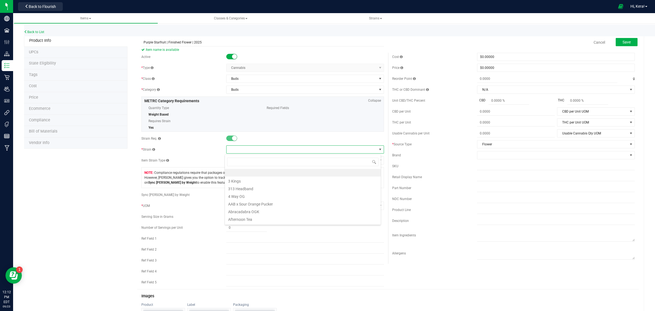
scroll to position [8, 156]
type input "purple st"
click at [238, 172] on li "Purple Starfruit" at bounding box center [303, 173] width 156 height 8
click at [616, 39] on button "Save" at bounding box center [627, 42] width 22 height 8
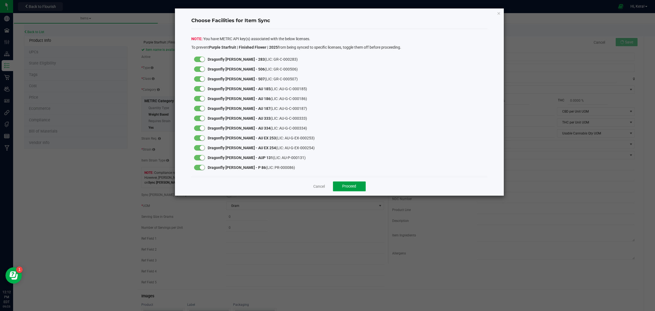
click at [342, 183] on button "Proceed" at bounding box center [349, 186] width 33 height 10
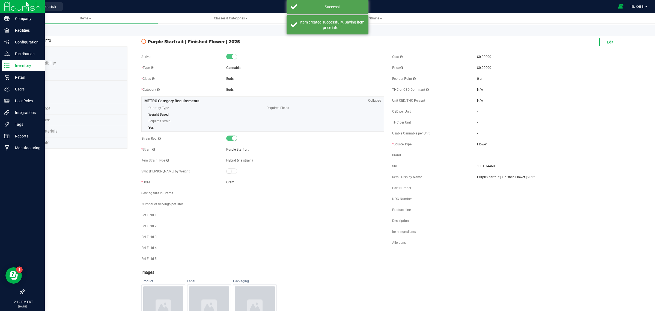
click at [7, 67] on icon at bounding box center [6, 65] width 5 height 5
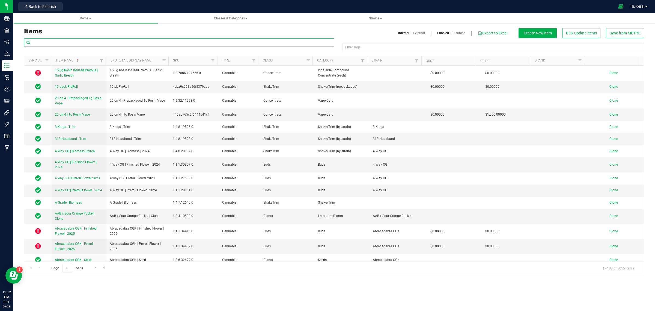
click at [85, 42] on input "text" at bounding box center [179, 42] width 310 height 8
type input "ogk"
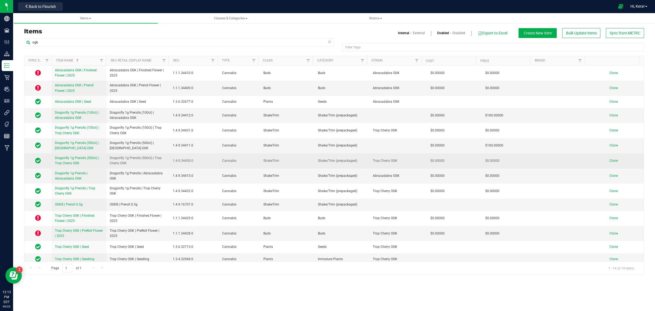
type input "ogk"
drag, startPoint x: 129, startPoint y: 166, endPoint x: 105, endPoint y: 156, distance: 25.2
click at [105, 156] on tr "Dragonfly 1g Prerolls (500ct) | Trop Cherry OGK Dragonfly 1g Prerolls (500ct) |…" at bounding box center [334, 160] width 620 height 15
copy tr "Dragonfly 1g Prerolls (500ct) | Trop Cherry OGK"
click at [614, 160] on link "Clone" at bounding box center [617, 161] width 14 height 4
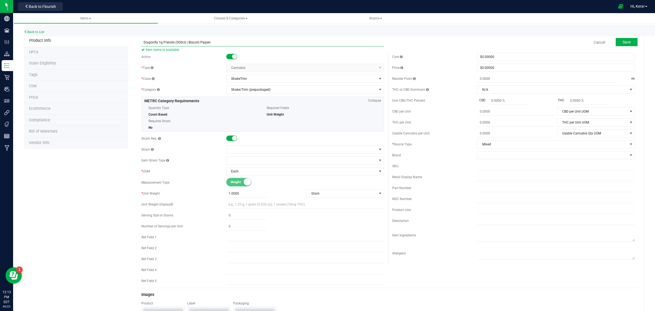
click at [209, 41] on input "Dragonfly 1g Prerolls (500ct) | Biscotti Pippen" at bounding box center [262, 42] width 243 height 8
paste input "Purple Starfruit"
type input "Dragonfly 1g Prerolls (500ct) | Purple Starfruit"
click at [235, 147] on span at bounding box center [302, 150] width 150 height 8
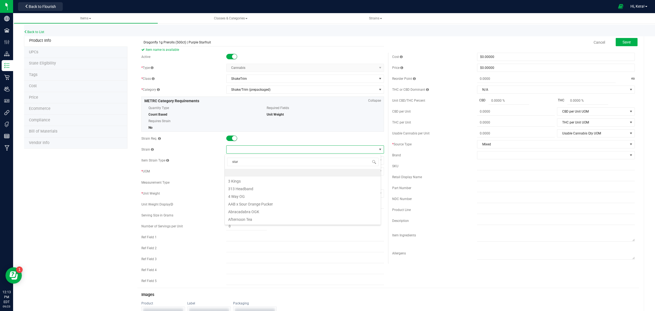
type input "starf"
click at [240, 173] on li "Purple Starfruit" at bounding box center [303, 173] width 156 height 8
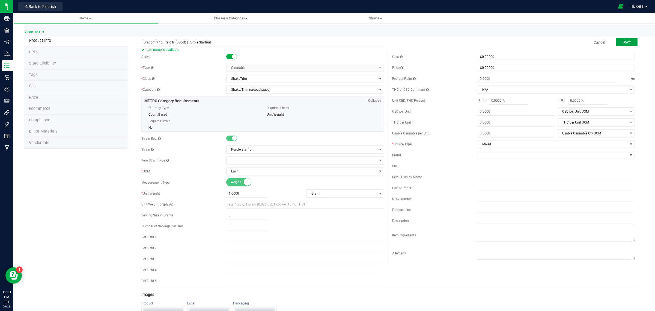
click at [623, 43] on span "Save" at bounding box center [627, 42] width 8 height 4
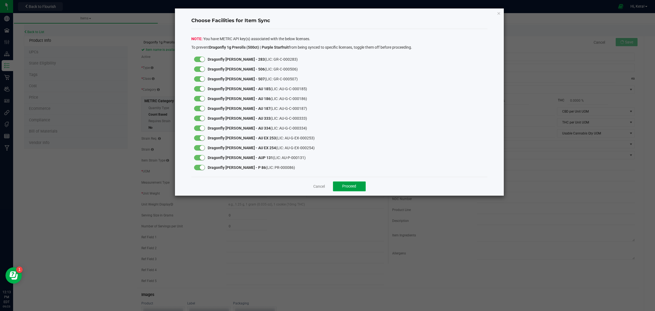
click at [355, 187] on span "Proceed" at bounding box center [349, 186] width 14 height 4
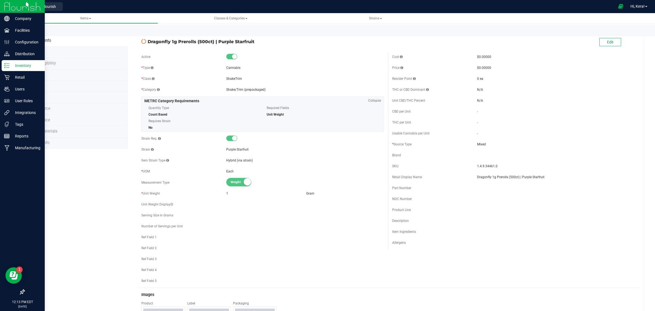
click at [15, 63] on p "Inventory" at bounding box center [26, 65] width 33 height 7
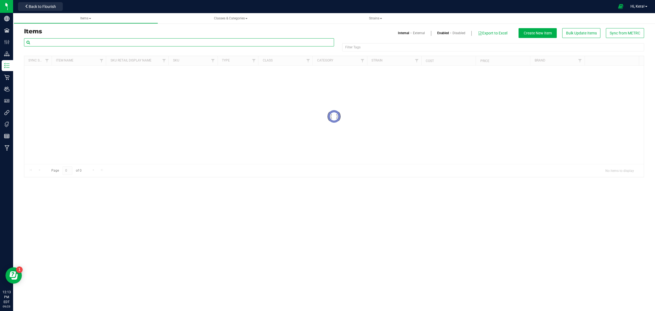
click at [86, 40] on input "text" at bounding box center [179, 42] width 310 height 8
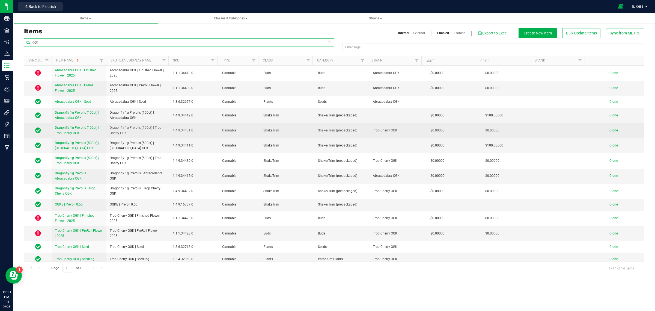
type input "ogk"
drag, startPoint x: 132, startPoint y: 134, endPoint x: 104, endPoint y: 134, distance: 27.6
click at [104, 134] on tr "Dragonfly 1g Prerolls (100ct) | Trop Cherry OGK Dragonfly 1g Prerolls (100ct) |…" at bounding box center [334, 130] width 620 height 15
copy tr "Dragonfly 1g Prerolls (100ct) | Trop Cherry OGK"
click at [610, 130] on span "Clone" at bounding box center [614, 130] width 8 height 4
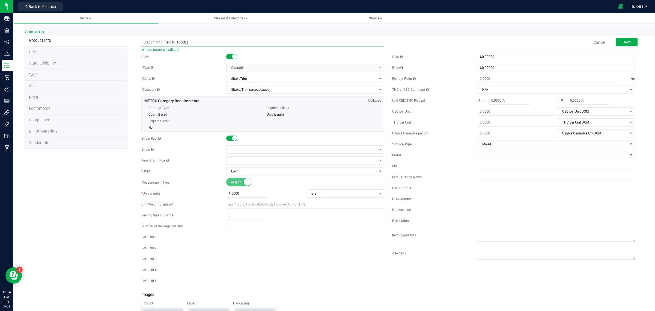
paste input "Purple Starfruit"
type input "Dragonfly 1g Prerolls (100ct) | Purple Starfruit"
click at [241, 152] on span at bounding box center [302, 150] width 150 height 8
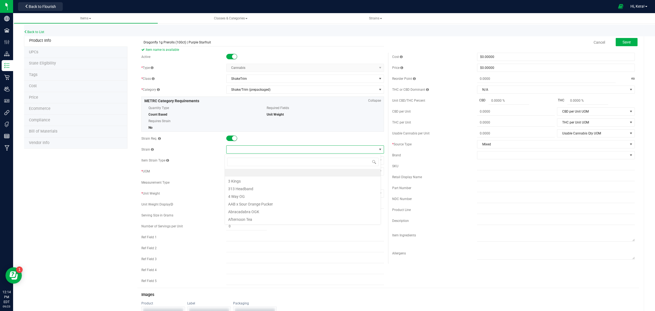
scroll to position [8, 156]
type input "starfr"
click at [251, 175] on li "Purple Starfruit" at bounding box center [303, 173] width 156 height 8
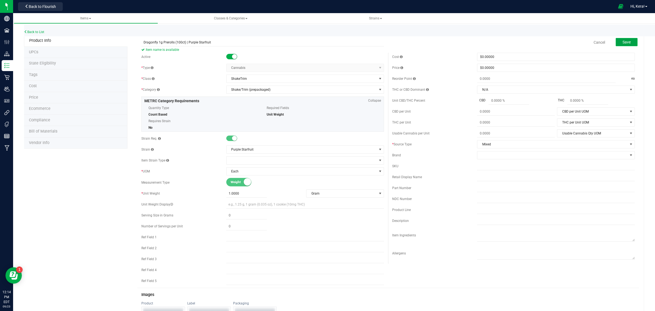
click at [623, 41] on span "Save" at bounding box center [627, 42] width 8 height 4
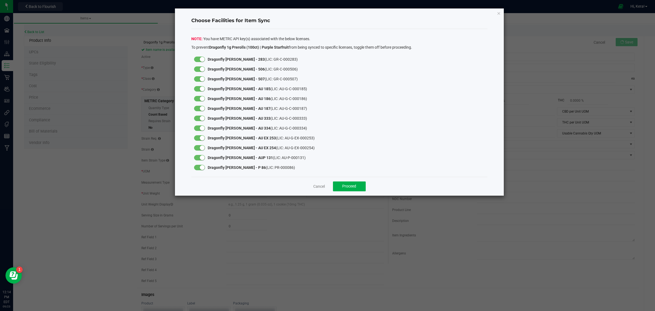
click at [316, 183] on app-cancel-button "Cancel" at bounding box center [318, 186] width 11 height 6
click at [321, 188] on link "Cancel" at bounding box center [318, 185] width 11 height 5
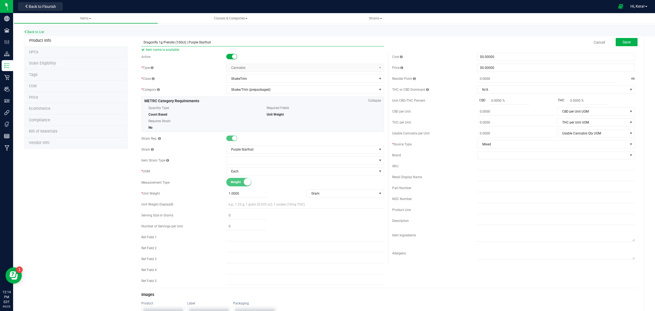
click at [148, 41] on input "Dragonfly 1g Prerolls (100ct) | Purple Starfruit" at bounding box center [262, 42] width 243 height 8
type input "Dragonfly 1g Prerolls (100ct) | Purple Starfruit"
click at [616, 38] on button "Save" at bounding box center [627, 42] width 22 height 8
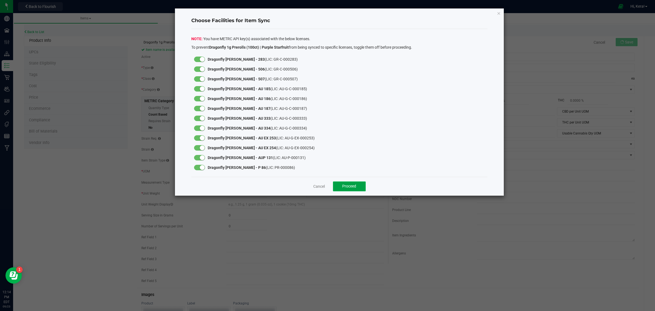
click at [352, 186] on span "Proceed" at bounding box center [349, 186] width 14 height 4
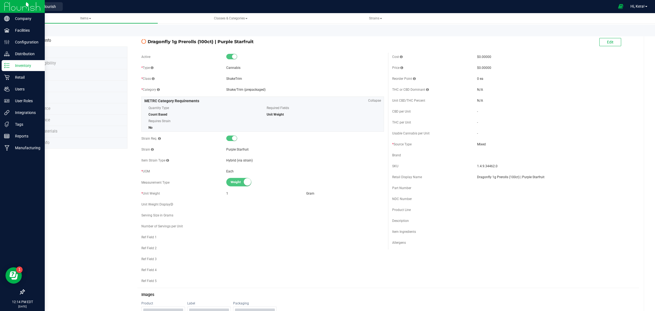
click at [13, 65] on p "Inventory" at bounding box center [26, 65] width 33 height 7
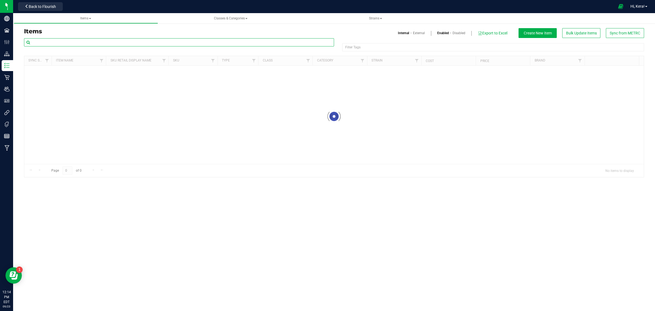
click at [105, 44] on input "text" at bounding box center [179, 42] width 310 height 8
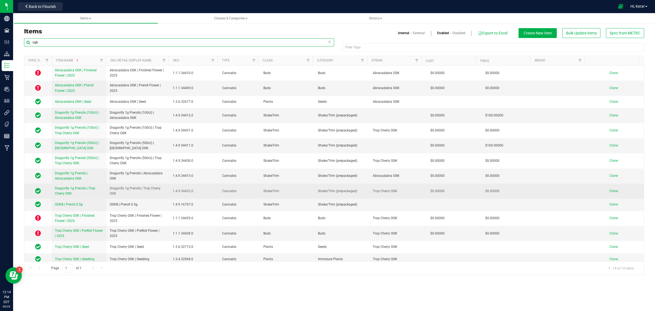
type input "ogk"
drag, startPoint x: 117, startPoint y: 195, endPoint x: 109, endPoint y: 189, distance: 10.6
click at [109, 189] on td "Dragonfly 1g Prerolls | Trop Cherry OGK" at bounding box center [137, 190] width 63 height 15
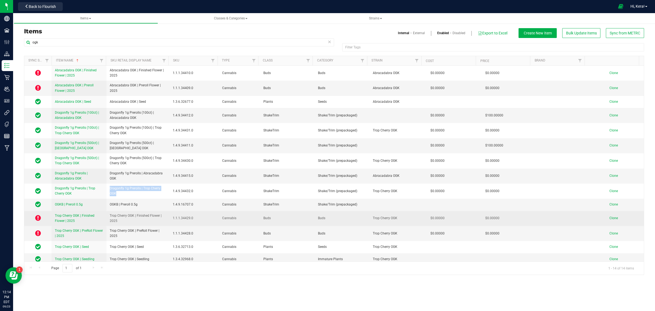
copy span "Dragonfly 1g Prerolls | Trop Cherry OGK"
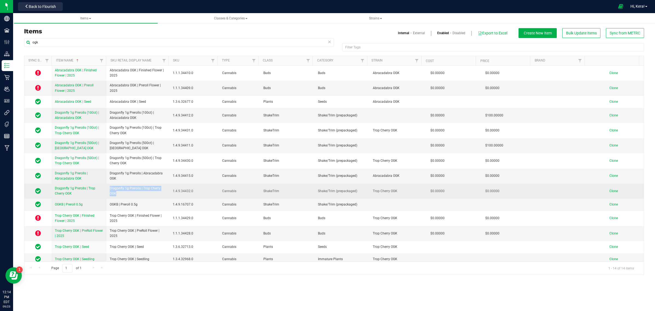
click at [613, 191] on link "Clone" at bounding box center [617, 191] width 14 height 4
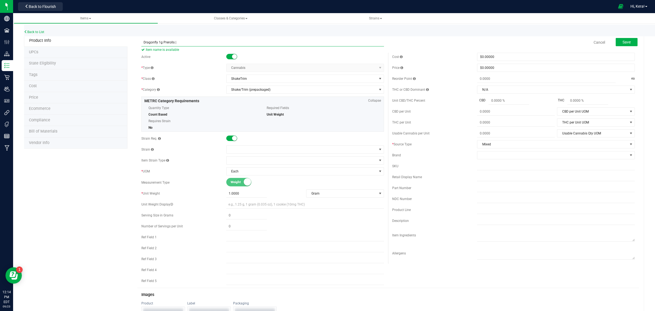
paste input "Purple Starfruit"
type input "Dragonfly 1g Prerolls | Purple Starfruit"
click at [248, 149] on span at bounding box center [302, 150] width 150 height 8
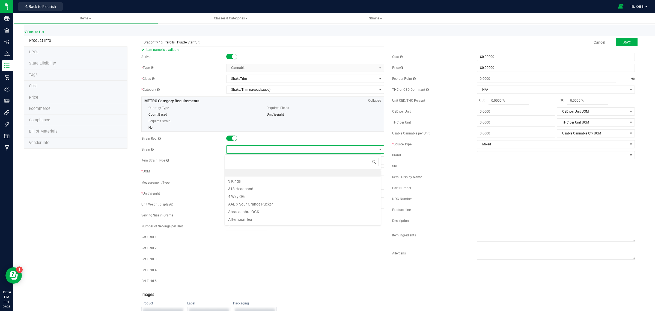
scroll to position [8, 156]
type input "starfr"
click at [249, 174] on li "Purple Starfruit" at bounding box center [303, 173] width 156 height 8
click at [143, 43] on input "Dragonfly 1g Prerolls | Purple Starfruit" at bounding box center [262, 42] width 243 height 8
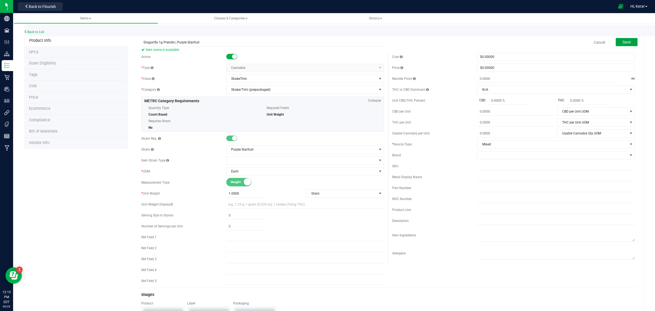
click at [632, 42] on button "Save" at bounding box center [627, 42] width 22 height 8
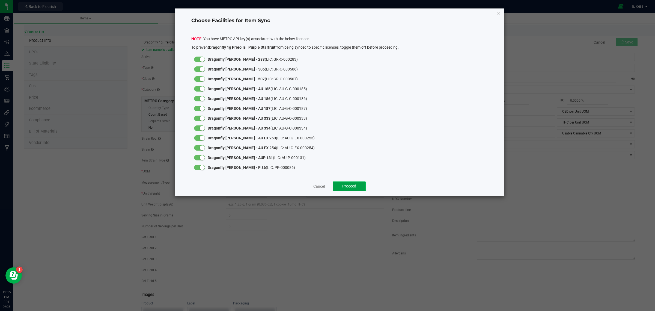
click at [341, 185] on button "Proceed" at bounding box center [349, 186] width 33 height 10
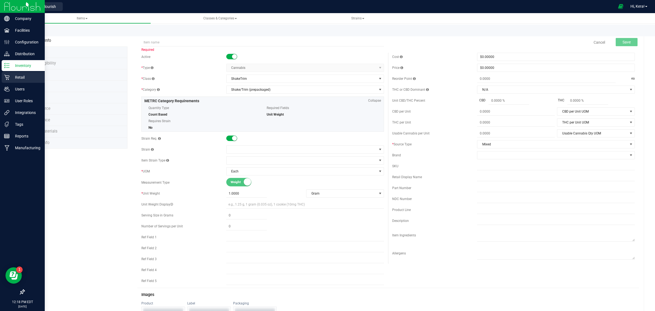
drag, startPoint x: 15, startPoint y: 66, endPoint x: 15, endPoint y: 78, distance: 12.0
click at [15, 78] on p "Retail" at bounding box center [26, 77] width 33 height 7
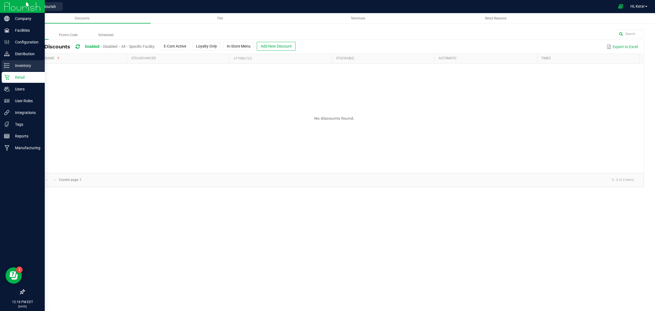
click at [20, 69] on div "Inventory" at bounding box center [23, 65] width 43 height 11
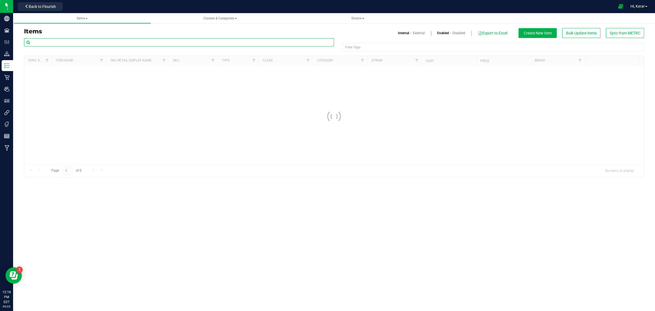
click at [110, 40] on input "text" at bounding box center [179, 42] width 310 height 8
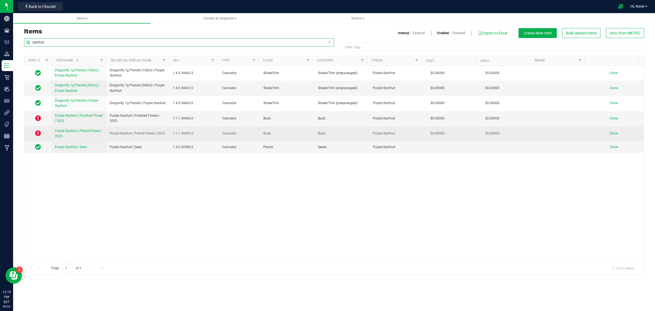
type input "starfruit"
click at [36, 133] on icon at bounding box center [38, 133] width 6 height 7
drag, startPoint x: 165, startPoint y: 133, endPoint x: 106, endPoint y: 137, distance: 59.6
click at [106, 137] on td "Purple Starfruit | Preroll Flower | 2025" at bounding box center [137, 133] width 63 height 15
copy span "Purple Starfruit | Preroll Flower | 2025"
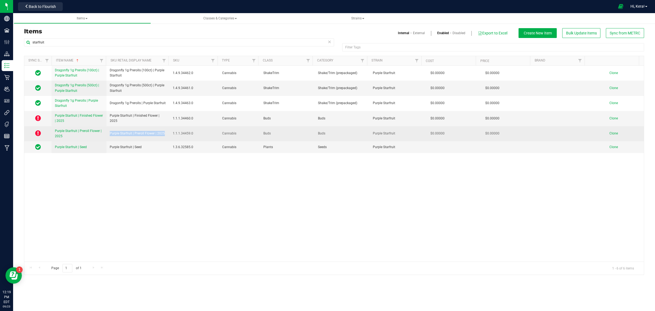
click at [610, 134] on span "Clone" at bounding box center [614, 133] width 8 height 4
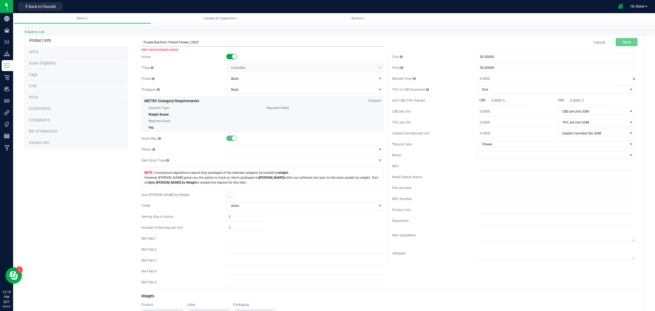
click at [164, 42] on input "Purple Starfruit | Preroll Flower | 2025" at bounding box center [262, 42] width 243 height 8
paste input "Pledge Banana"
type input "Pledge Banana | Preroll Flower | 2025"
click at [249, 151] on span at bounding box center [302, 150] width 150 height 8
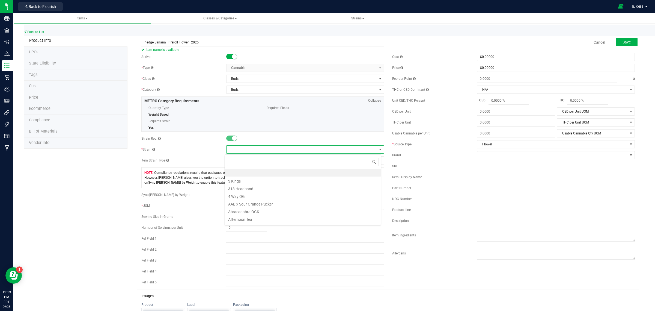
scroll to position [8, 156]
type input "pledge"
click at [253, 177] on li "Pledge Banana" at bounding box center [303, 180] width 156 height 8
click at [625, 42] on span "Save" at bounding box center [627, 42] width 8 height 4
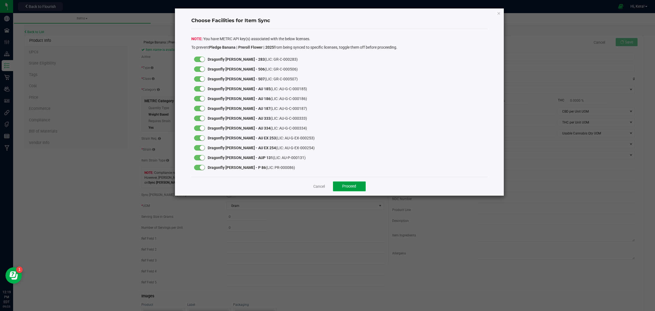
click at [350, 184] on span "Proceed" at bounding box center [349, 186] width 14 height 4
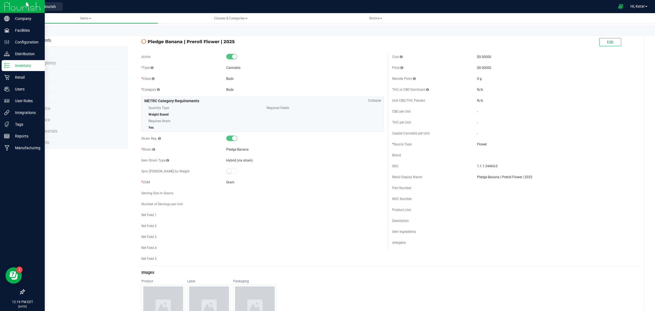
click at [10, 63] on p "Inventory" at bounding box center [26, 65] width 33 height 7
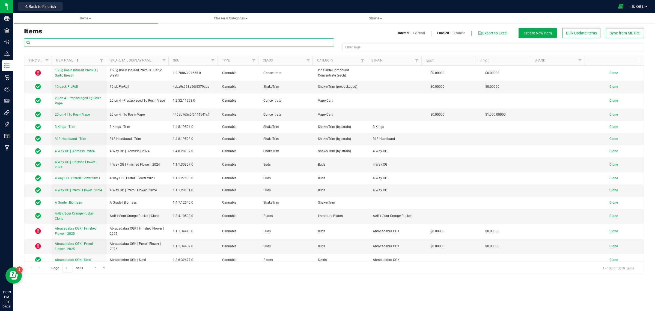
click at [75, 40] on input "text" at bounding box center [179, 42] width 310 height 8
type input "starfrui"
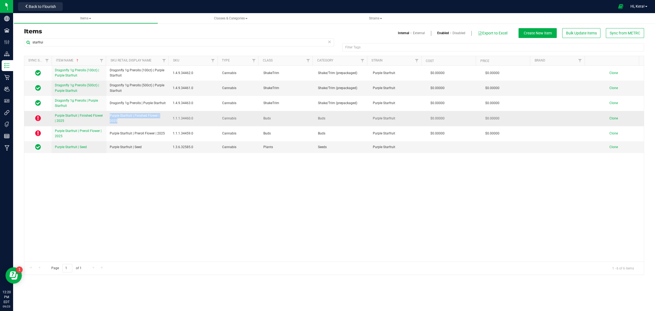
drag, startPoint x: 123, startPoint y: 124, endPoint x: 108, endPoint y: 117, distance: 16.6
click at [108, 117] on td "Purple Starfruit | Finished Flower | 2025" at bounding box center [137, 118] width 63 height 15
copy span "Purple Starfruit | Finished Flower | 2025"
click at [610, 119] on span "Clone" at bounding box center [614, 118] width 8 height 4
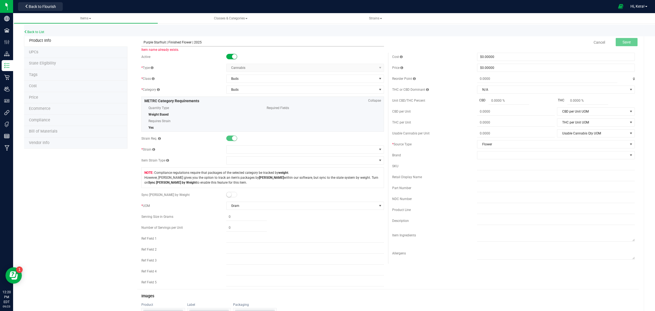
click at [165, 43] on input "Purple Starfruit | Finished Flower | 2025" at bounding box center [262, 42] width 243 height 8
paste input "Pledge Banana"
type input "Pledge Banana | Finished Flower | 2025"
click at [240, 148] on span at bounding box center [302, 150] width 150 height 8
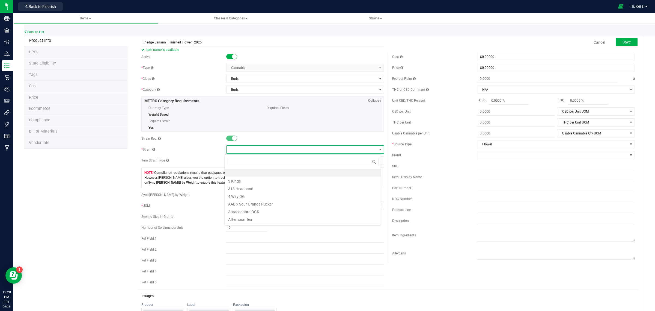
scroll to position [8, 156]
type input "pled"
click at [253, 183] on li "Pledge Banana" at bounding box center [303, 180] width 156 height 8
click at [625, 42] on span "Save" at bounding box center [627, 42] width 8 height 4
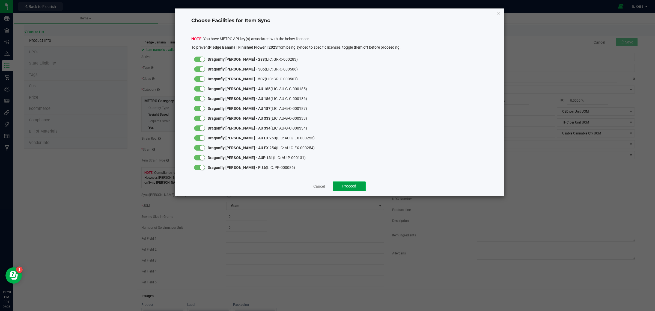
click at [339, 188] on button "Proceed" at bounding box center [349, 186] width 33 height 10
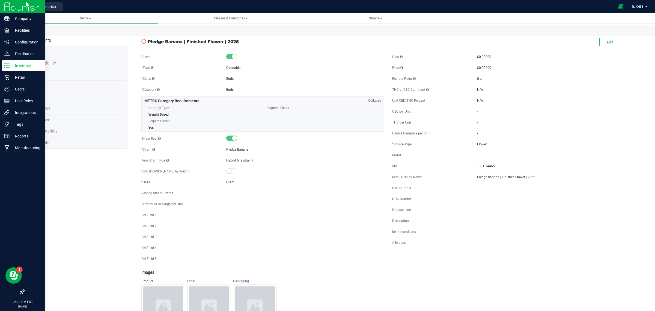
click at [12, 64] on p "Inventory" at bounding box center [26, 65] width 33 height 7
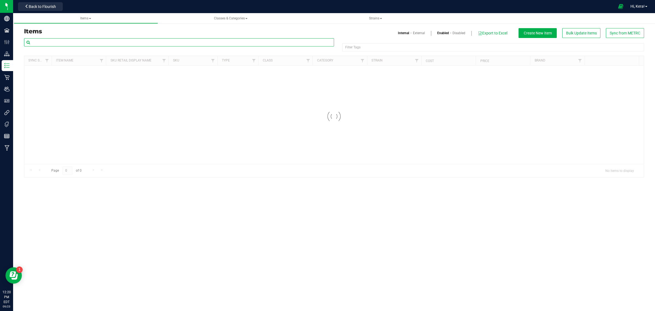
click at [73, 40] on input "text" at bounding box center [179, 42] width 310 height 8
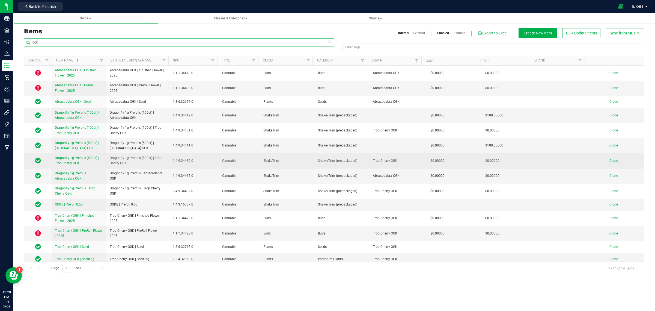
type input "ogk"
drag, startPoint x: 129, startPoint y: 168, endPoint x: 134, endPoint y: 163, distance: 6.8
click at [134, 163] on td "Dragonfly 1g Prerolls (500ct) | Trop Cherry OGK" at bounding box center [137, 160] width 63 height 15
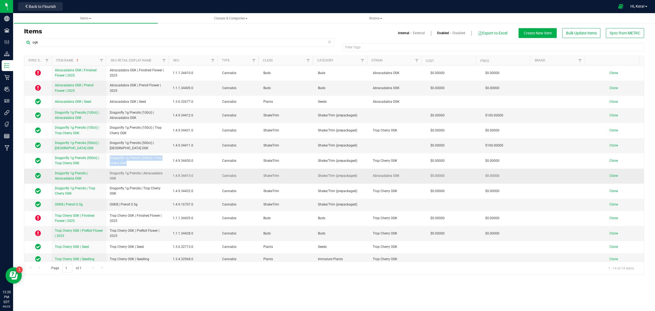
copy span "Dragonfly 1g Prerolls (500ct) | Trop Cherry OGK"
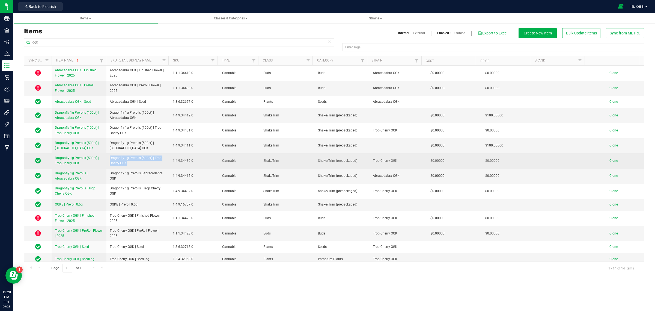
click at [611, 161] on span "Clone" at bounding box center [614, 161] width 8 height 4
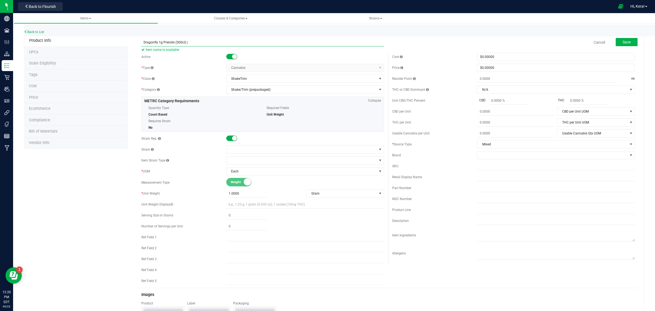
paste input "Pledge Banana"
type input "Dragonfly 1g Prerolls (500ct) | Pledge Banana"
click at [246, 151] on span at bounding box center [302, 150] width 150 height 8
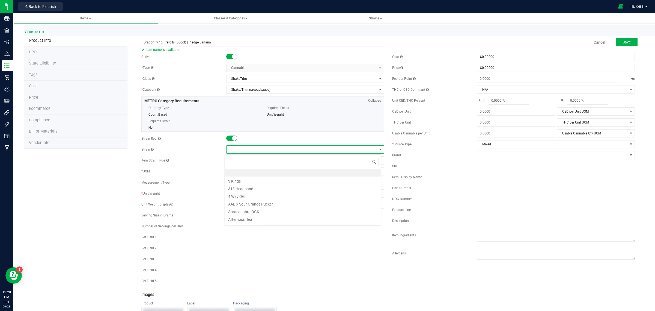
scroll to position [8, 156]
type input "pledg"
click at [256, 182] on li "Pledge Banana" at bounding box center [303, 180] width 156 height 8
click at [628, 42] on button "Save" at bounding box center [627, 42] width 22 height 8
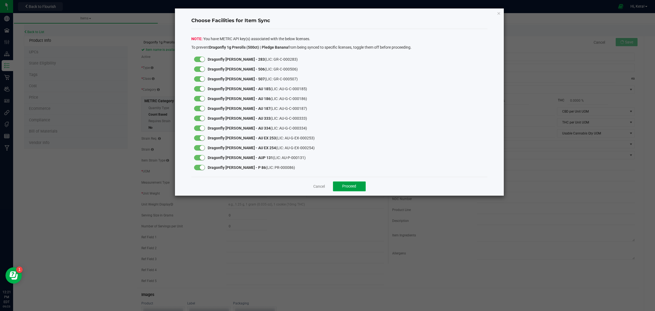
click at [352, 189] on button "Proceed" at bounding box center [349, 186] width 33 height 10
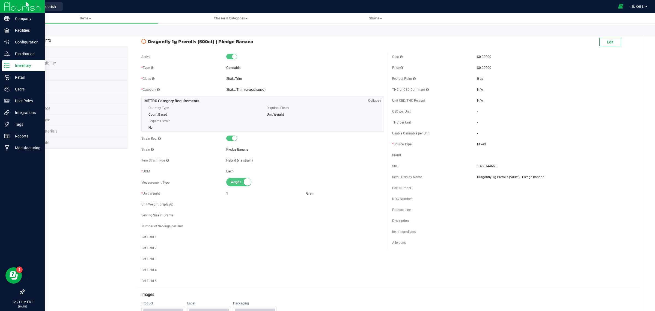
click at [11, 65] on p "Inventory" at bounding box center [26, 65] width 33 height 7
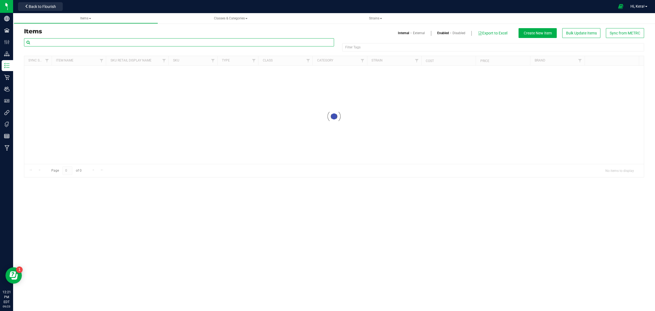
click at [55, 41] on input "text" at bounding box center [179, 42] width 310 height 8
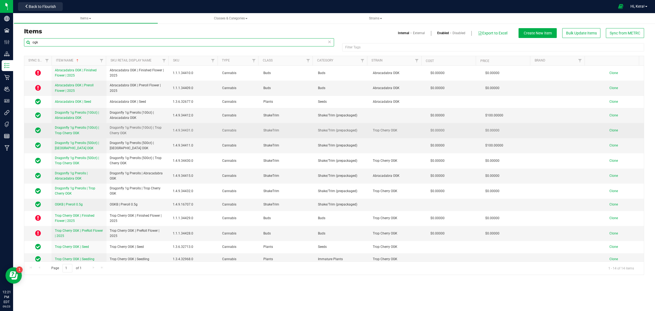
type input "ogk"
drag, startPoint x: 127, startPoint y: 133, endPoint x: 109, endPoint y: 129, distance: 19.1
click at [109, 129] on td "Dragonfly 1g Prerolls (100ct) | Trop Cherry OGK" at bounding box center [137, 130] width 63 height 15
copy span "Dragonfly 1g Prerolls (100ct) | Trop Cherry OGK"
click at [610, 129] on span "Clone" at bounding box center [614, 130] width 8 height 4
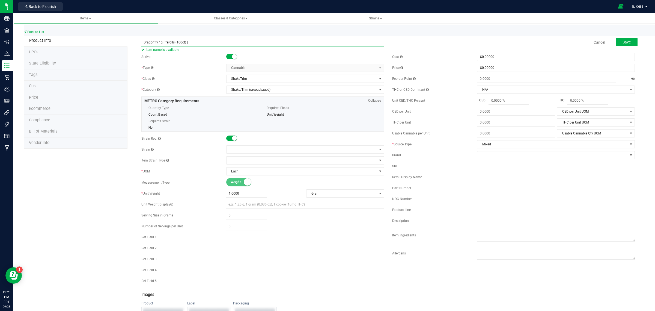
paste input "Pledge Banana"
type input "Dragonfly 1g Prerolls (100ct) | Pledge Banana"
click at [248, 149] on span at bounding box center [302, 150] width 150 height 8
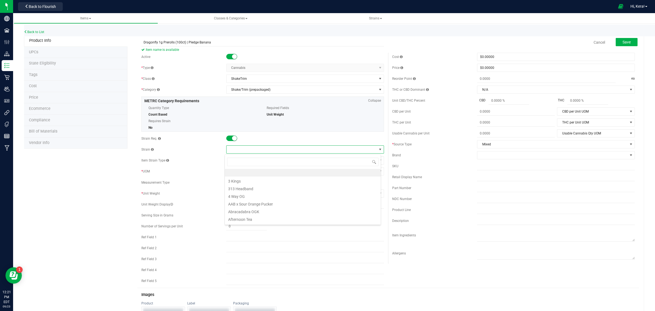
scroll to position [8, 156]
type input "pledge"
click at [243, 179] on li "Pledge Banana" at bounding box center [303, 180] width 156 height 8
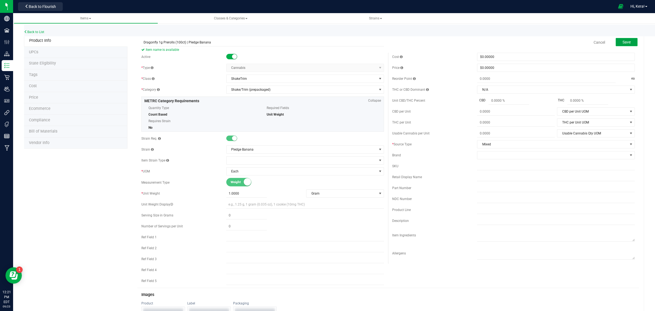
click at [616, 41] on button "Save" at bounding box center [627, 42] width 22 height 8
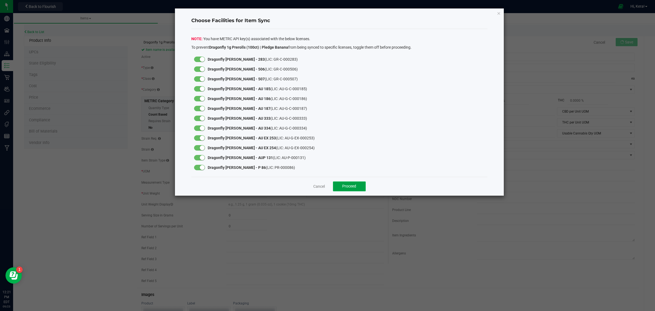
click at [347, 185] on span "Proceed" at bounding box center [349, 186] width 14 height 4
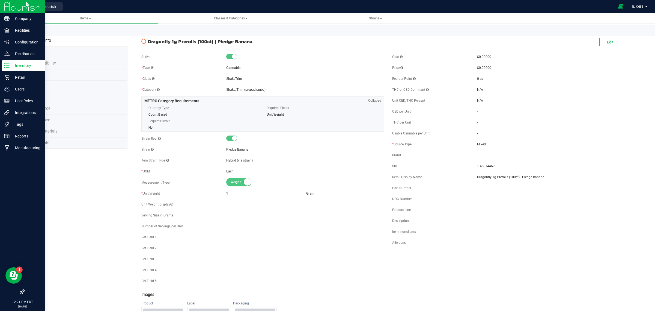
click at [6, 63] on icon at bounding box center [6, 65] width 5 height 5
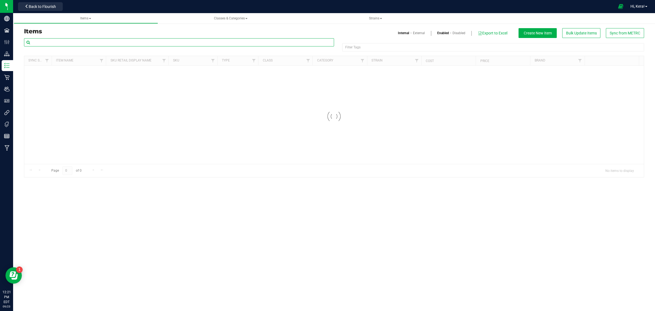
click at [67, 41] on input "text" at bounding box center [179, 42] width 310 height 8
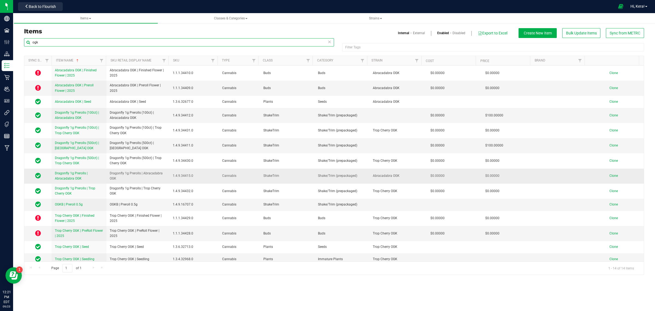
type input "ogk"
drag, startPoint x: 123, startPoint y: 179, endPoint x: 109, endPoint y: 171, distance: 16.1
click at [110, 171] on span "Dragonfly 1g Prerolls | Abracadabra OGK" at bounding box center [138, 176] width 57 height 10
copy span "Dragonfly 1g Prerolls | Abracadabra OGK"
click at [614, 175] on link "Clone" at bounding box center [617, 176] width 14 height 4
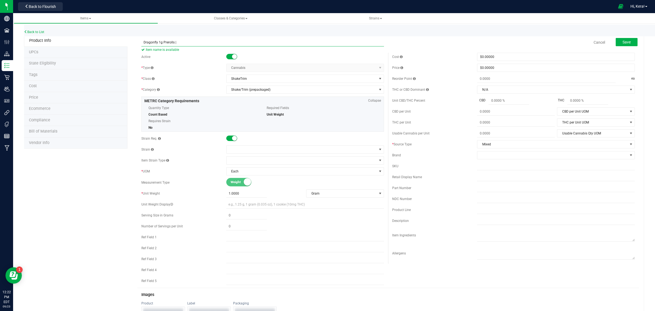
paste input "Pledge Banana"
type input "Dragonfly 1g Prerolls | Pledge Banana"
click at [239, 146] on span at bounding box center [302, 150] width 150 height 8
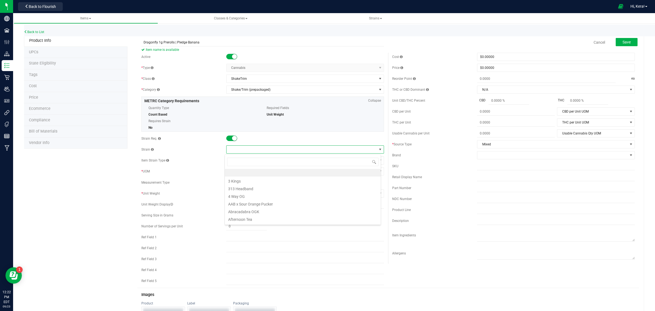
scroll to position [8, 156]
type input "pledge"
click at [256, 179] on li "Pledge Banana" at bounding box center [303, 180] width 156 height 8
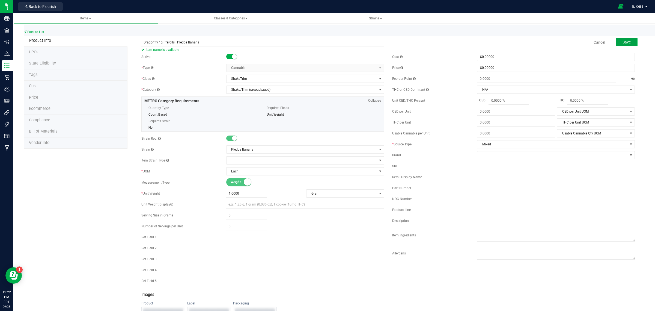
click at [623, 40] on span "Save" at bounding box center [627, 42] width 8 height 4
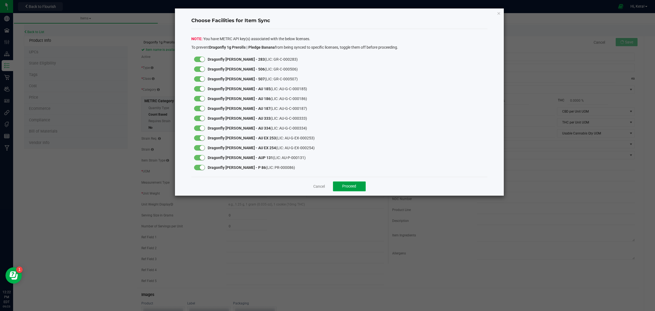
click at [346, 186] on span "Proceed" at bounding box center [349, 186] width 14 height 4
